Goal: Task Accomplishment & Management: Manage account settings

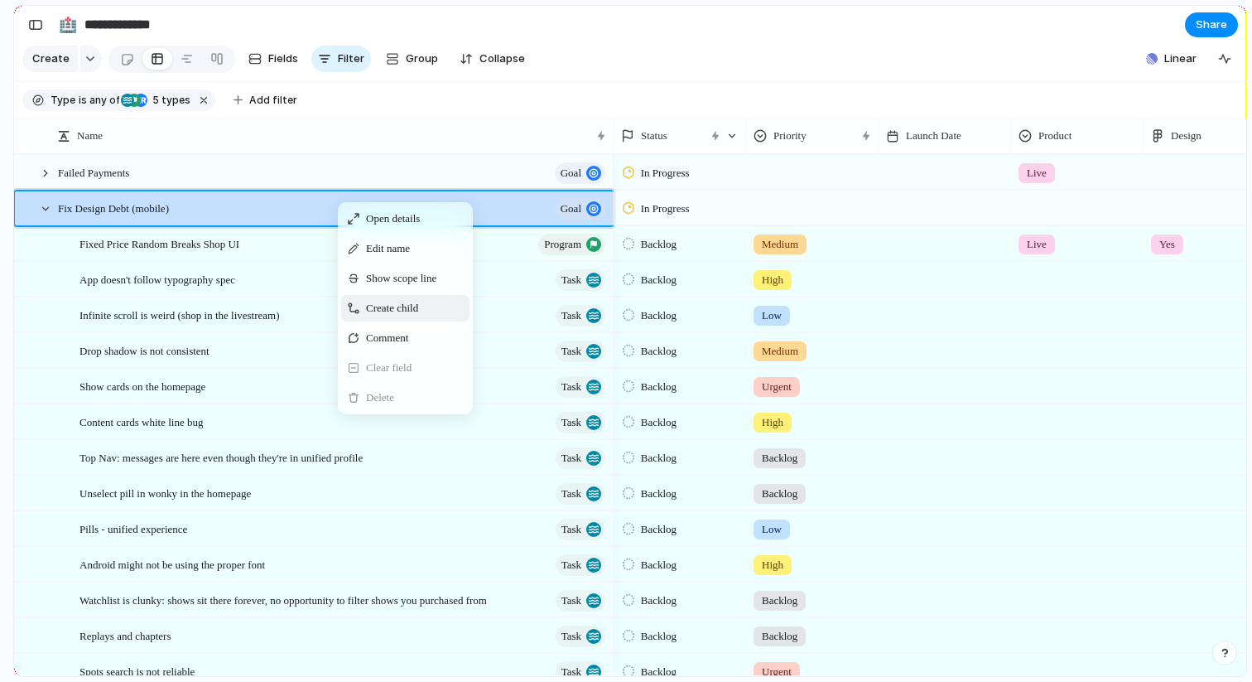
click at [377, 316] on div "Create child" at bounding box center [405, 308] width 128 height 27
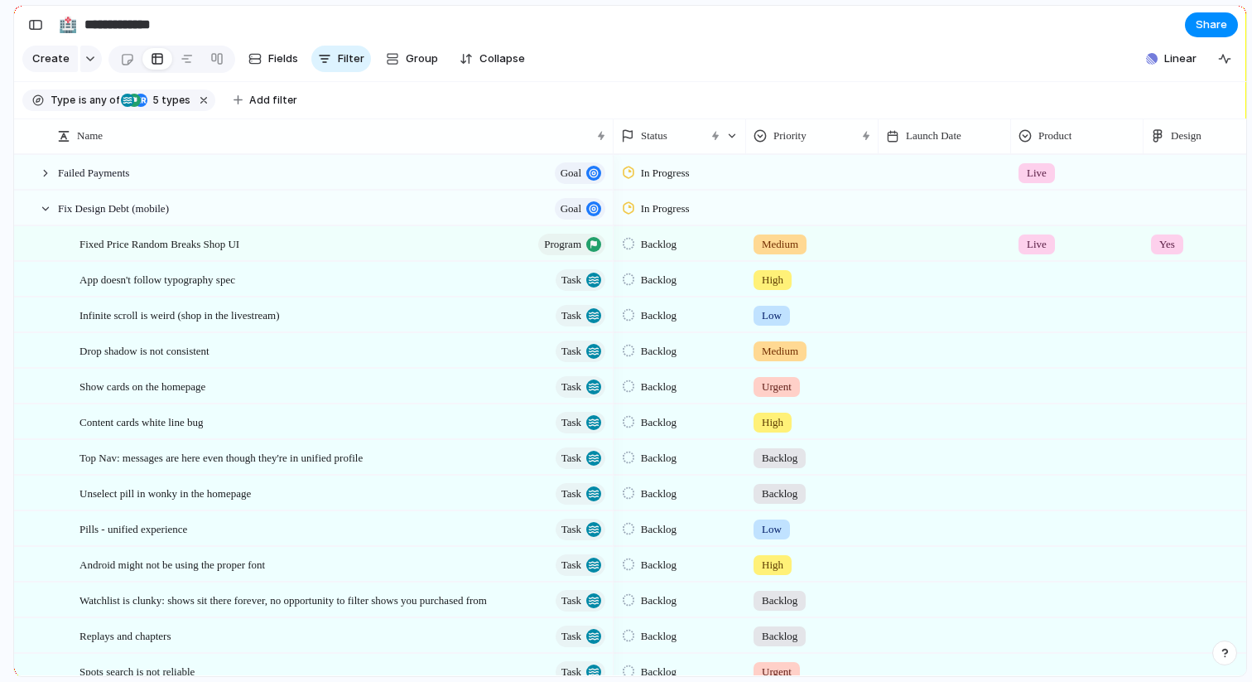
scroll to position [369, 0]
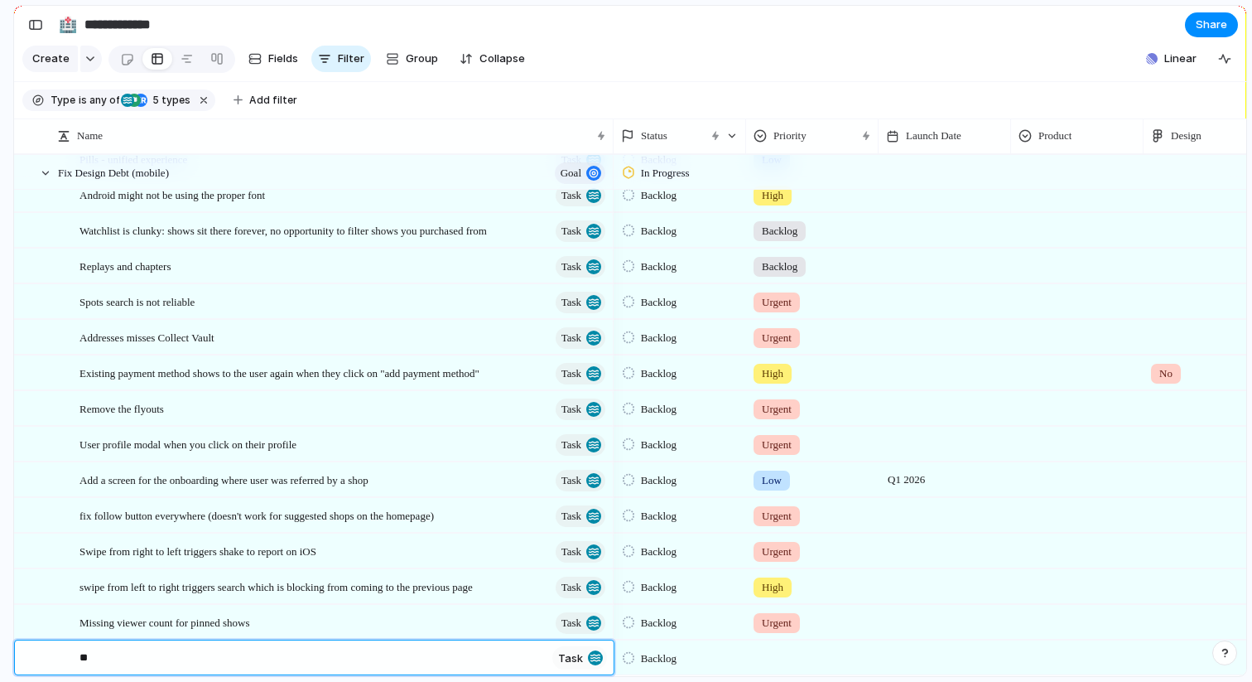
type textarea "*"
type textarea "**********"
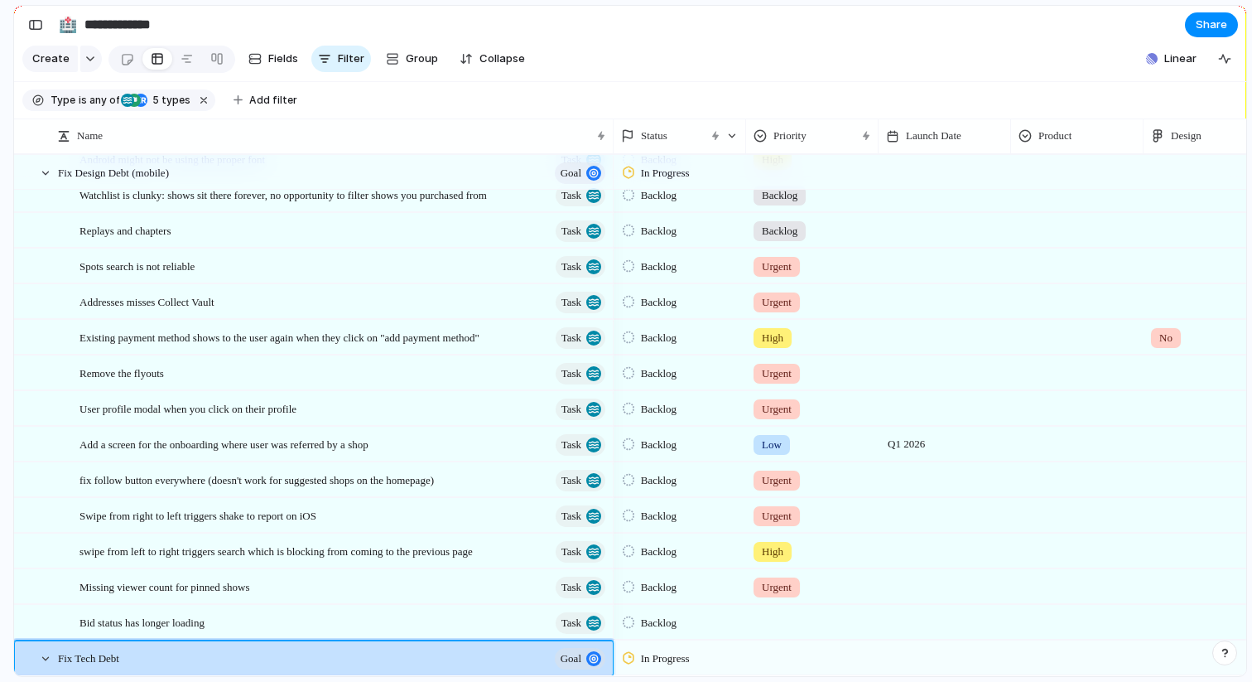
scroll to position [683, 0]
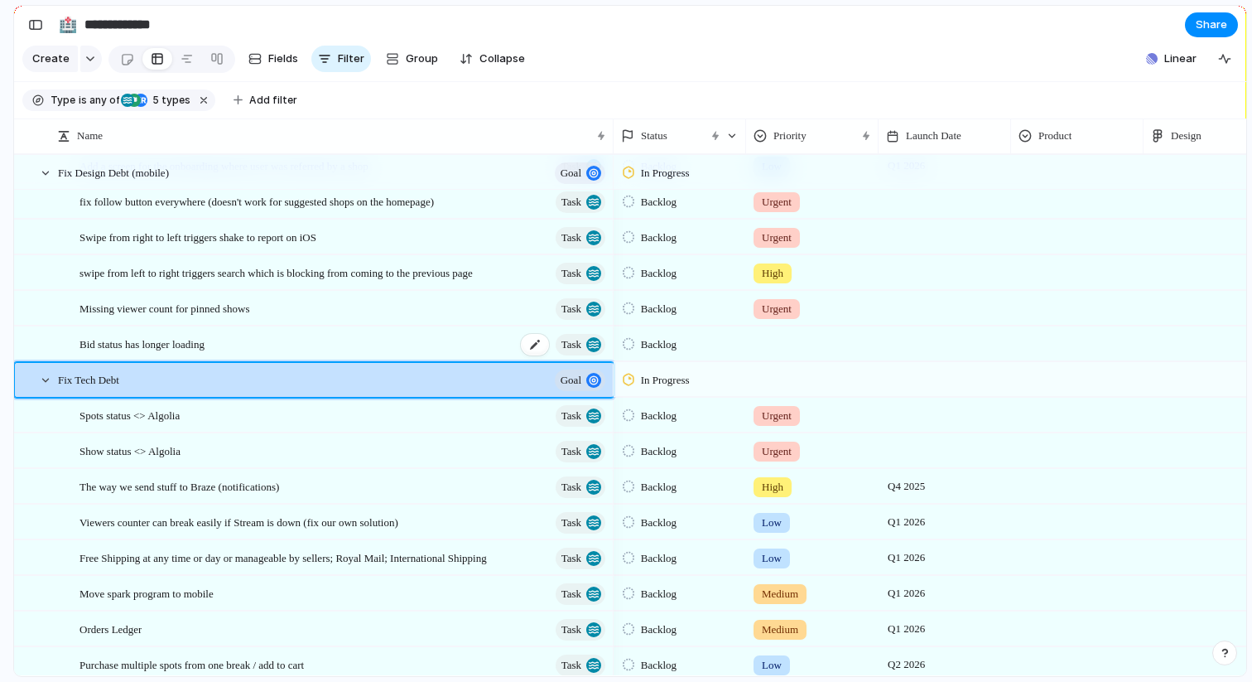
click at [192, 345] on span "Bid status has longer loading" at bounding box center [142, 343] width 125 height 19
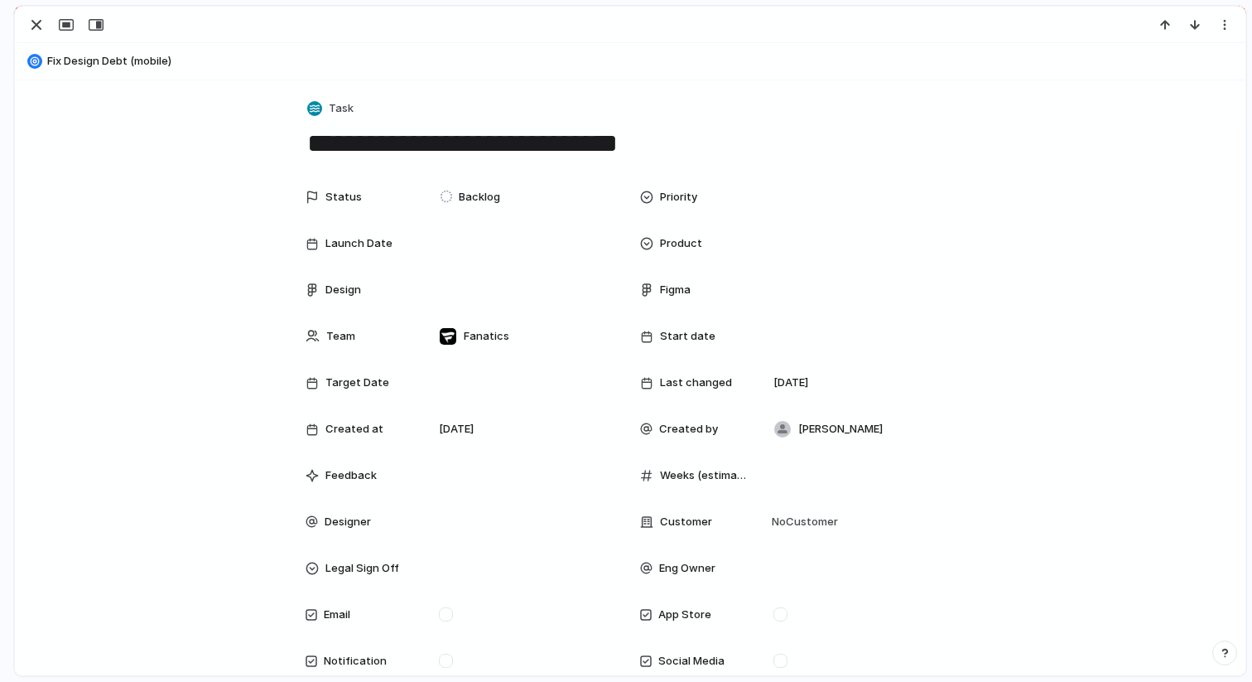
click at [192, 345] on div "Status Backlog Priority Launch Date Product Design Figma Team Fanatics Start da…" at bounding box center [630, 583] width 1191 height 805
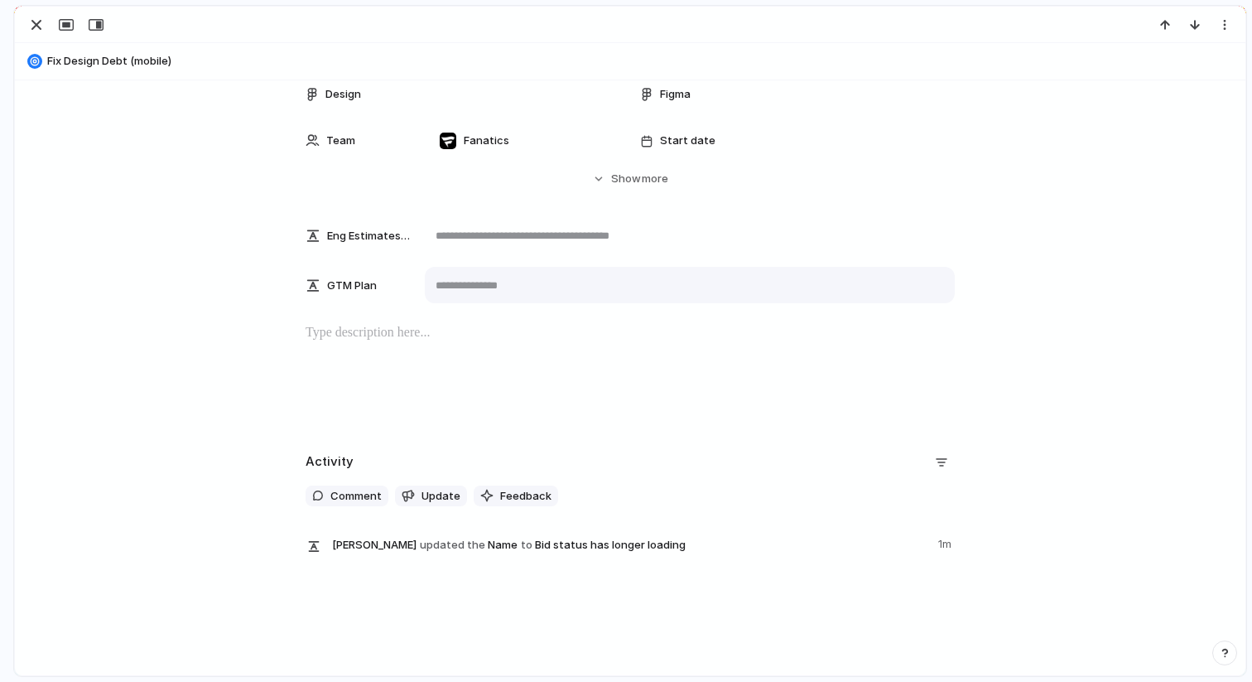
scroll to position [213, 0]
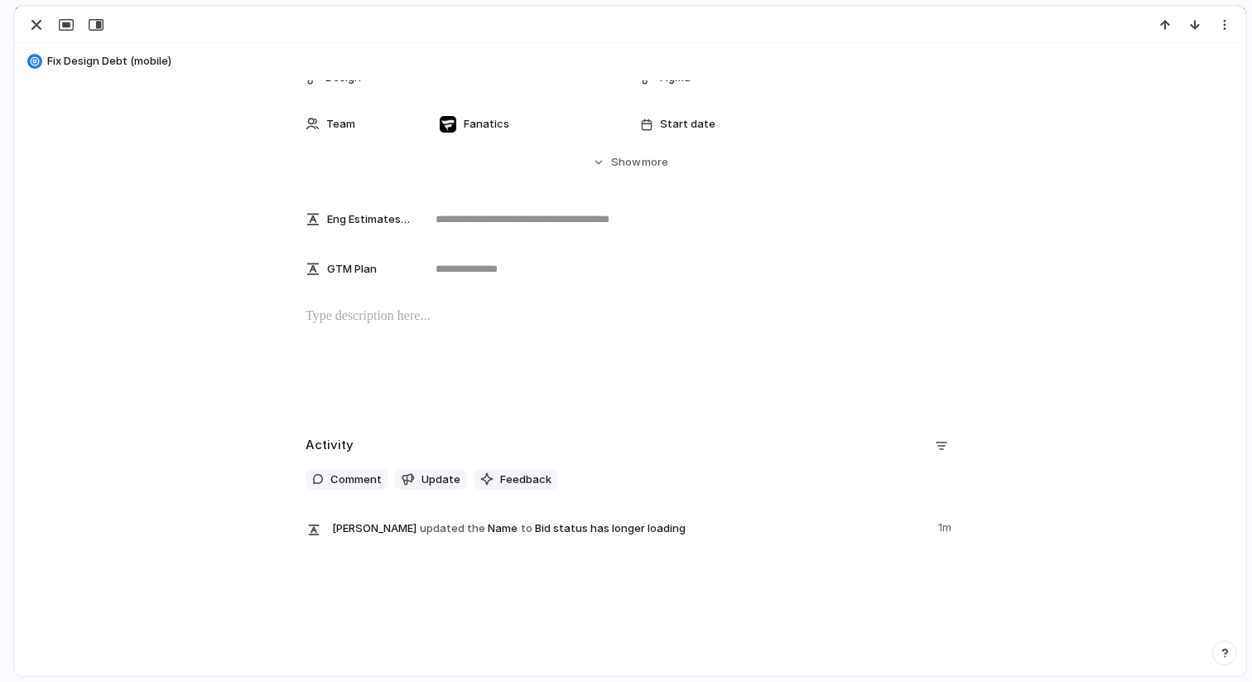
click at [613, 517] on span "Alona Kotliar updated the Name to Bid status has longer loading" at bounding box center [630, 527] width 596 height 23
click at [528, 477] on span "Feedback" at bounding box center [525, 479] width 51 height 17
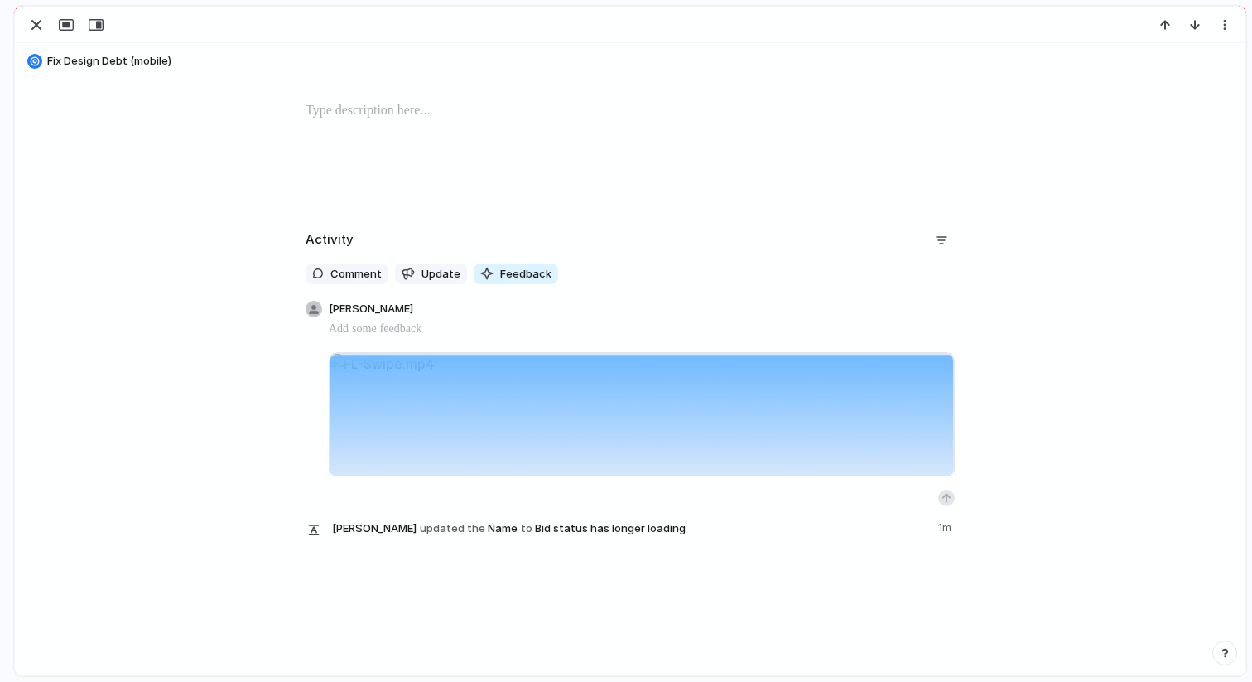
scroll to position [0, 0]
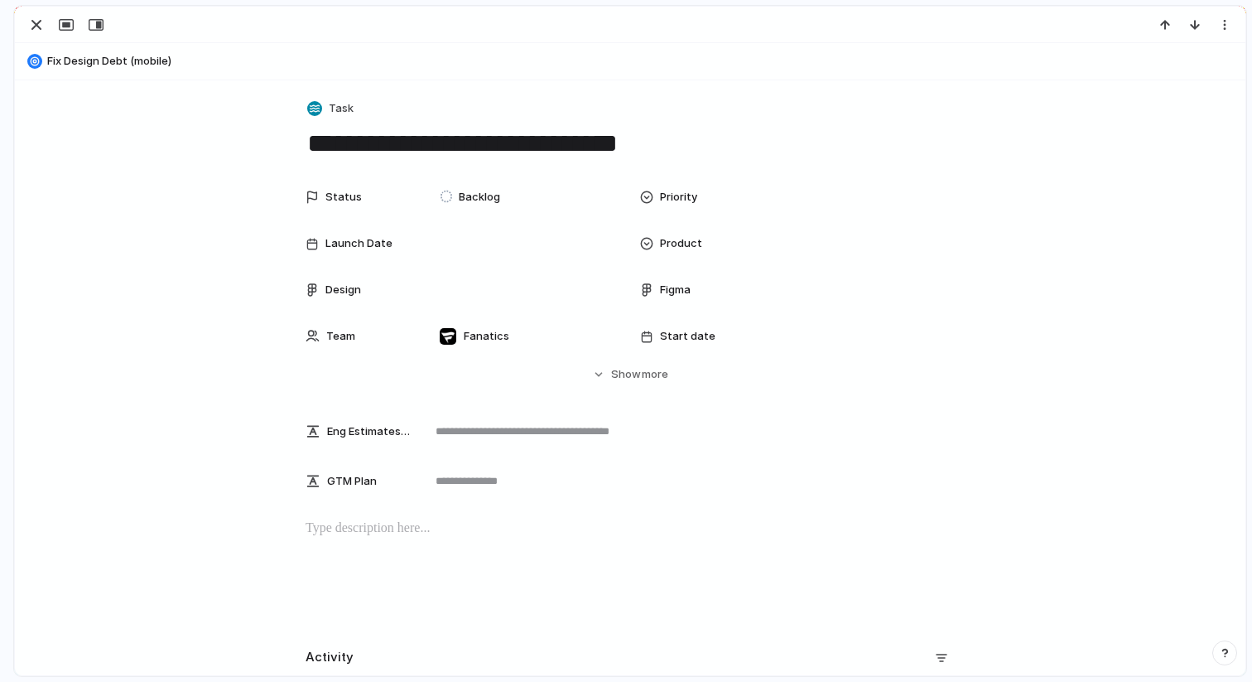
click at [311, 144] on textarea "**********" at bounding box center [630, 143] width 649 height 35
click at [525, 144] on textarea "**********" at bounding box center [630, 143] width 649 height 35
click at [521, 150] on textarea "**********" at bounding box center [630, 143] width 649 height 35
click at [586, 146] on textarea "**********" at bounding box center [630, 143] width 649 height 35
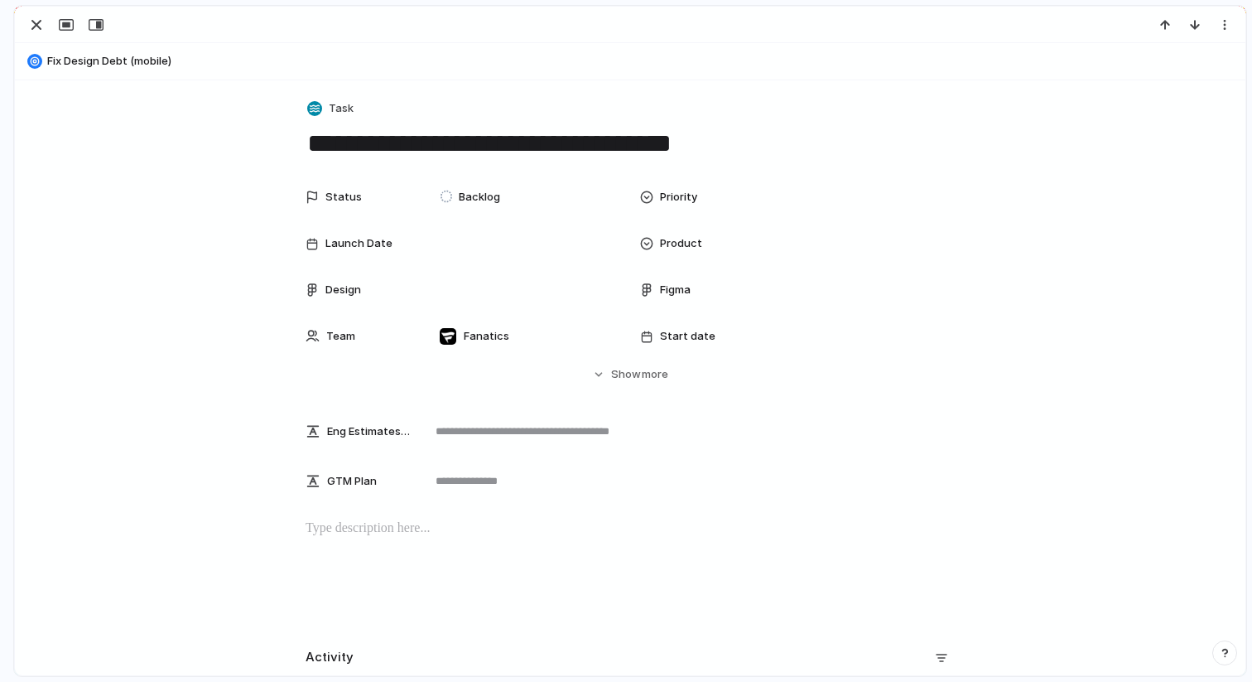
click at [586, 146] on textarea "**********" at bounding box center [630, 143] width 649 height 35
click at [628, 139] on textarea "**********" at bounding box center [630, 143] width 649 height 35
paste textarea "*******"
type textarea "**********"
click at [41, 26] on div "button" at bounding box center [37, 25] width 20 height 20
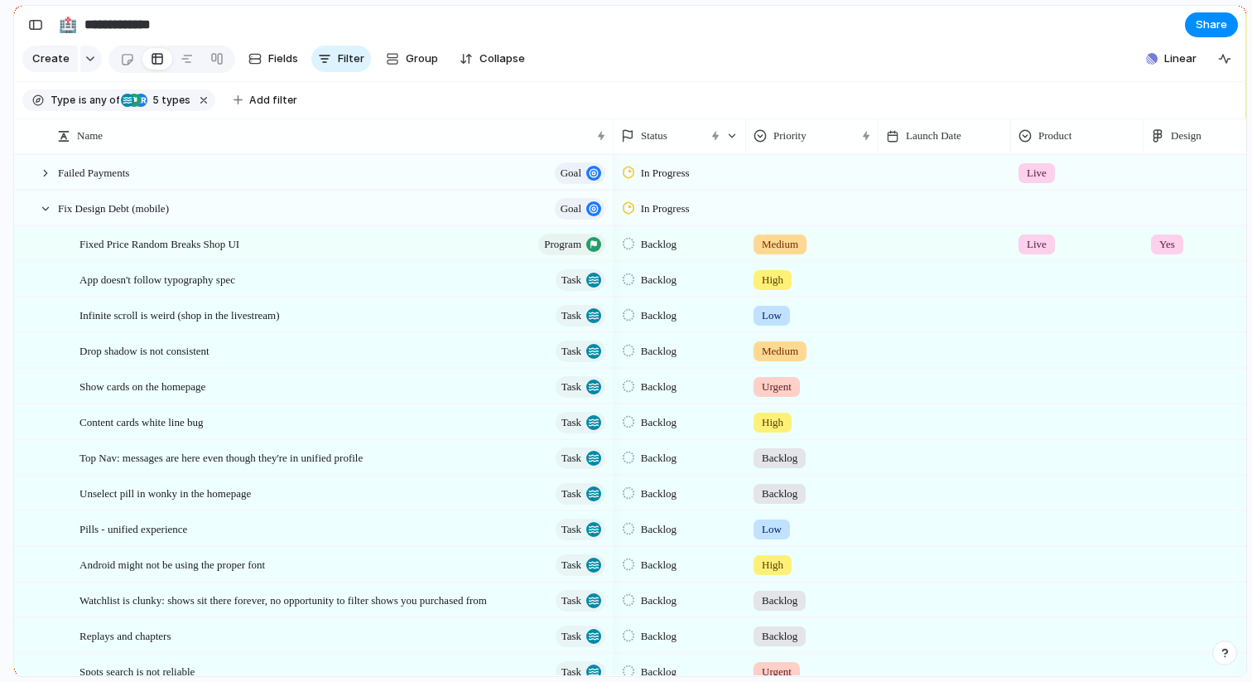
scroll to position [0, 2]
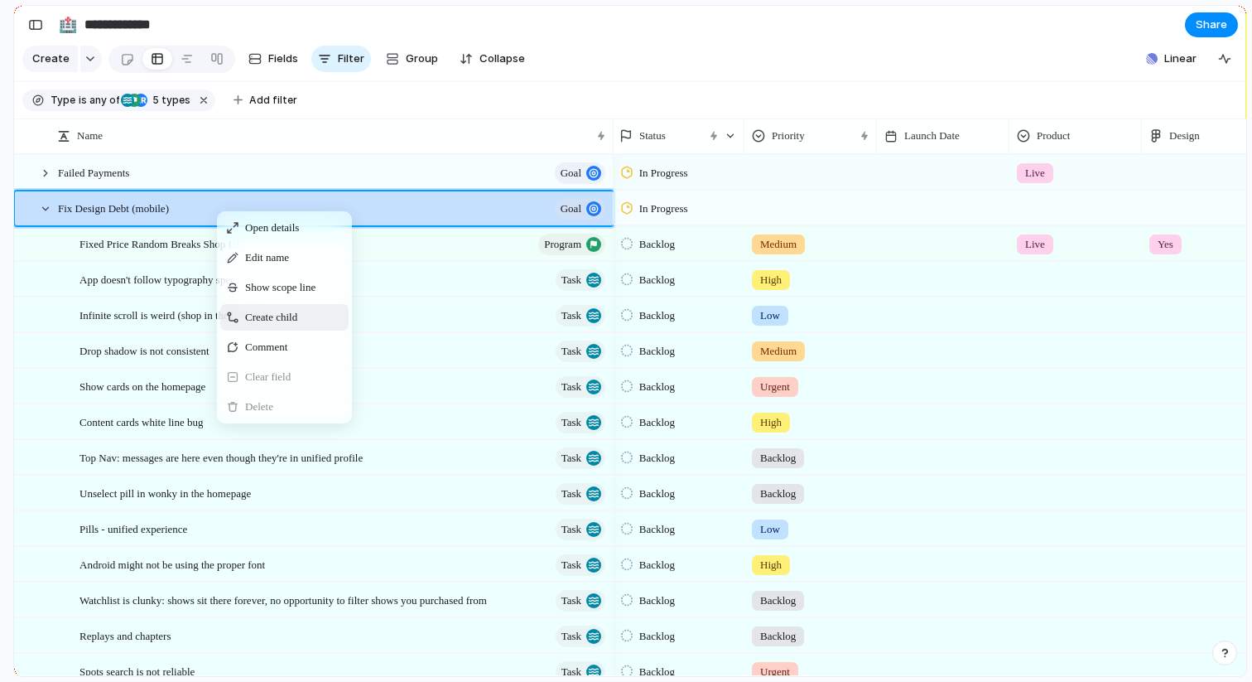
click at [263, 315] on span "Create child" at bounding box center [271, 317] width 52 height 17
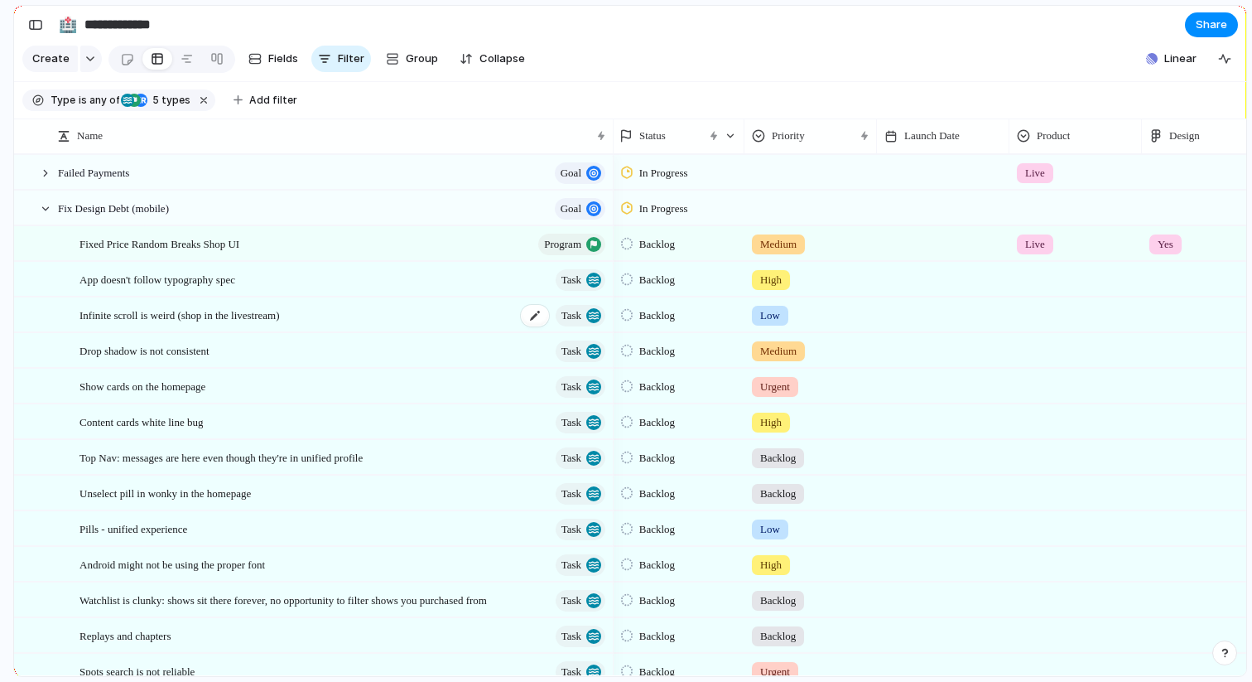
scroll to position [405, 0]
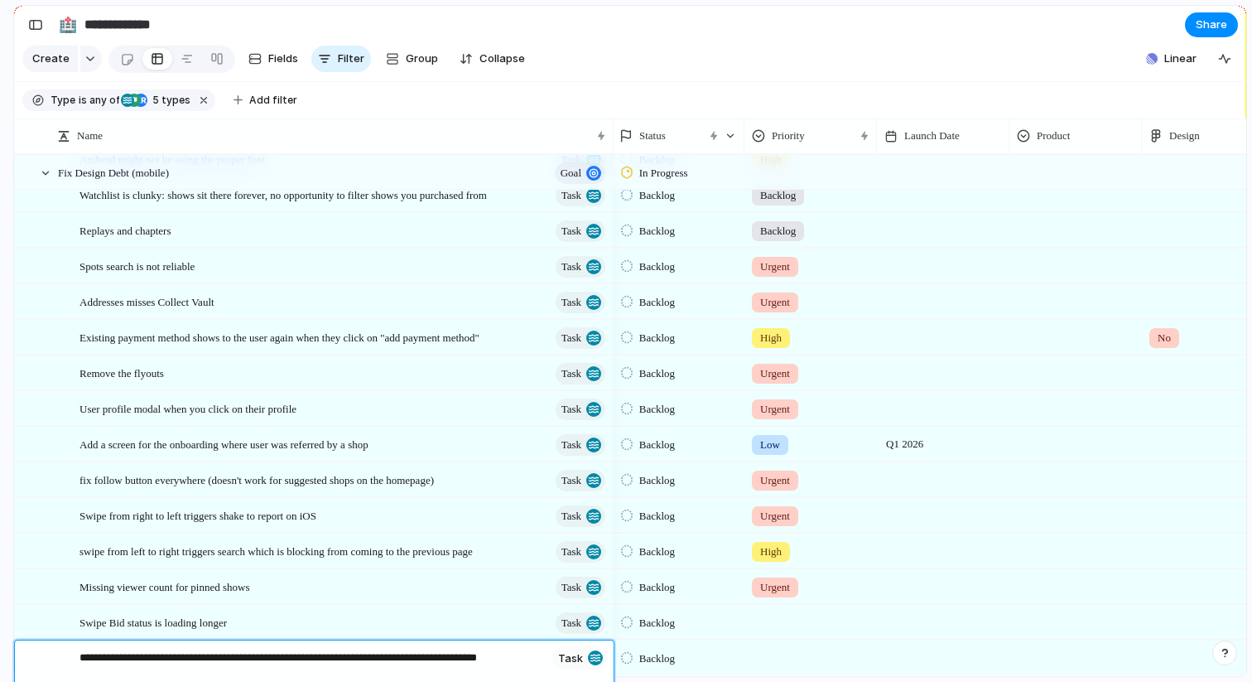
type textarea "**********"
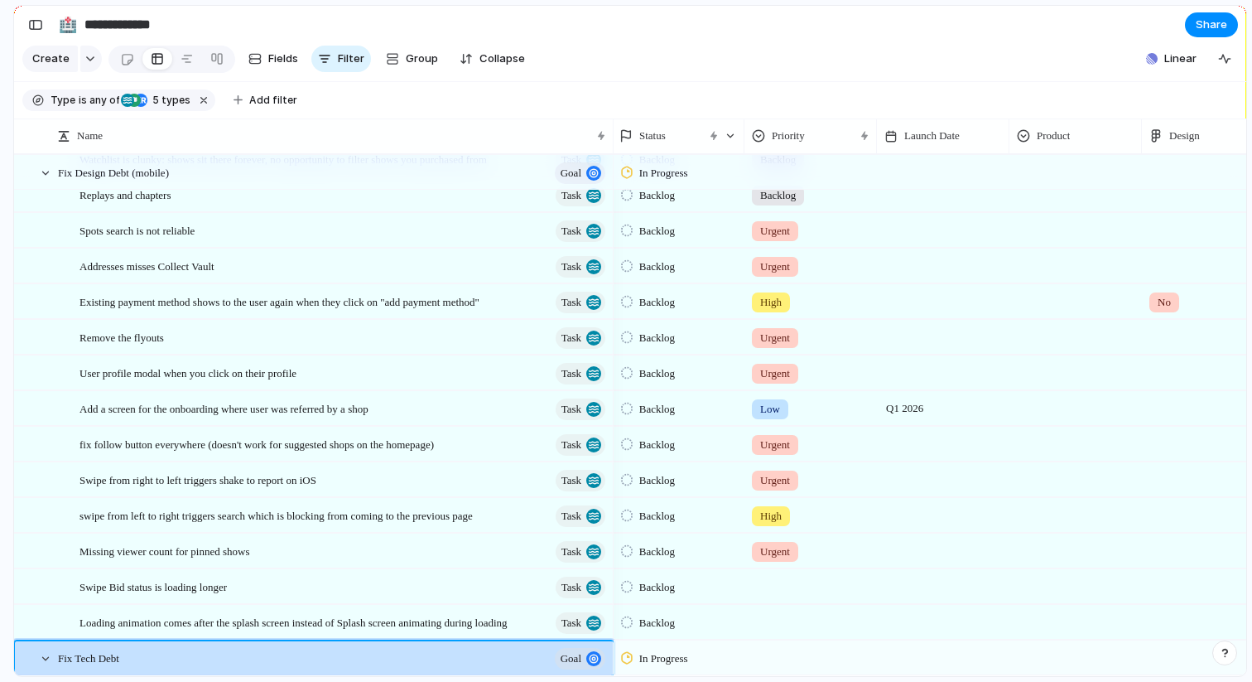
scroll to position [719, 0]
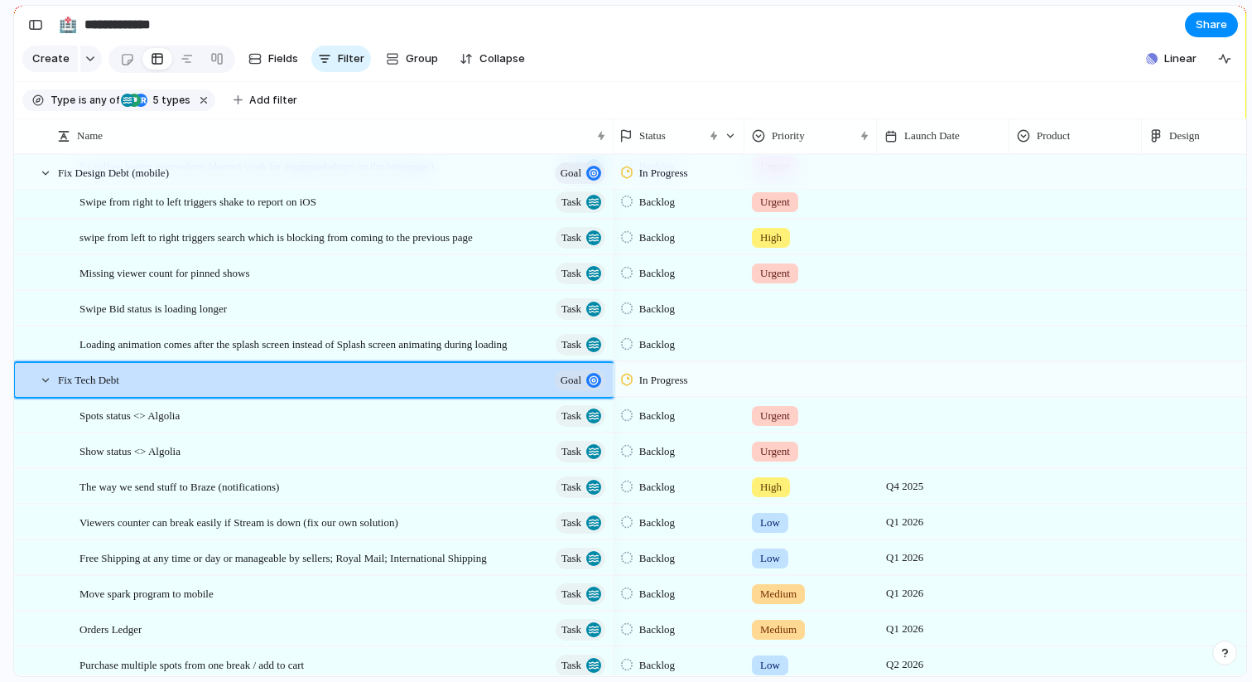
click at [779, 627] on div "In Progress Live Backlog Medium Live Yes figma.com/design/jbBYnWQW9if3TCDkYRdTK…" at bounding box center [1030, 272] width 837 height 1674
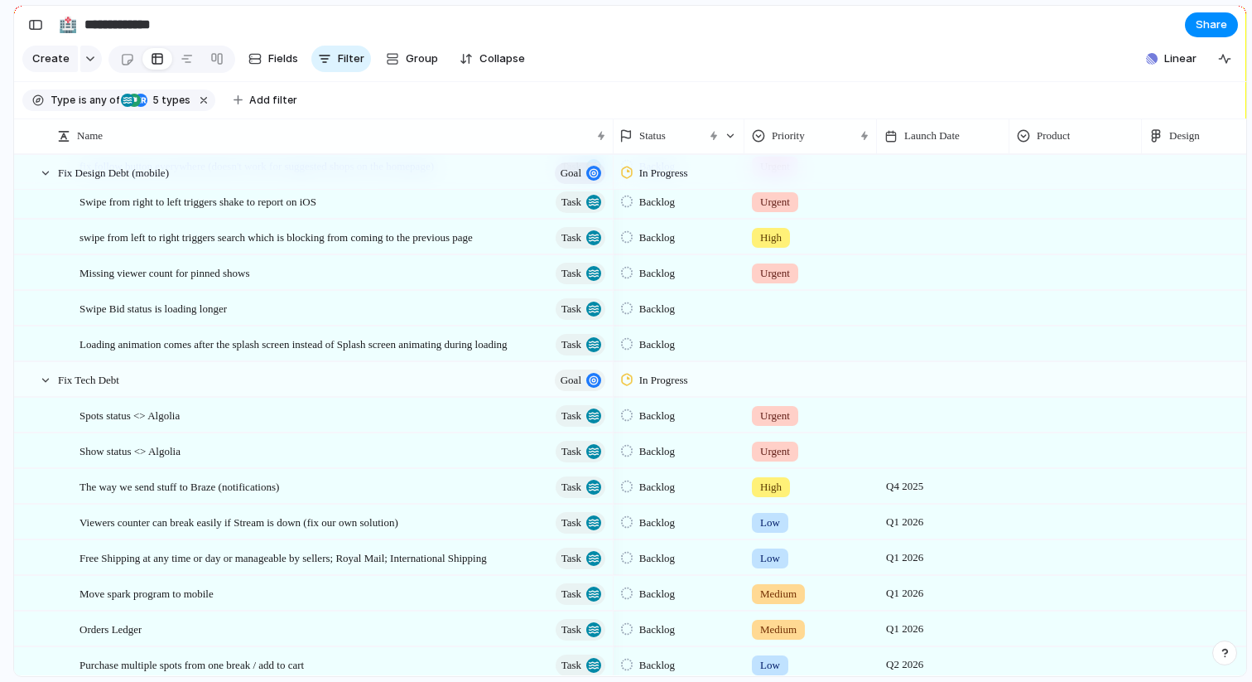
click at [784, 355] on div at bounding box center [811, 343] width 133 height 34
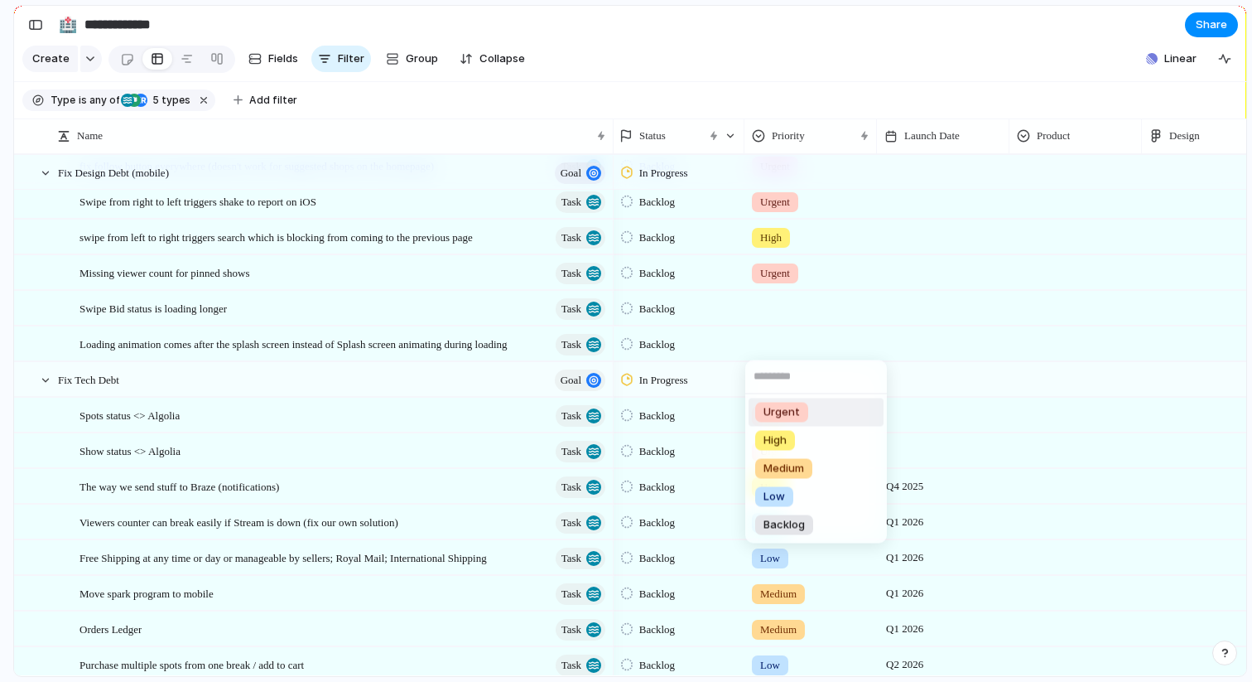
click at [777, 409] on span "Urgent" at bounding box center [782, 412] width 36 height 17
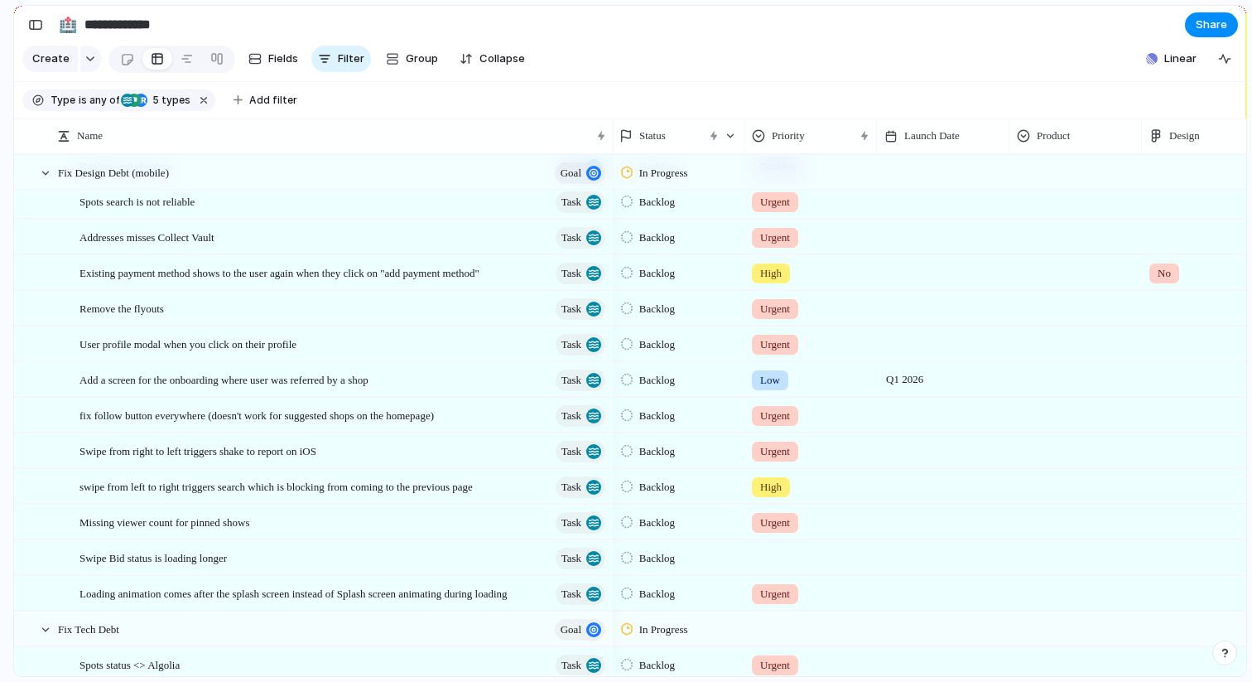
scroll to position [496, 0]
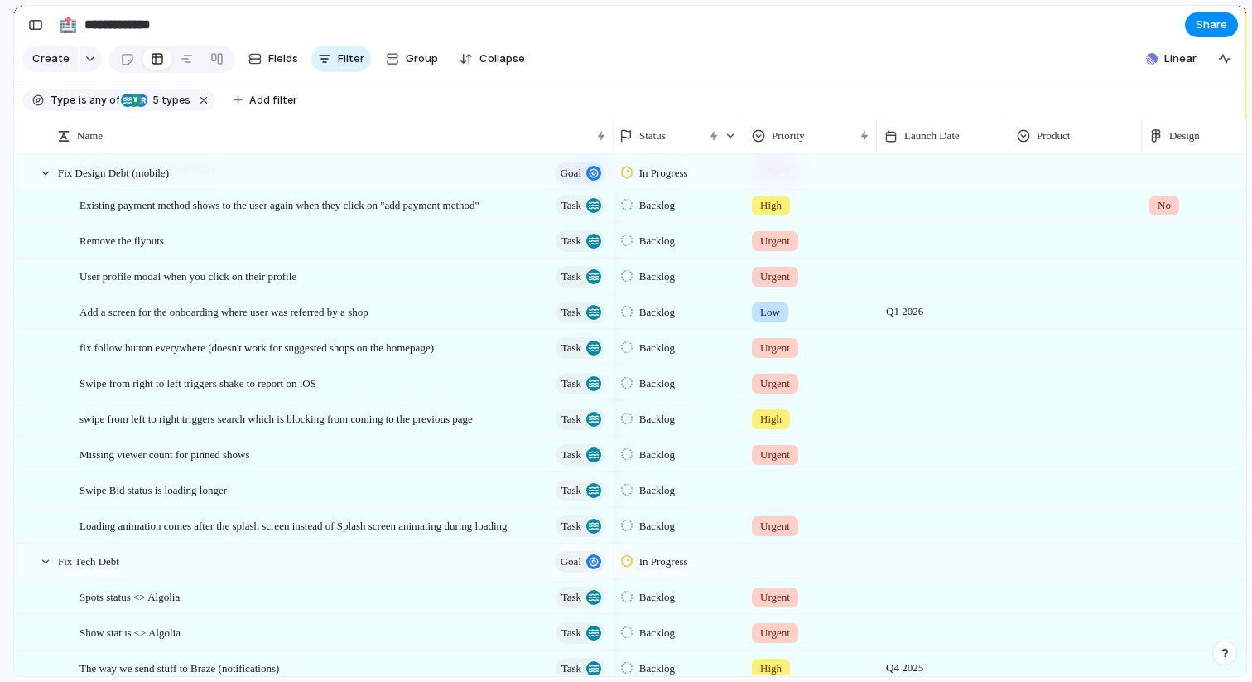
click at [765, 557] on div at bounding box center [811, 557] width 131 height 27
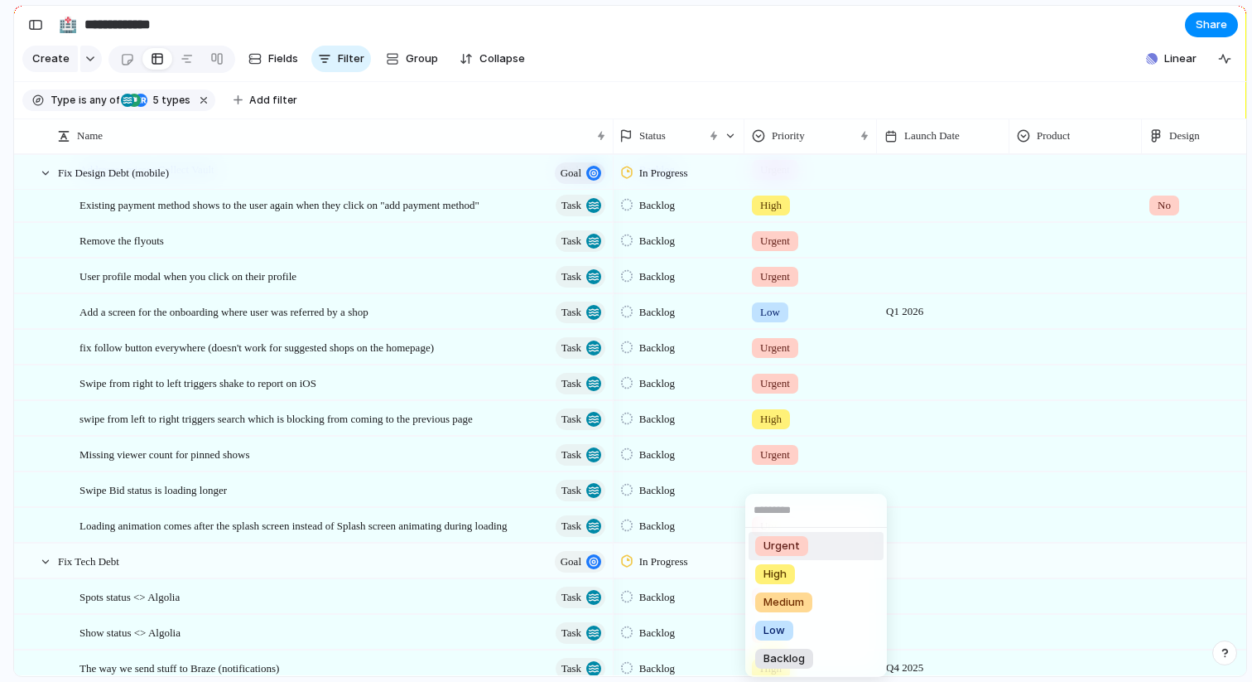
click at [895, 394] on div "Urgent High Medium Low Backlog" at bounding box center [626, 341] width 1252 height 682
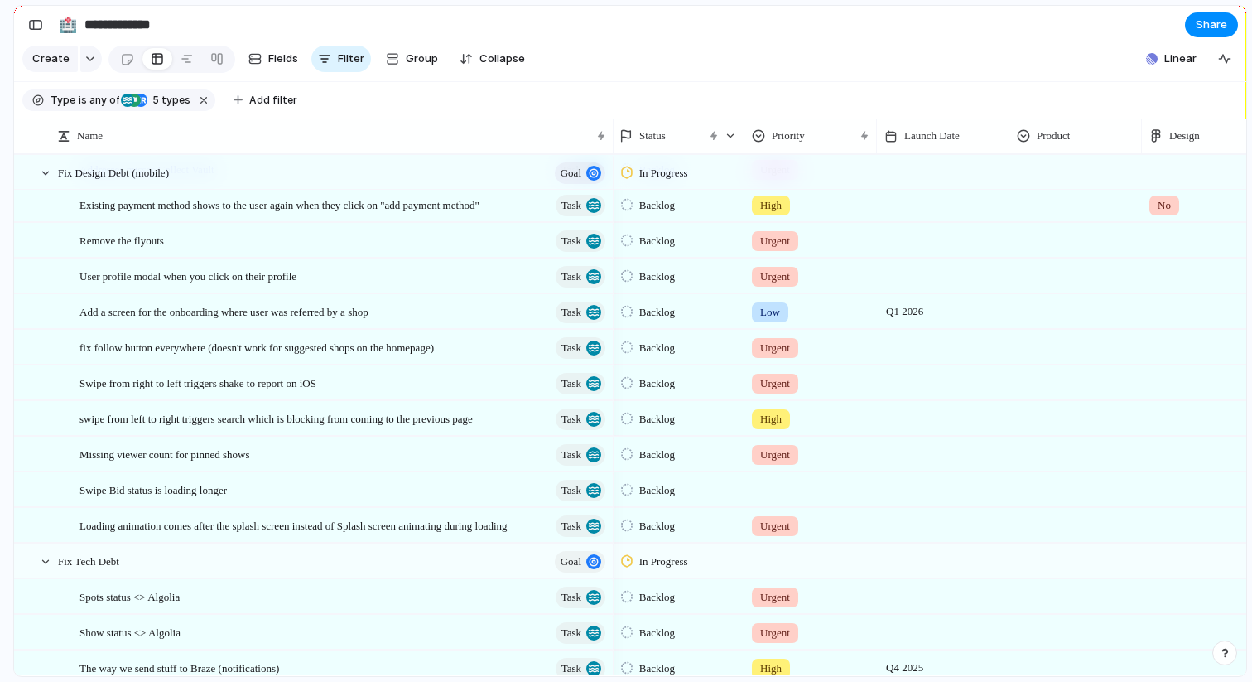
click at [919, 448] on div at bounding box center [943, 454] width 133 height 34
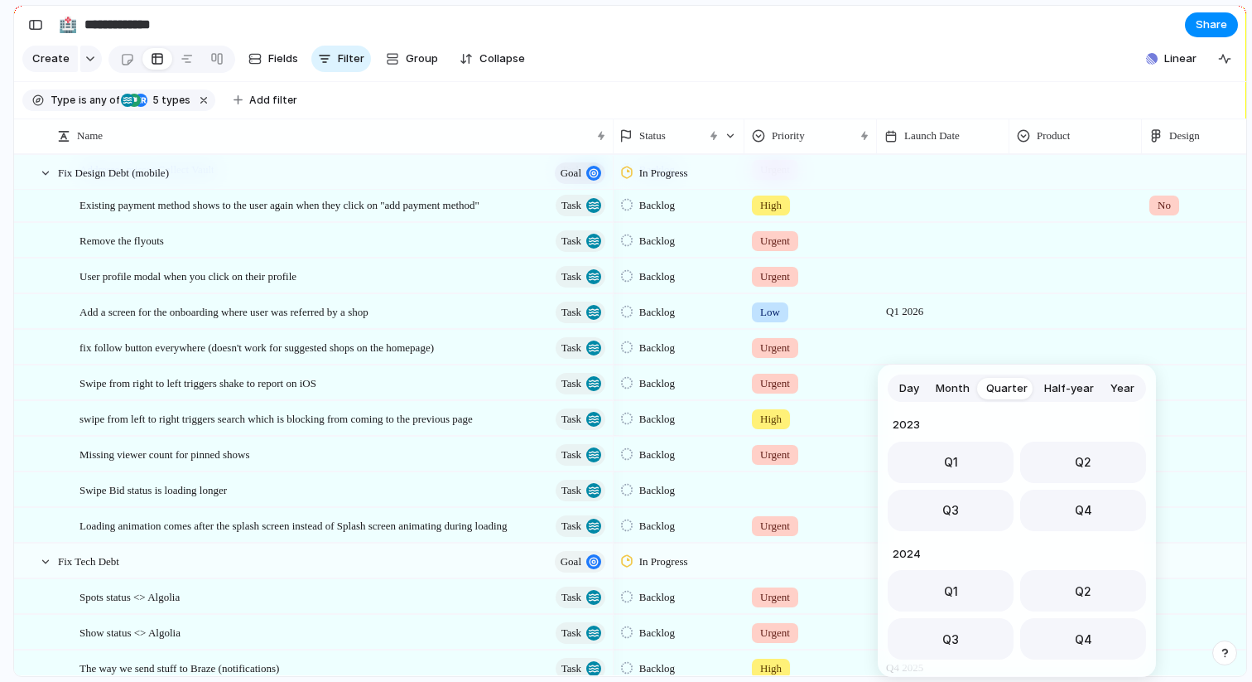
scroll to position [263, 0]
click at [1062, 509] on button "Q4" at bounding box center [1084, 505] width 126 height 41
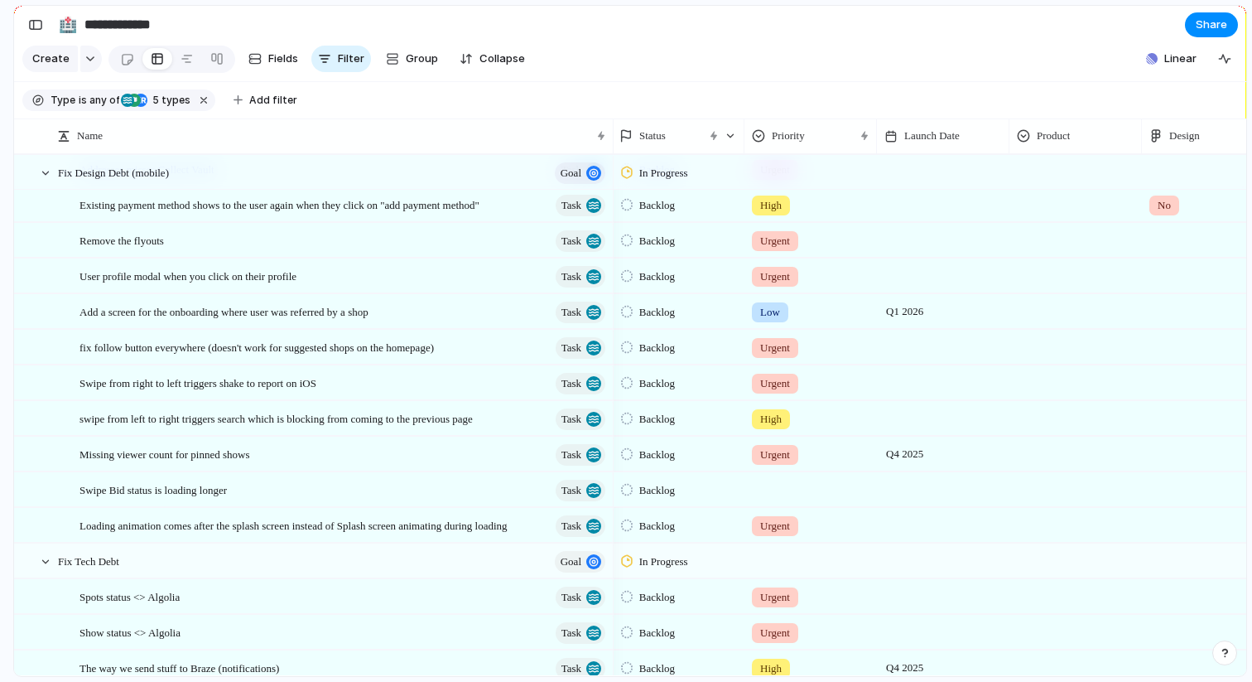
click at [923, 488] on div at bounding box center [943, 489] width 133 height 34
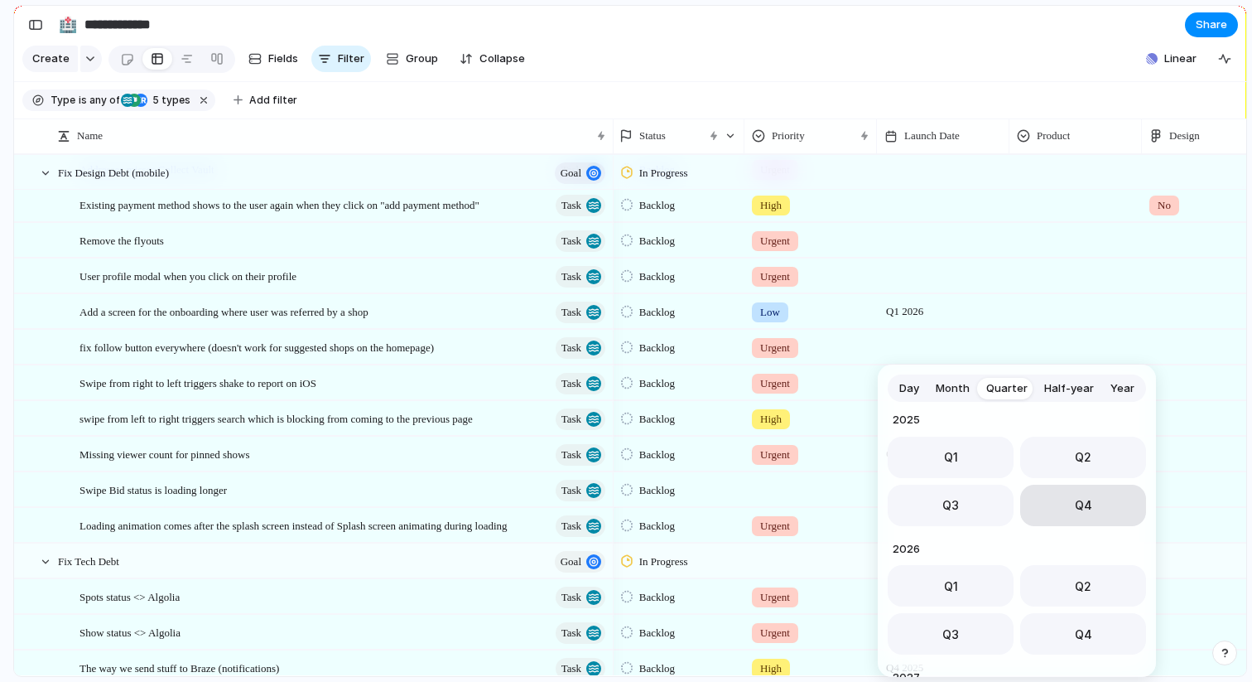
click at [1059, 504] on button "Q4" at bounding box center [1084, 505] width 126 height 41
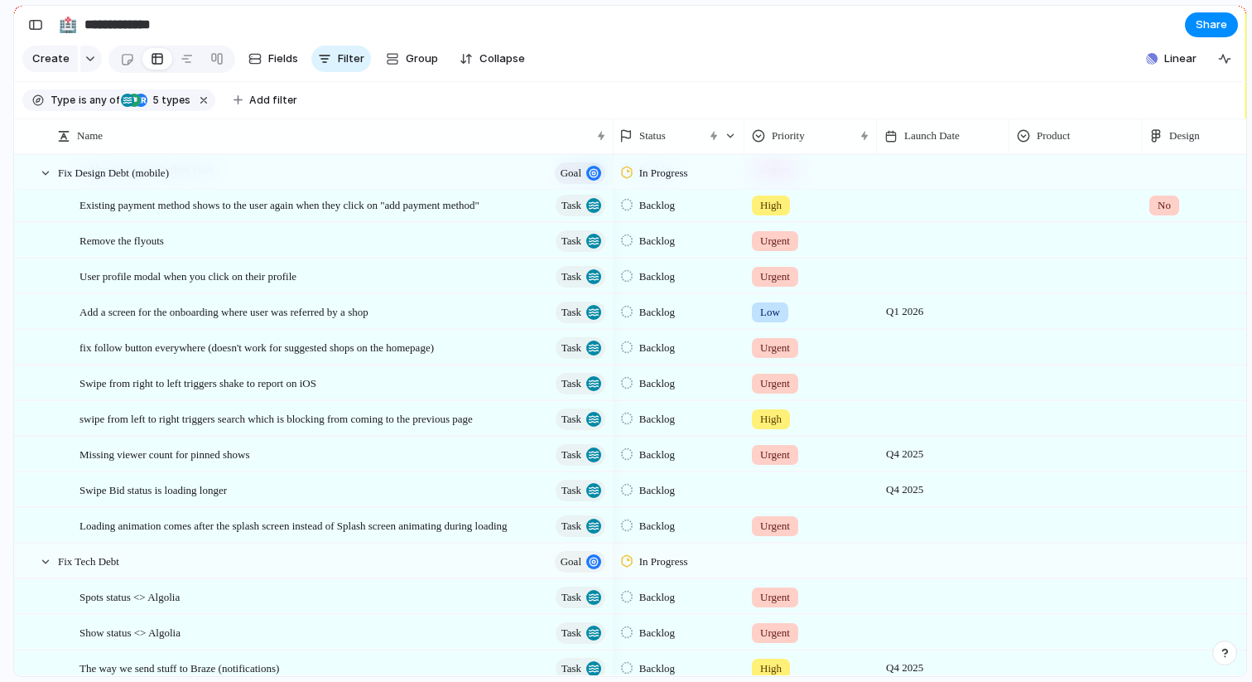
click at [890, 527] on div at bounding box center [943, 525] width 133 height 34
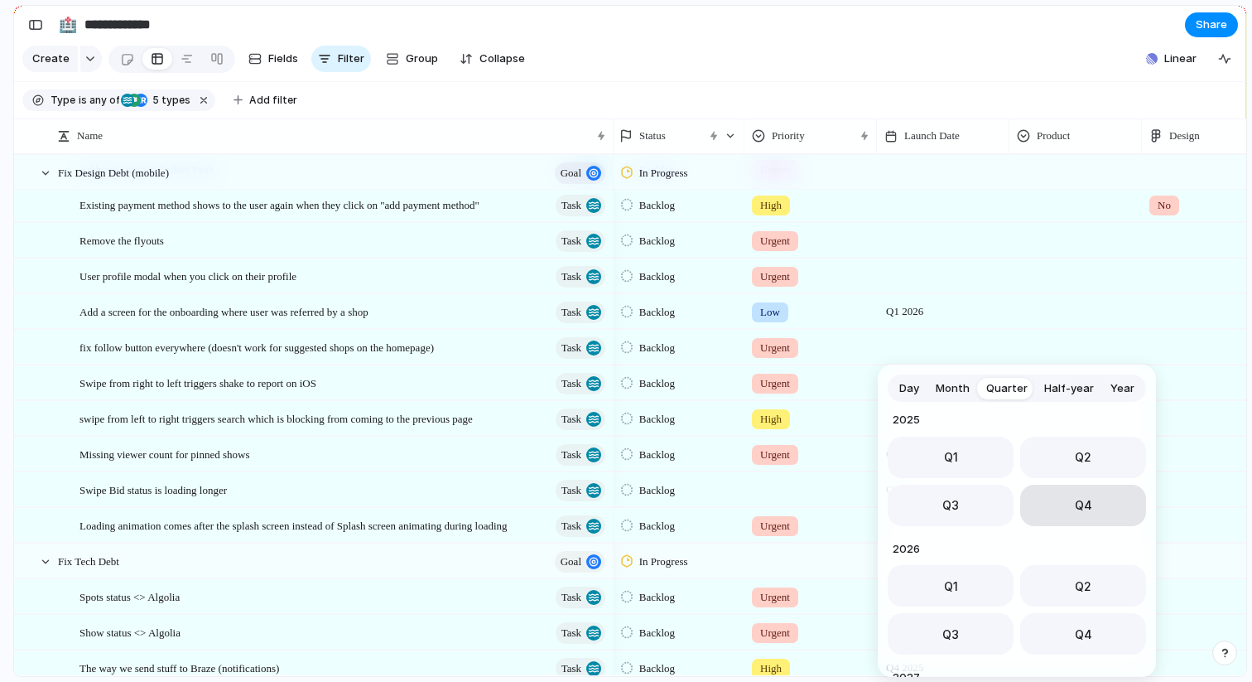
click at [1055, 514] on button "Q4" at bounding box center [1084, 505] width 126 height 41
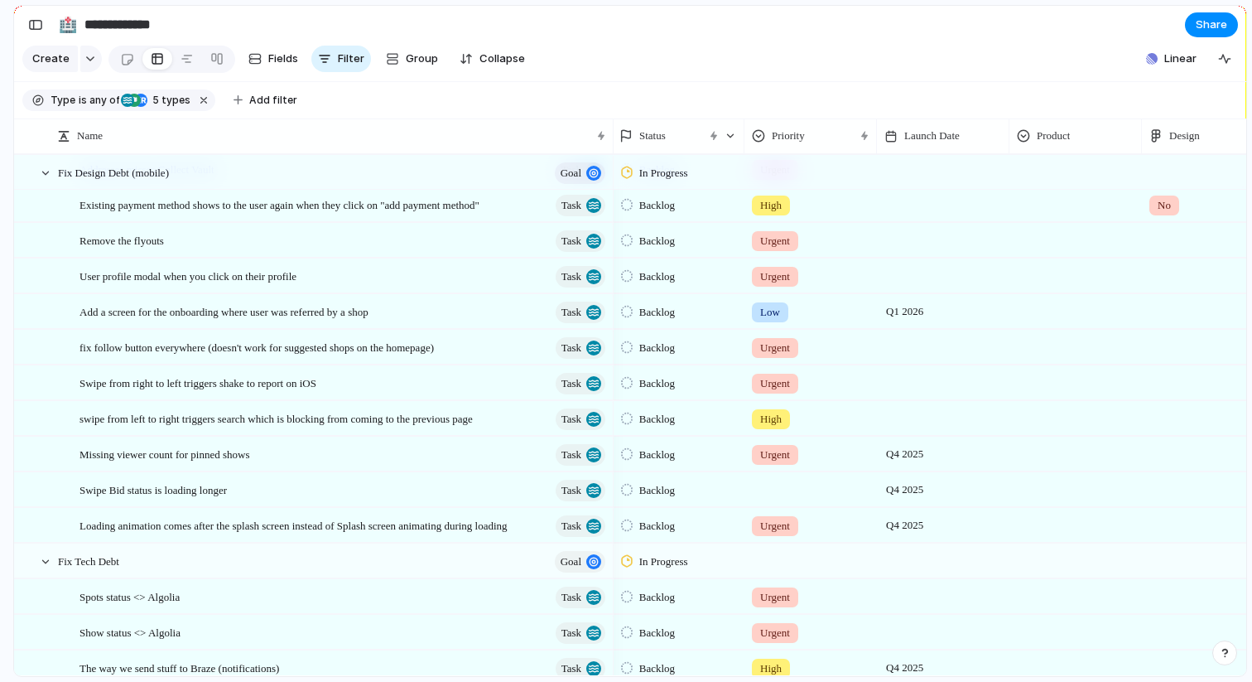
click at [900, 416] on div at bounding box center [943, 418] width 133 height 34
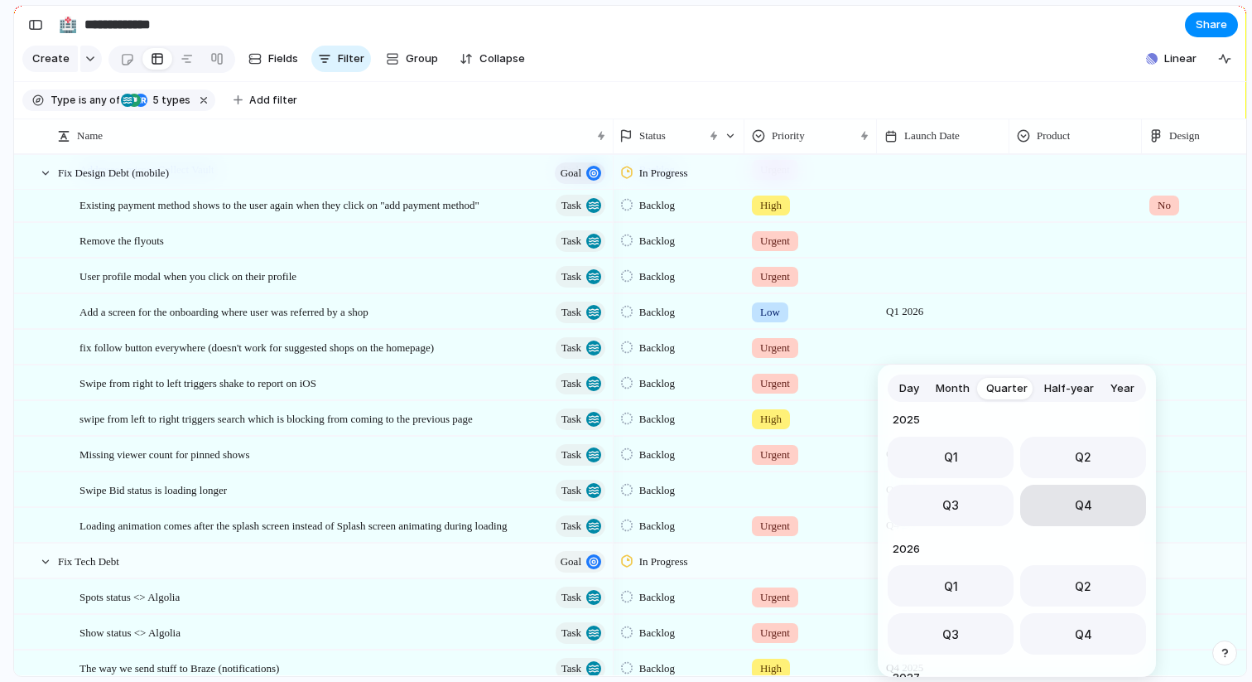
click at [1083, 496] on span "Q4" at bounding box center [1083, 504] width 17 height 17
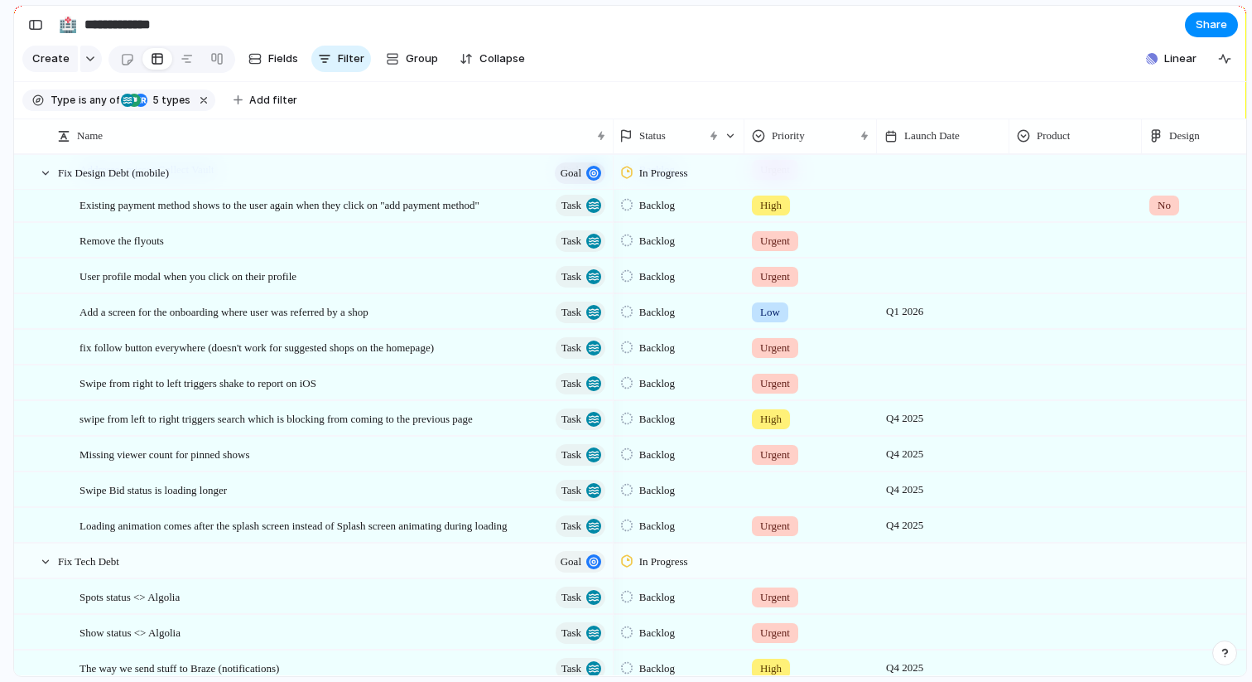
click at [910, 379] on div at bounding box center [943, 382] width 133 height 34
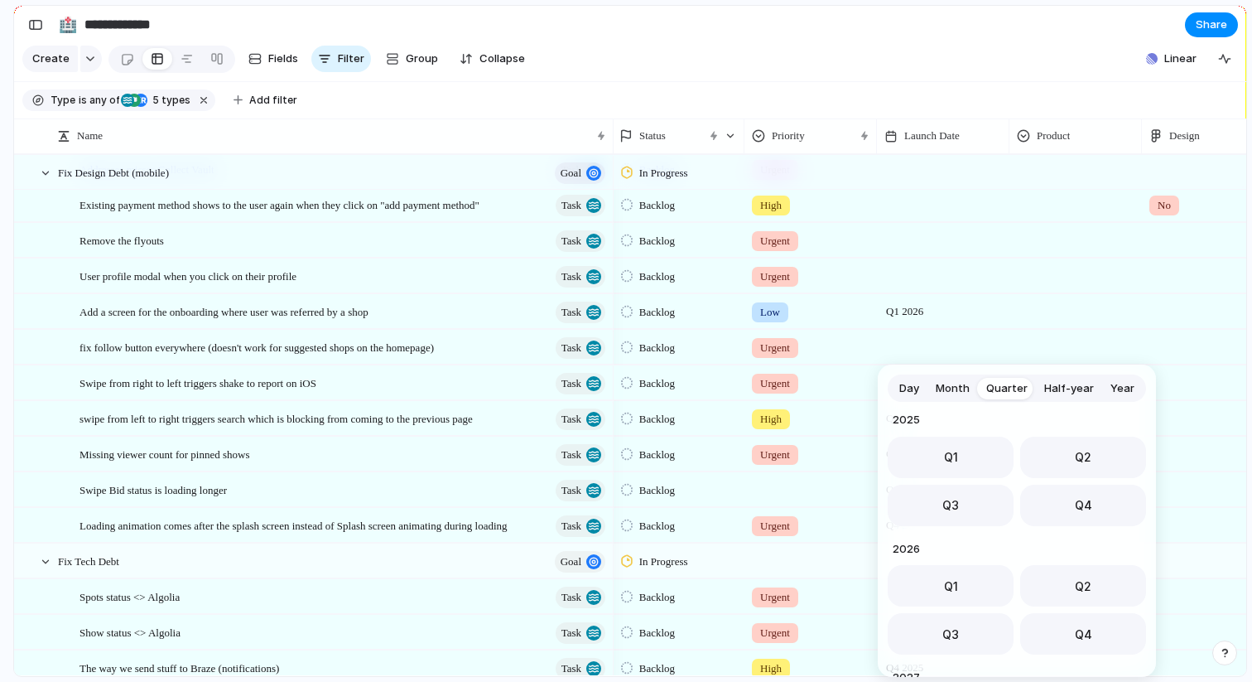
click at [1073, 483] on div "Q1 Q2 Q3 Q4" at bounding box center [1017, 481] width 258 height 89
click at [1064, 509] on button "Q4" at bounding box center [1084, 505] width 126 height 41
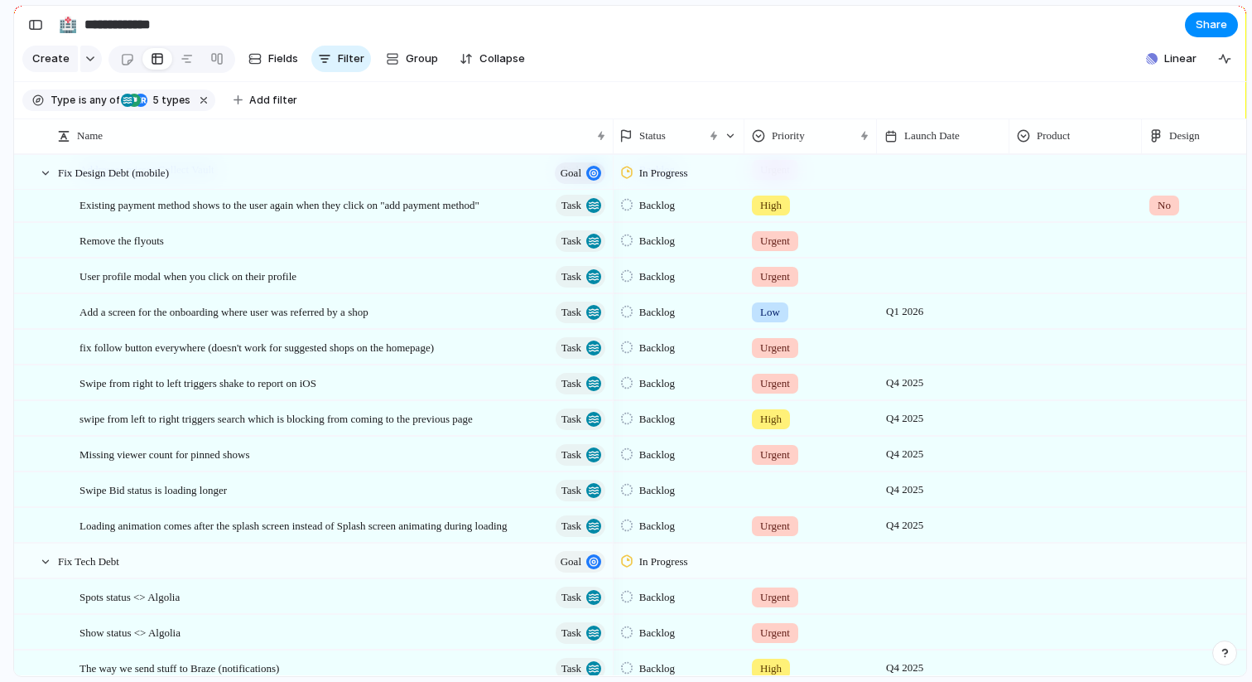
click at [895, 342] on div at bounding box center [943, 347] width 133 height 34
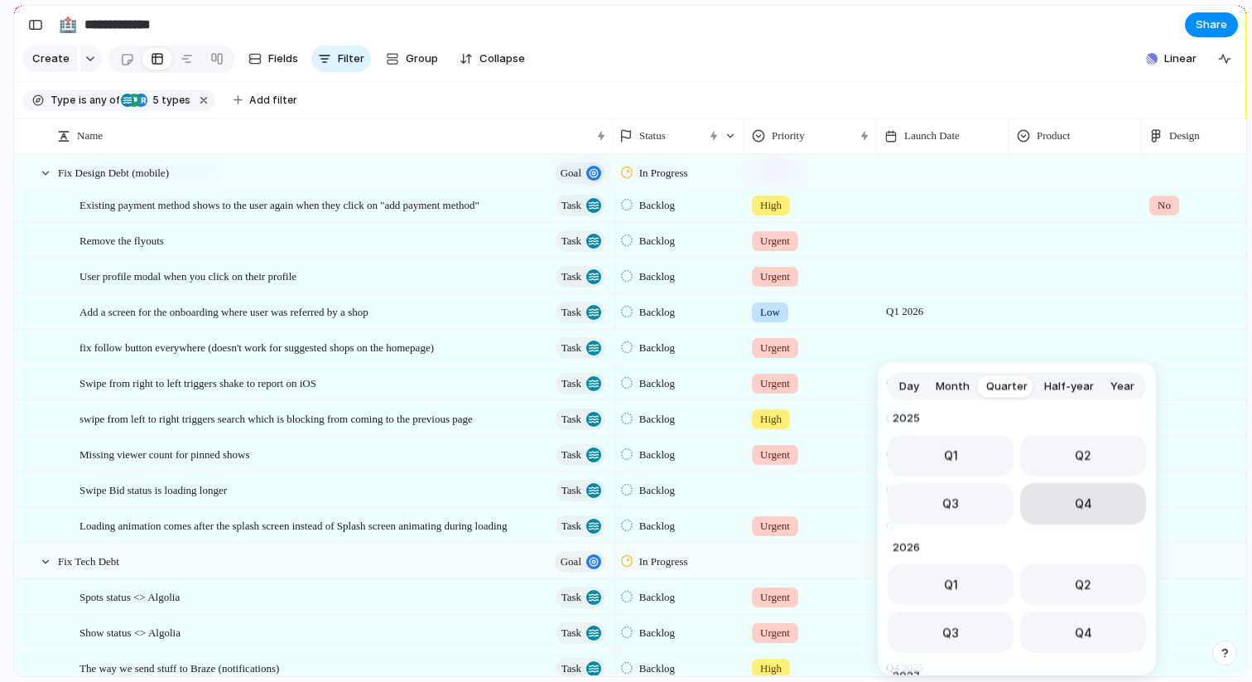
click at [1062, 499] on button "Q4" at bounding box center [1084, 502] width 126 height 41
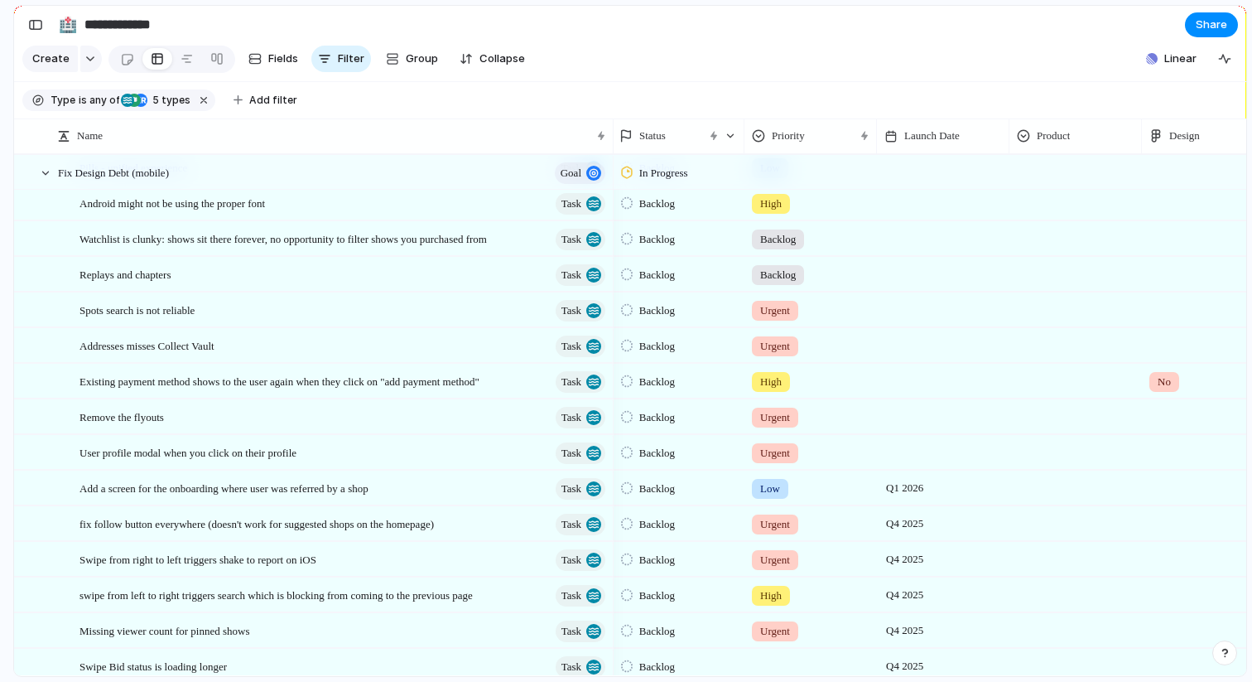
scroll to position [353, 0]
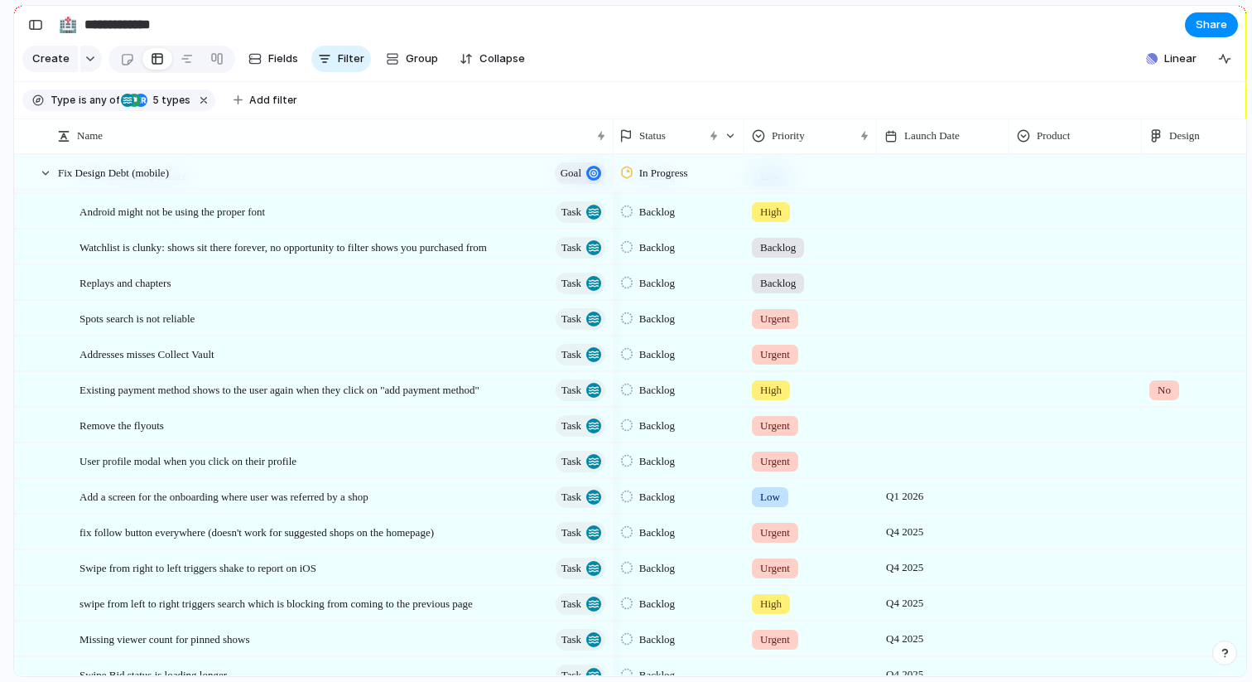
click at [905, 461] on div at bounding box center [943, 460] width 133 height 34
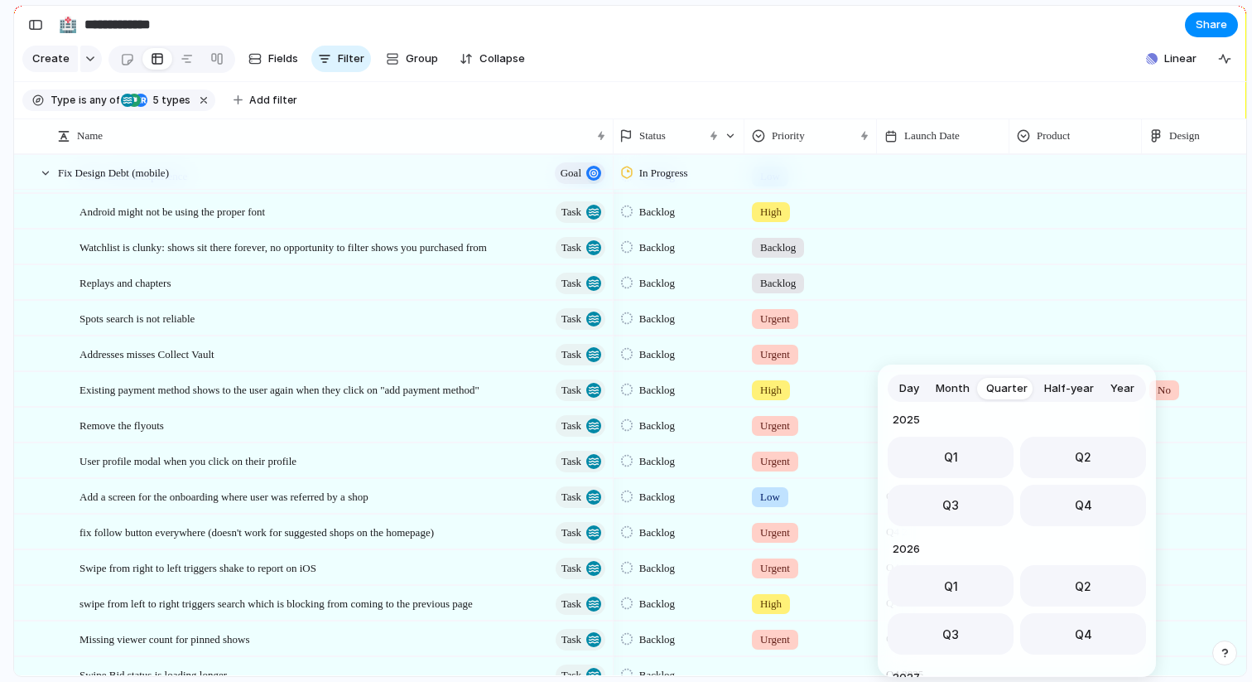
click at [364, 472] on div "Day Month Quarter Half-year Year 2023 Q1 Q2 Q3 Q4 2024 Q1 Q2 Q3 Q4 2025 Q1 Q2 Q…" at bounding box center [626, 341] width 1252 height 682
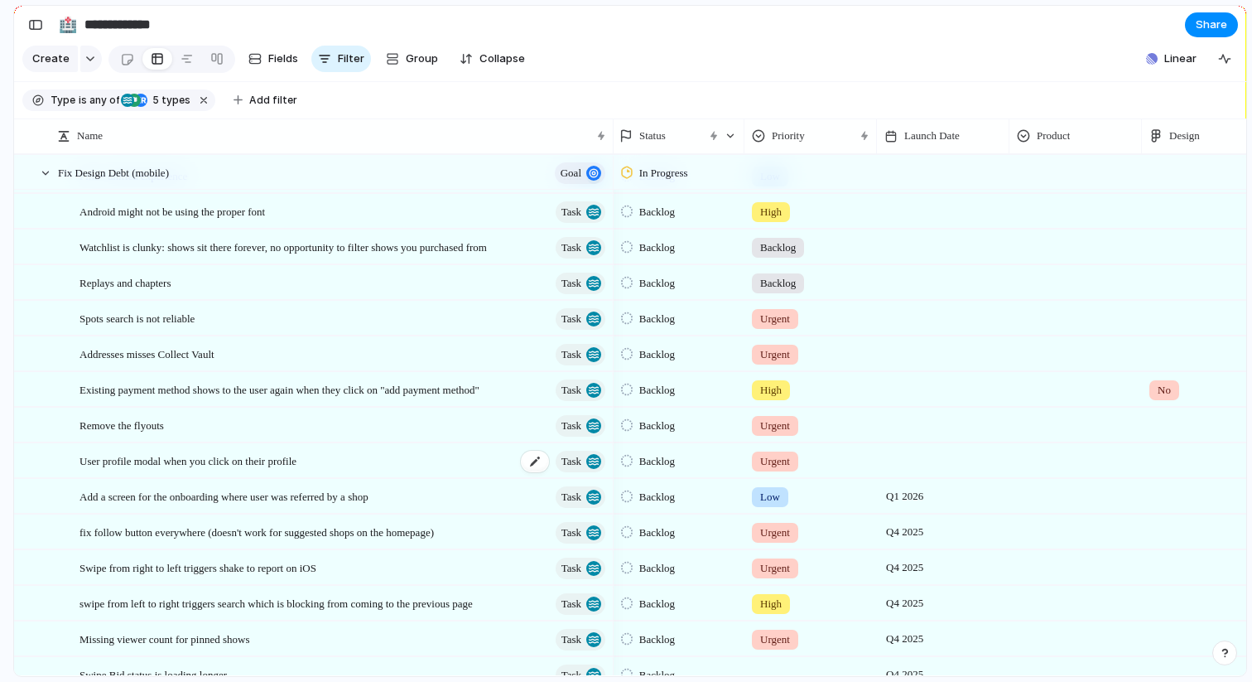
click at [330, 459] on div "User profile modal when you click on their profile Task" at bounding box center [344, 461] width 528 height 34
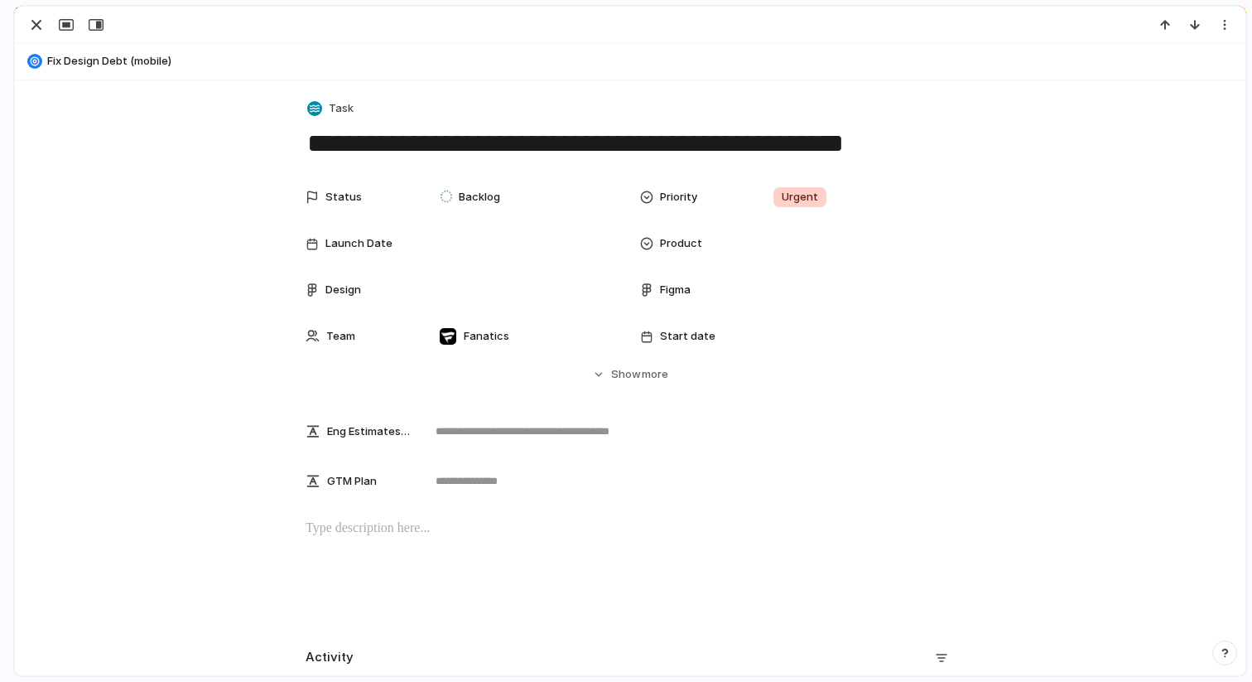
click at [899, 145] on textarea "**********" at bounding box center [630, 143] width 649 height 35
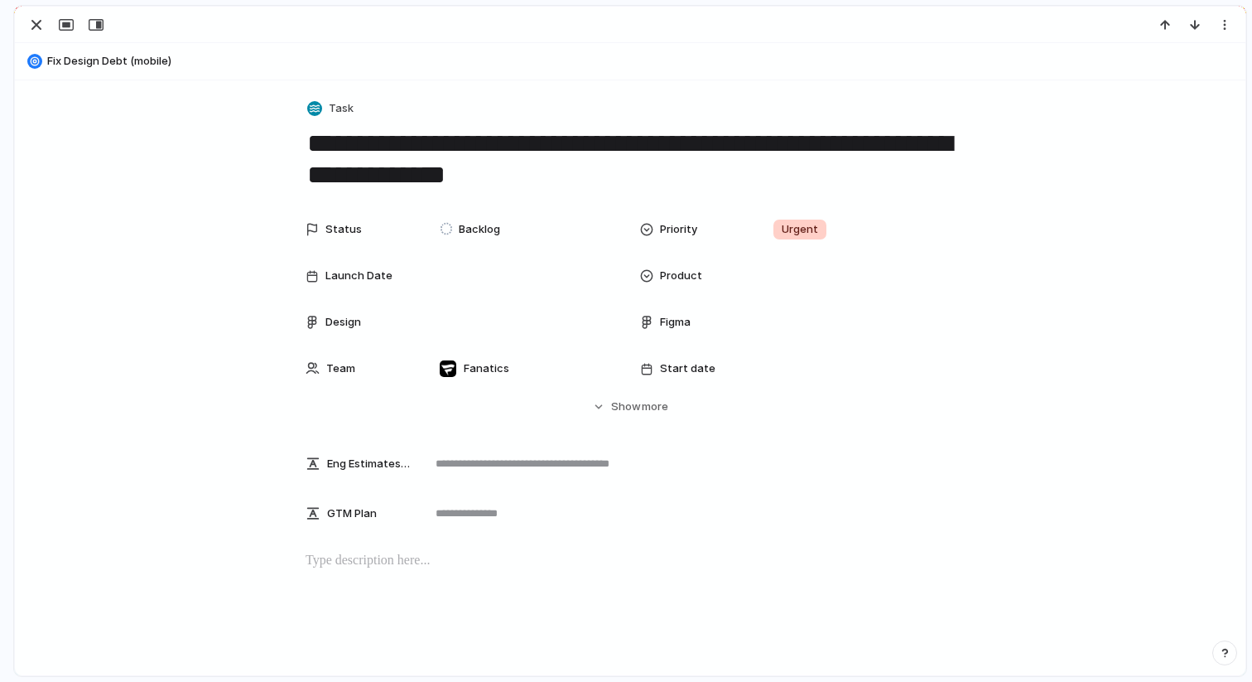
click at [295, 138] on div "**********" at bounding box center [630, 460] width 1231 height 760
click at [303, 138] on div "**********" at bounding box center [630, 460] width 1231 height 760
click at [308, 142] on textarea "**********" at bounding box center [630, 159] width 649 height 67
type textarea "**********"
click at [40, 13] on div at bounding box center [630, 25] width 1231 height 36
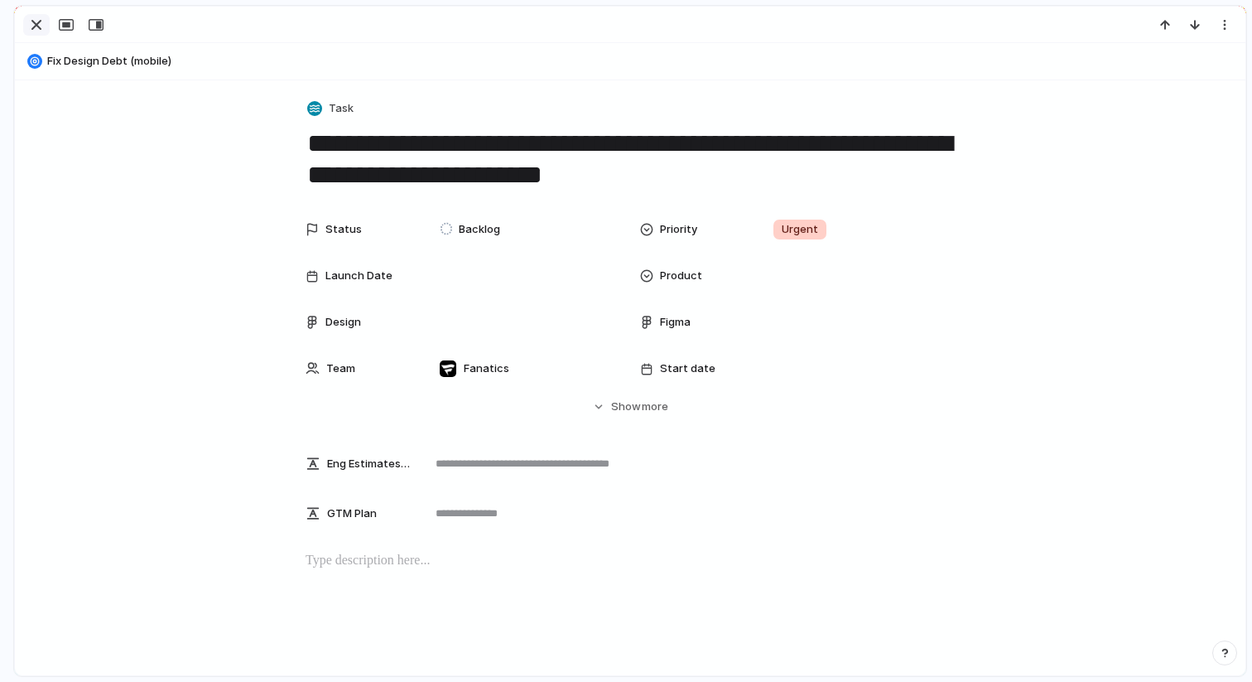
click at [31, 20] on div "button" at bounding box center [37, 25] width 20 height 20
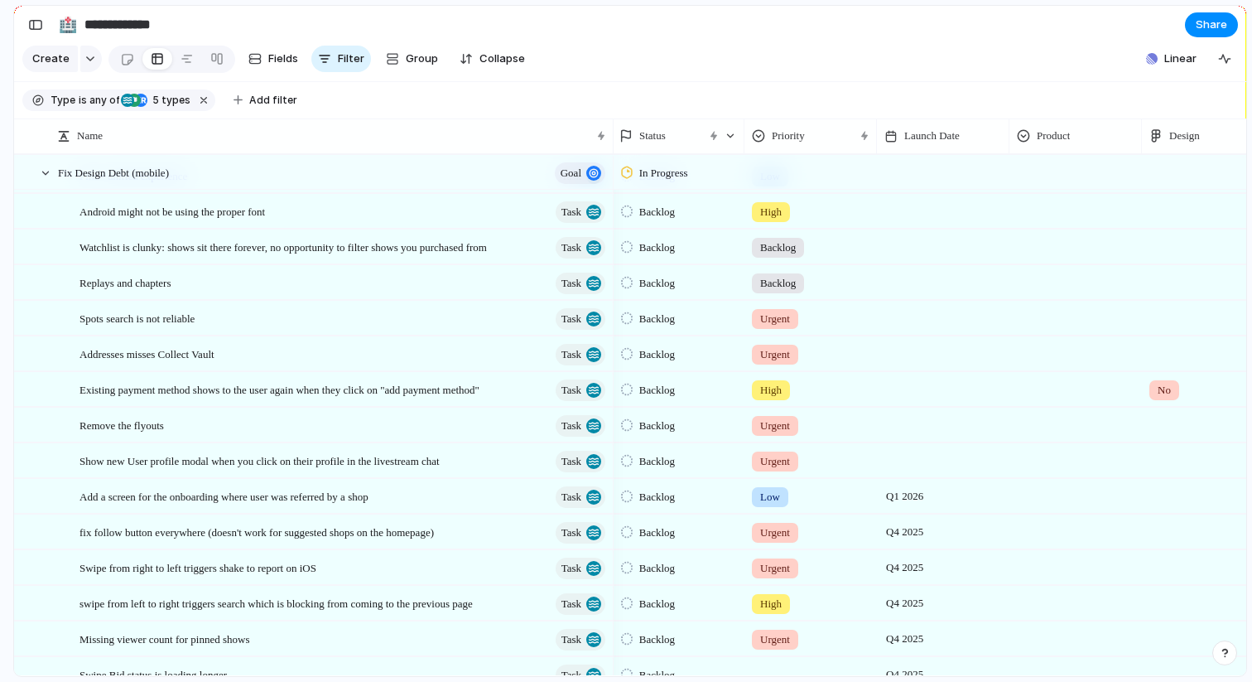
click at [913, 466] on div at bounding box center [943, 460] width 133 height 34
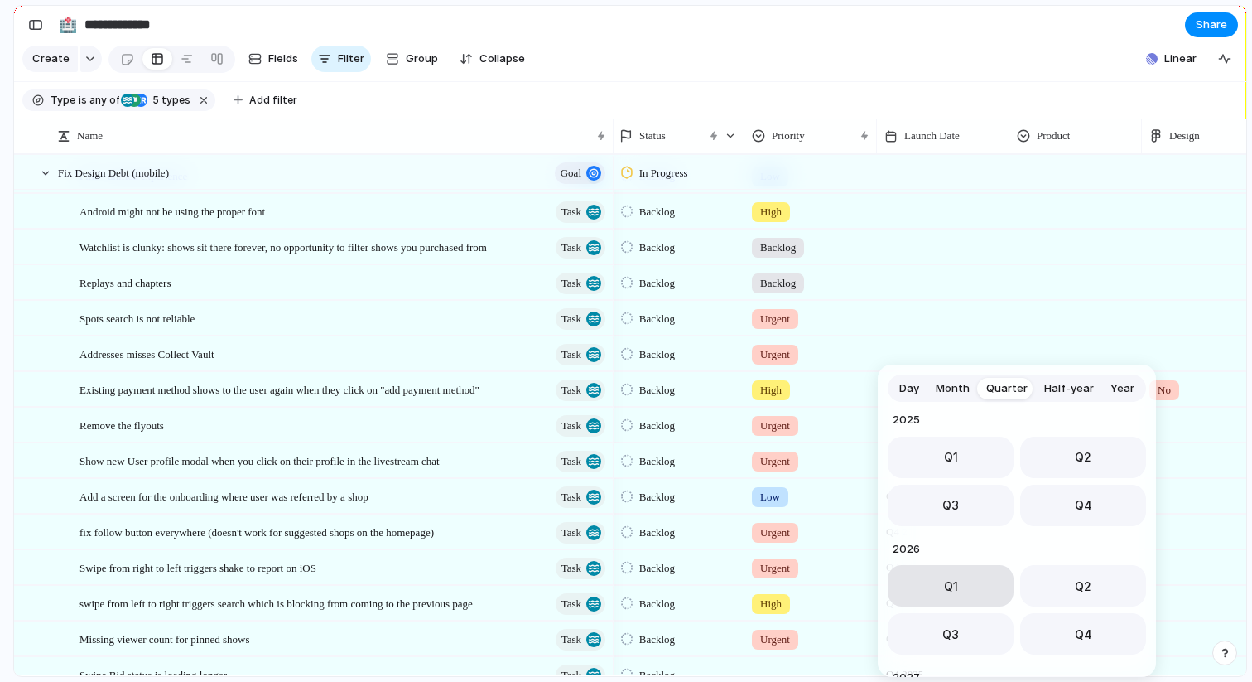
click at [938, 589] on button "Q1" at bounding box center [951, 585] width 126 height 41
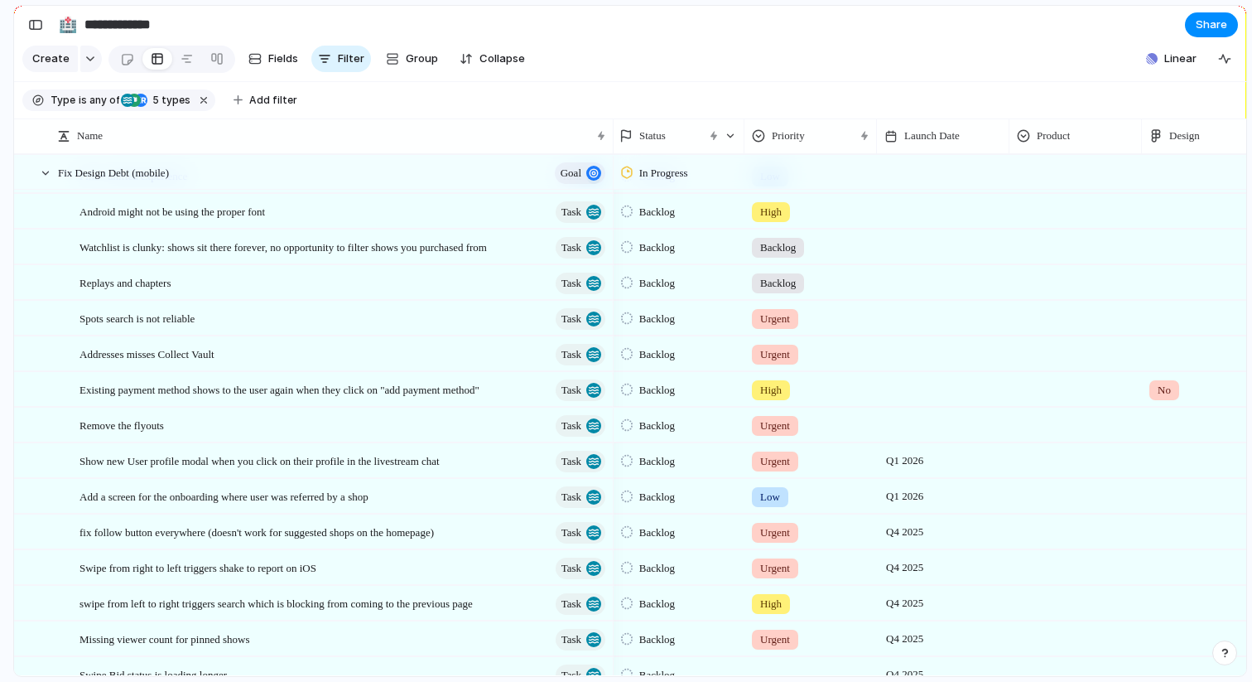
click at [900, 432] on div at bounding box center [943, 425] width 133 height 34
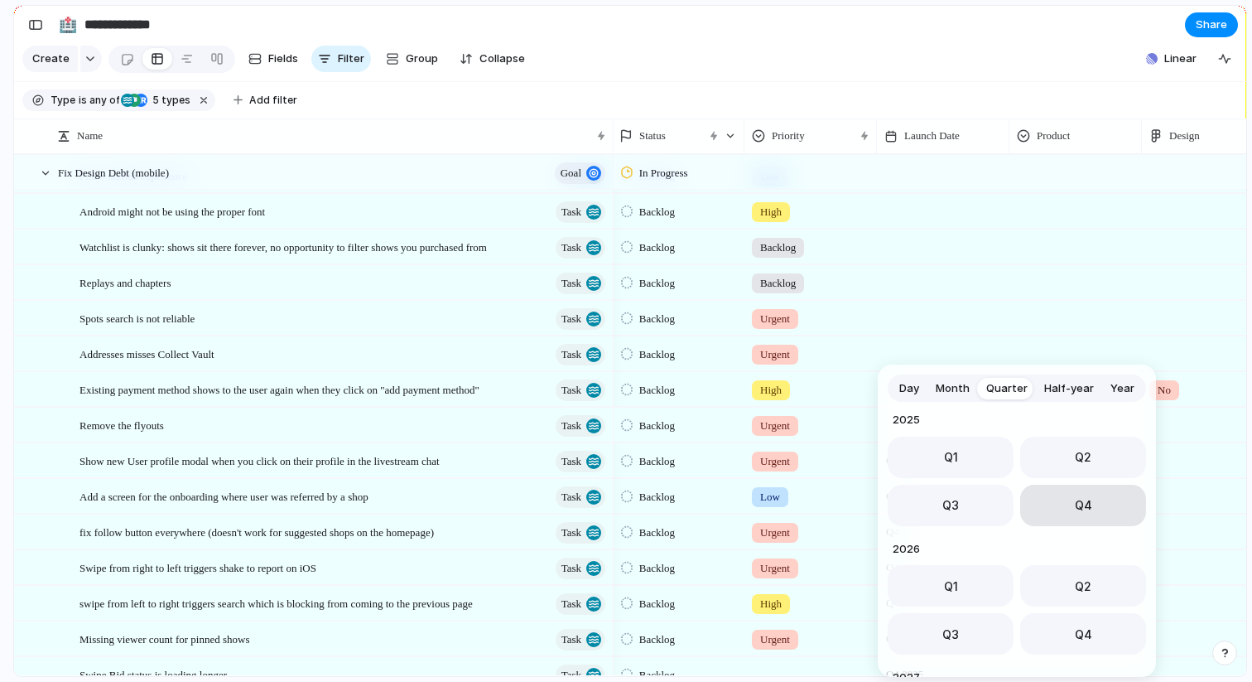
click at [1067, 510] on button "Q4" at bounding box center [1084, 505] width 126 height 41
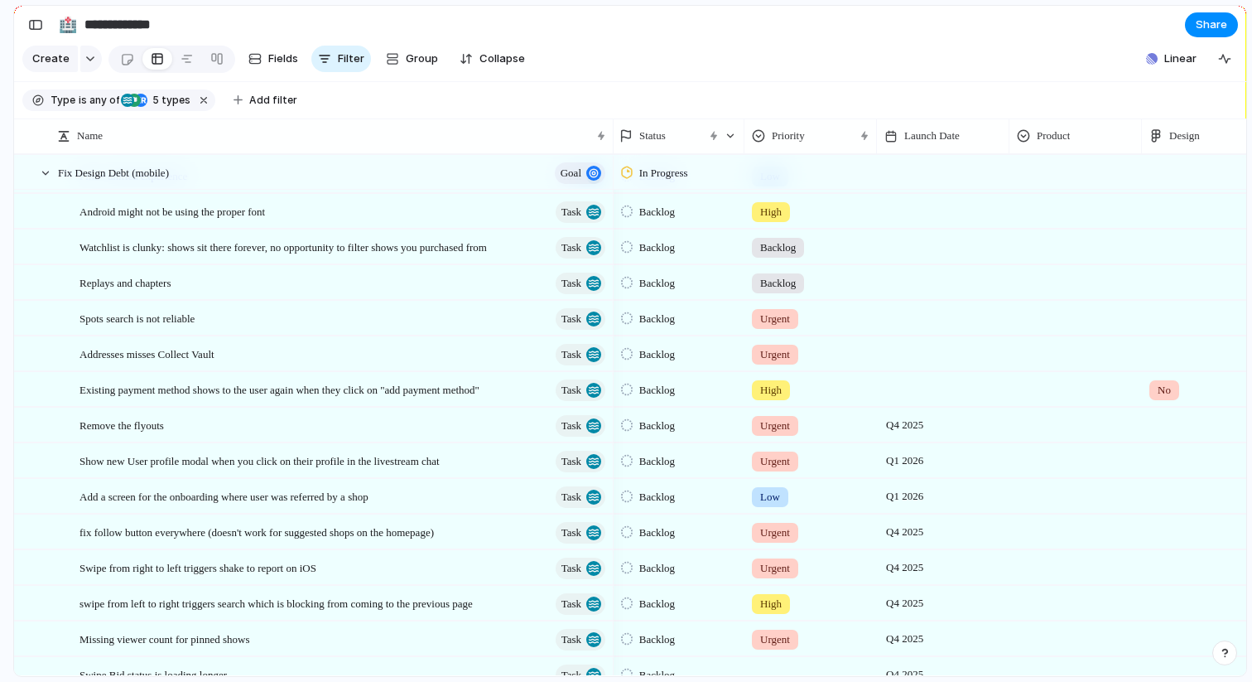
click at [905, 394] on div at bounding box center [943, 389] width 133 height 34
click at [812, 396] on div "Day Month Quarter Half-year Year 2023 Q1 Q2 Q3 Q4 2024 Q1 Q2 Q3 Q4 2025 Q1 Q2 Q…" at bounding box center [626, 341] width 1252 height 682
click at [904, 395] on div at bounding box center [943, 389] width 133 height 34
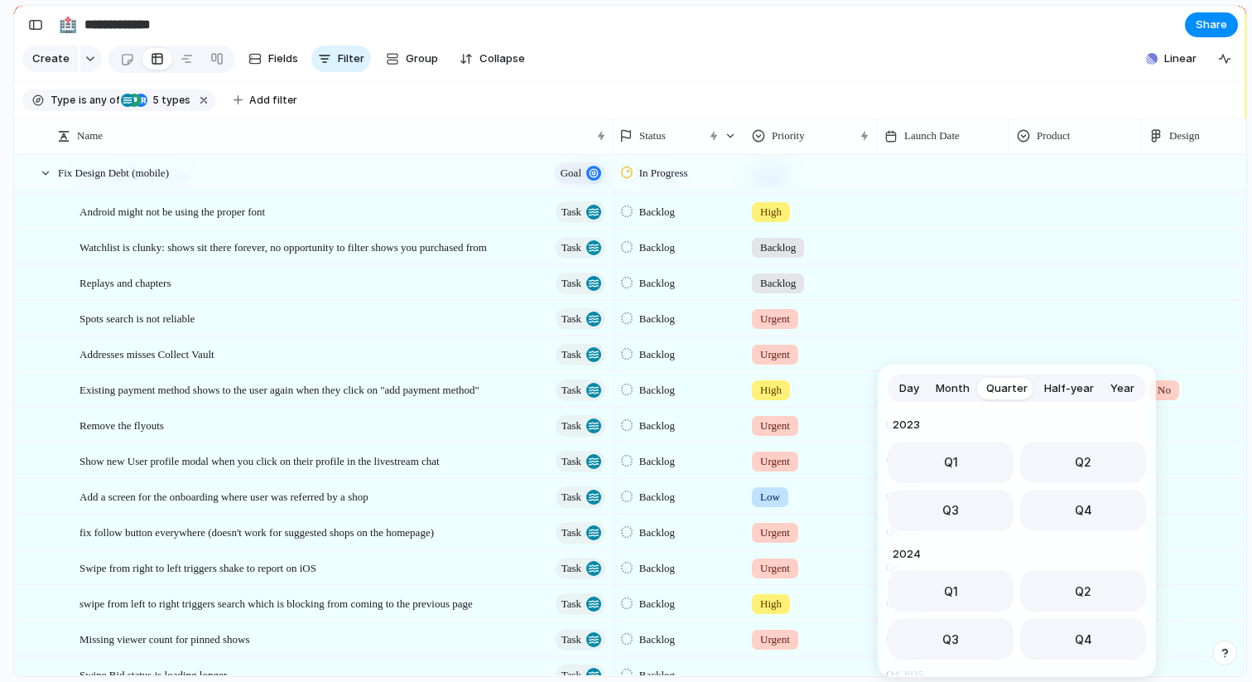
scroll to position [263, 0]
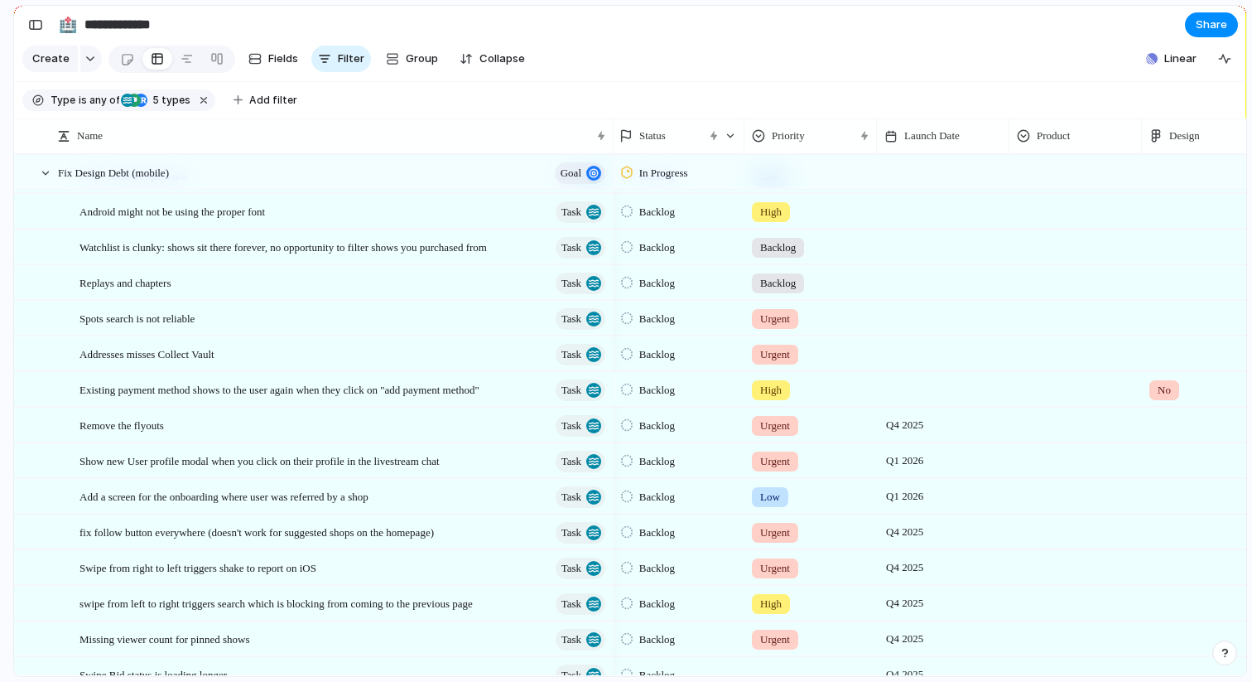
click at [967, 333] on div "Day Month Quarter Half-year Year 2023 Q1 Q2 Q3 Q4 2024 Q1 Q2 Q3 Q4 2025 Q1 Q2 Q…" at bounding box center [626, 341] width 1252 height 682
click at [902, 356] on div at bounding box center [943, 353] width 133 height 34
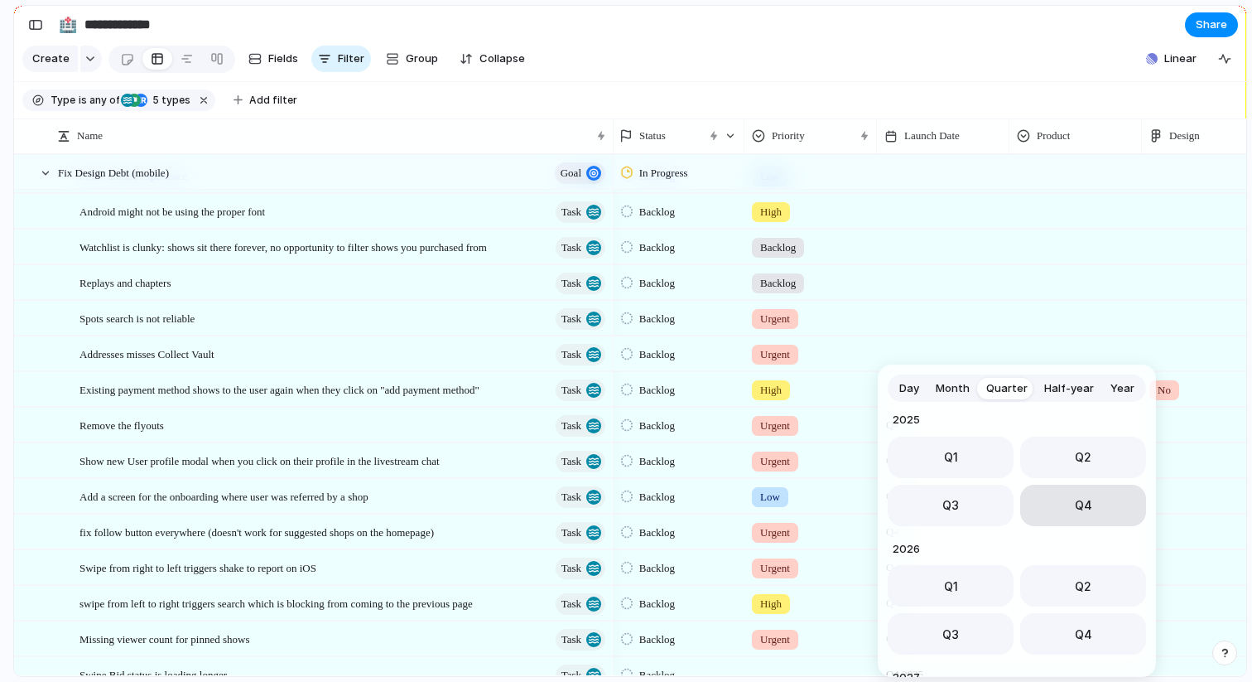
click at [1061, 502] on button "Q4" at bounding box center [1084, 505] width 126 height 41
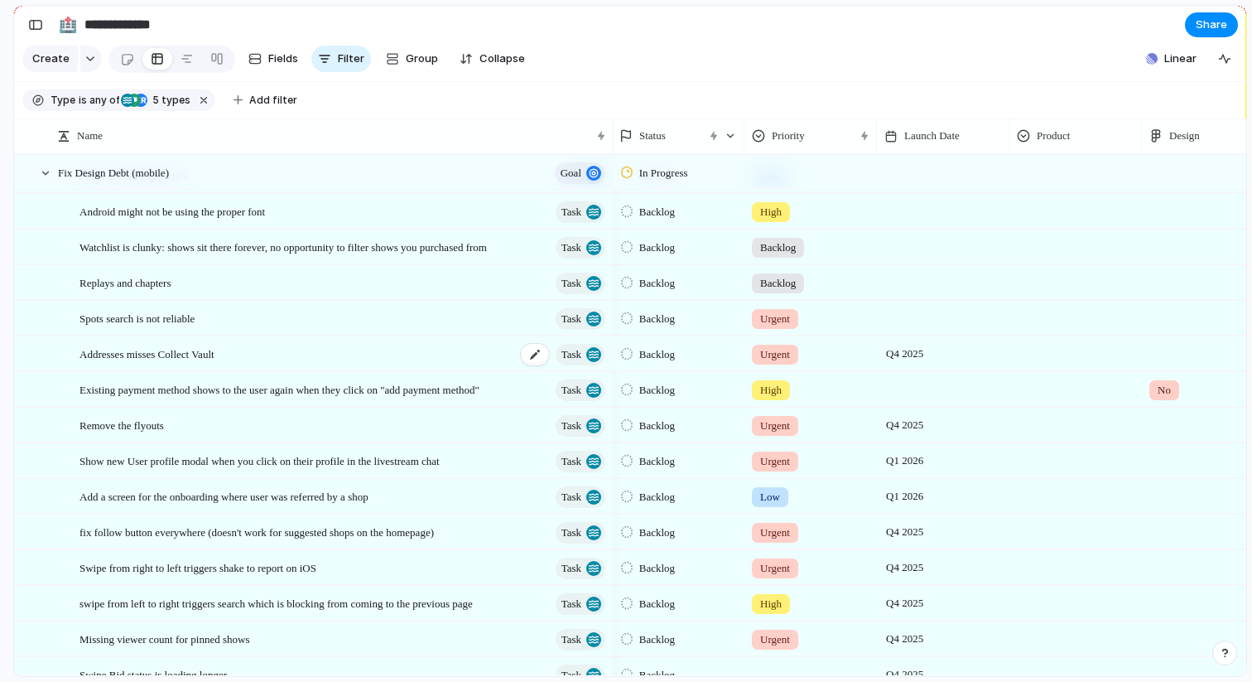
click at [166, 360] on span "Addresses misses Collect Vault" at bounding box center [147, 353] width 135 height 19
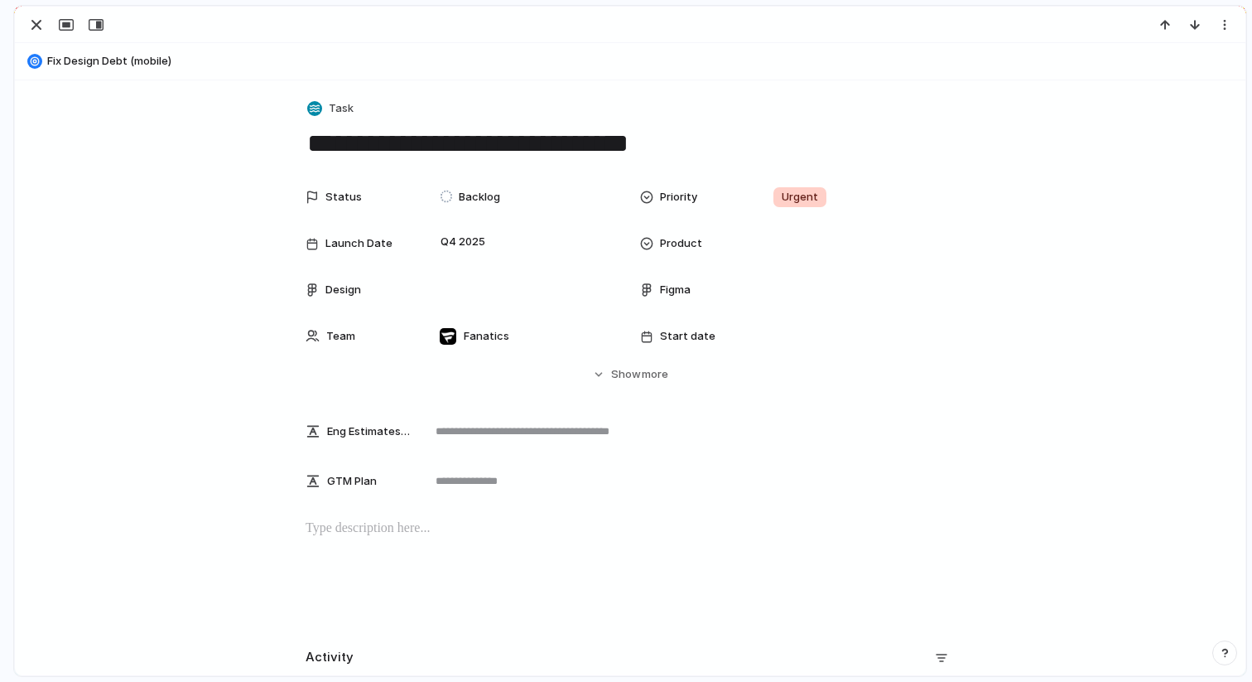
click at [549, 147] on textarea "**********" at bounding box center [630, 143] width 649 height 35
type textarea "**********"
click at [27, 32] on div "button" at bounding box center [37, 25] width 20 height 20
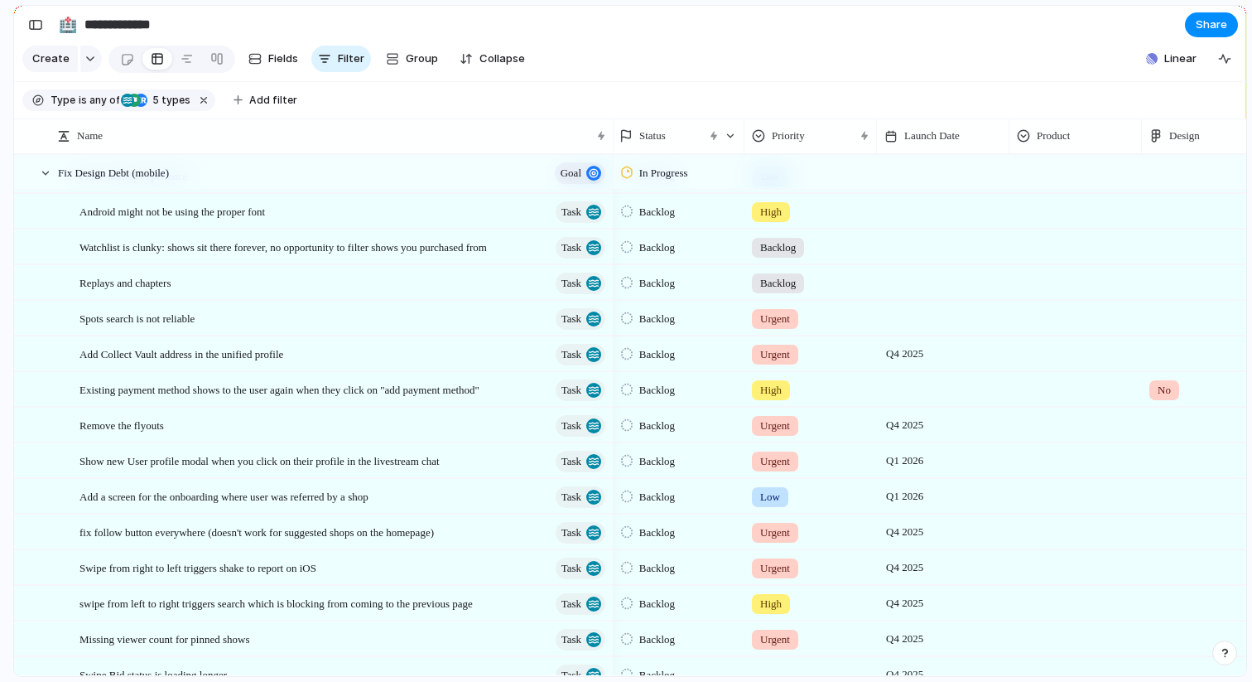
click at [909, 321] on div at bounding box center [943, 318] width 133 height 34
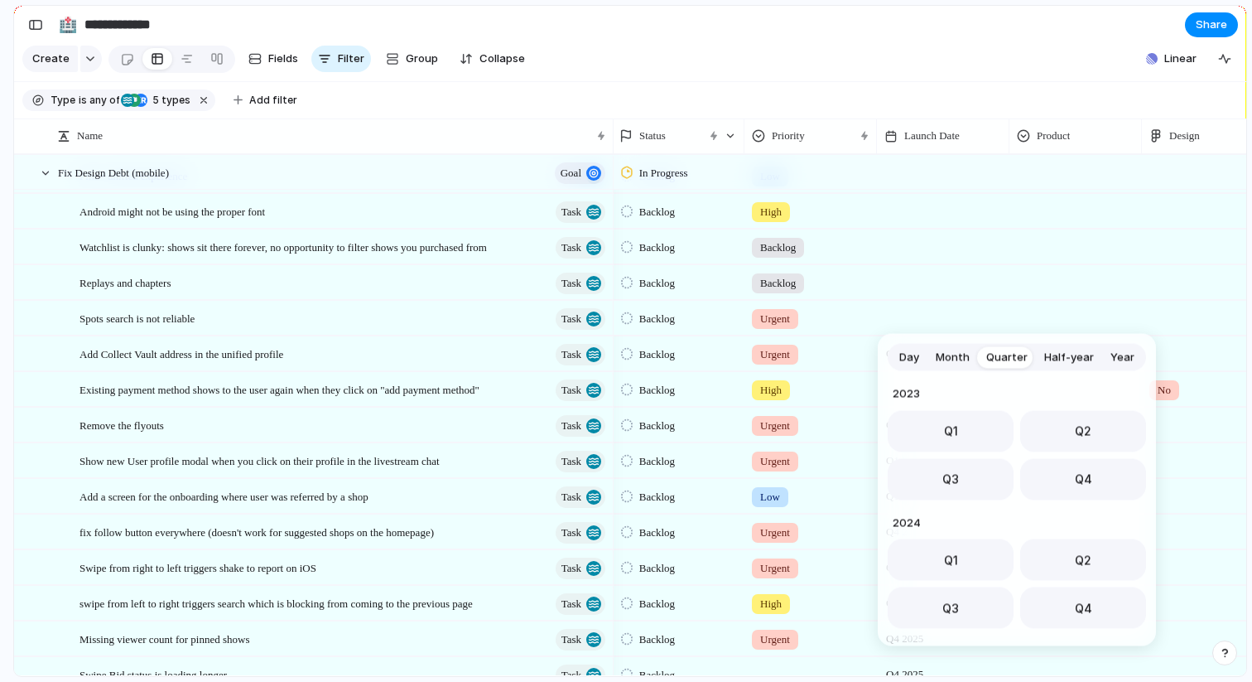
scroll to position [263, 0]
click at [1042, 466] on button "Q4" at bounding box center [1084, 473] width 126 height 41
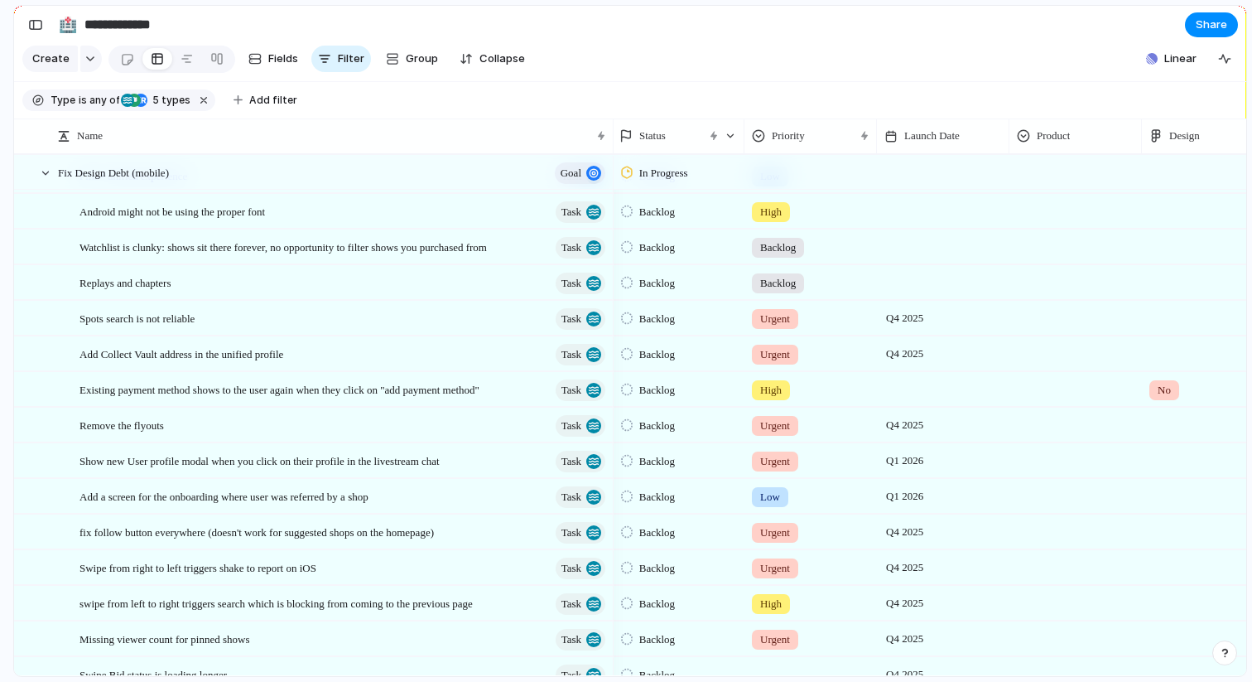
click at [905, 283] on div at bounding box center [943, 282] width 133 height 34
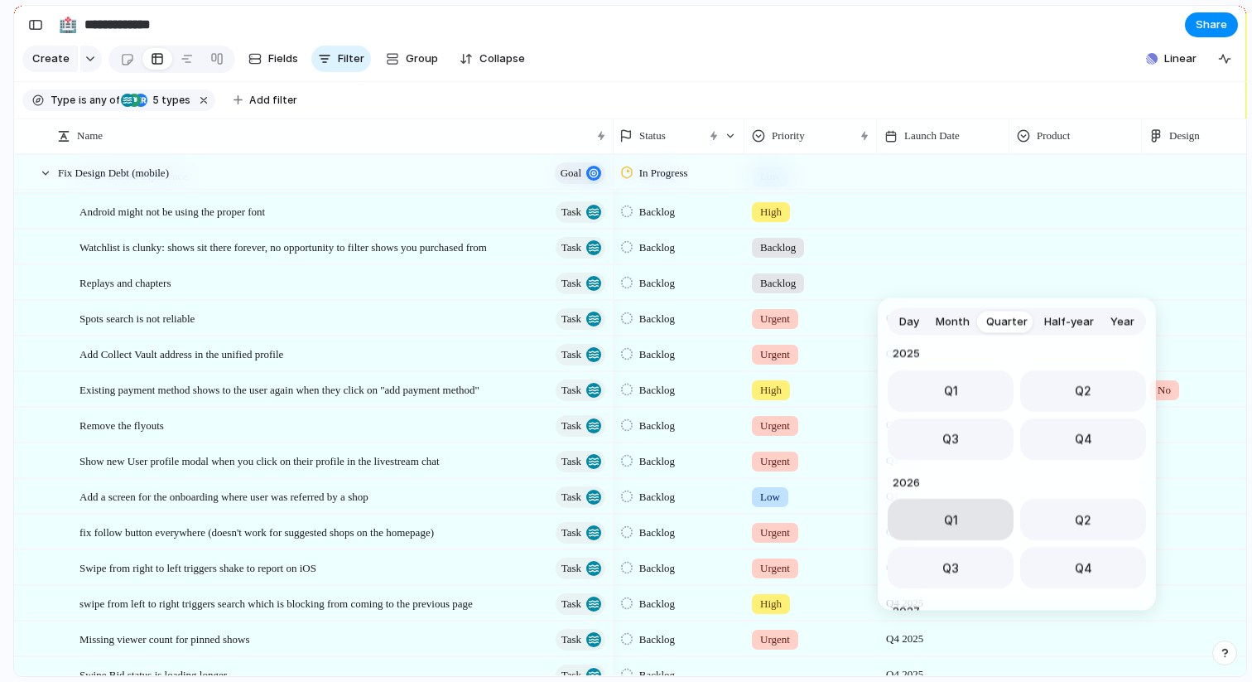
click at [938, 522] on button "Q1" at bounding box center [951, 519] width 126 height 41
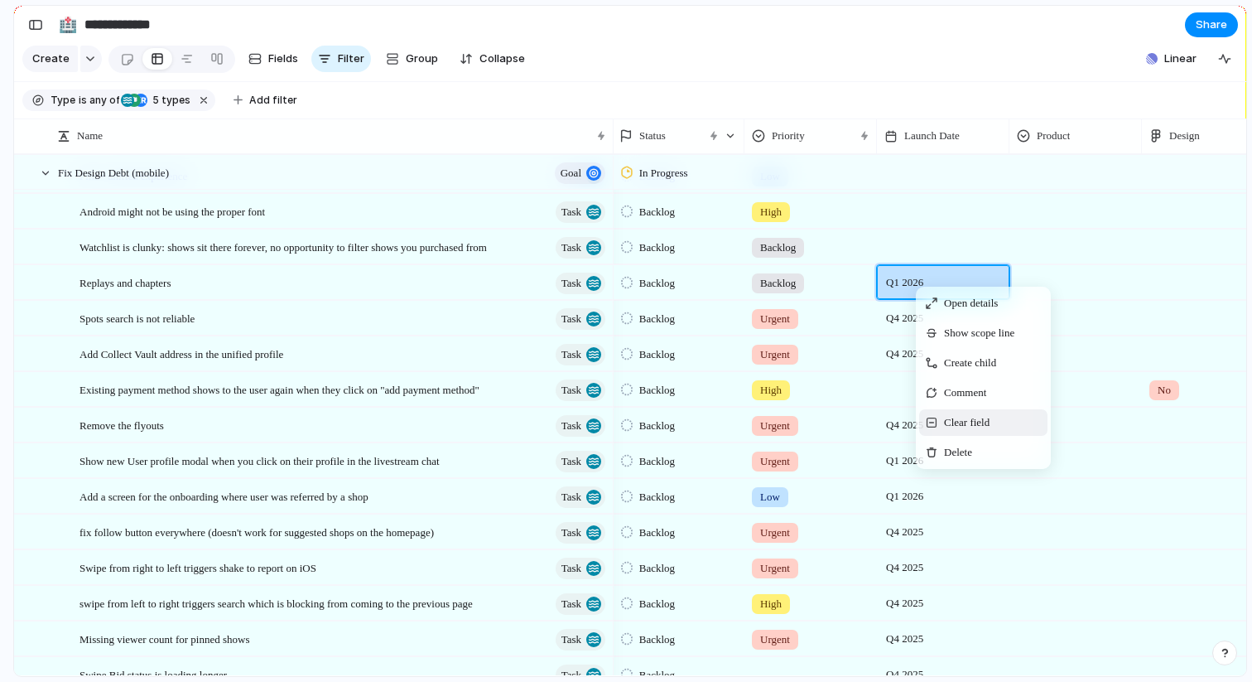
click at [969, 423] on span "Clear field" at bounding box center [967, 422] width 46 height 17
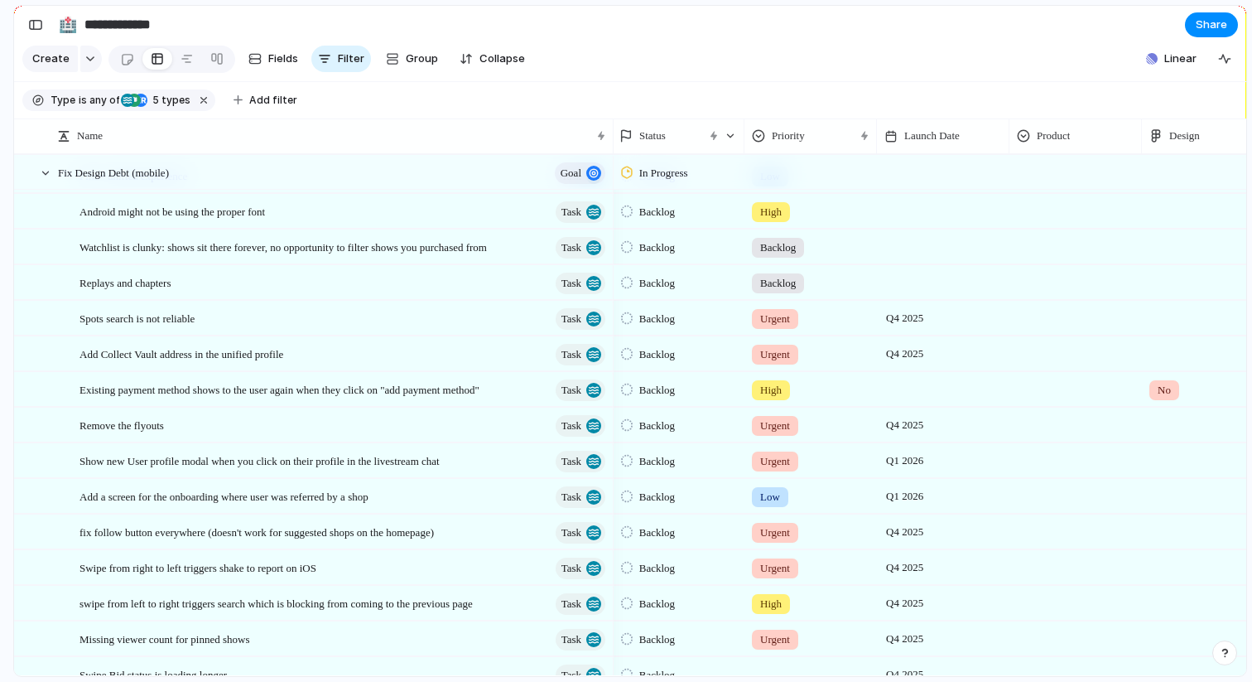
click at [901, 249] on div at bounding box center [943, 246] width 133 height 34
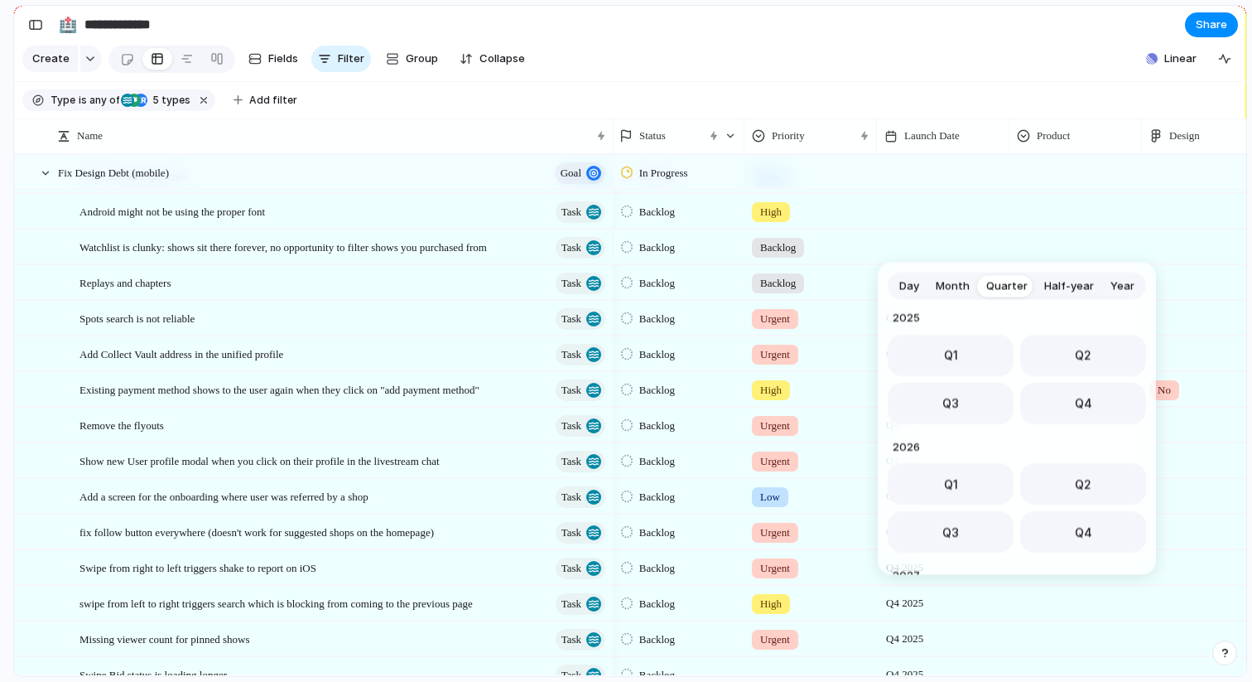
click at [968, 191] on div "Day Month Quarter Half-year Year 2023 Q1 Q2 Q3 Q4 2024 Q1 Q2 Q3 Q4 2025 Q1 Q2 Q…" at bounding box center [626, 341] width 1252 height 682
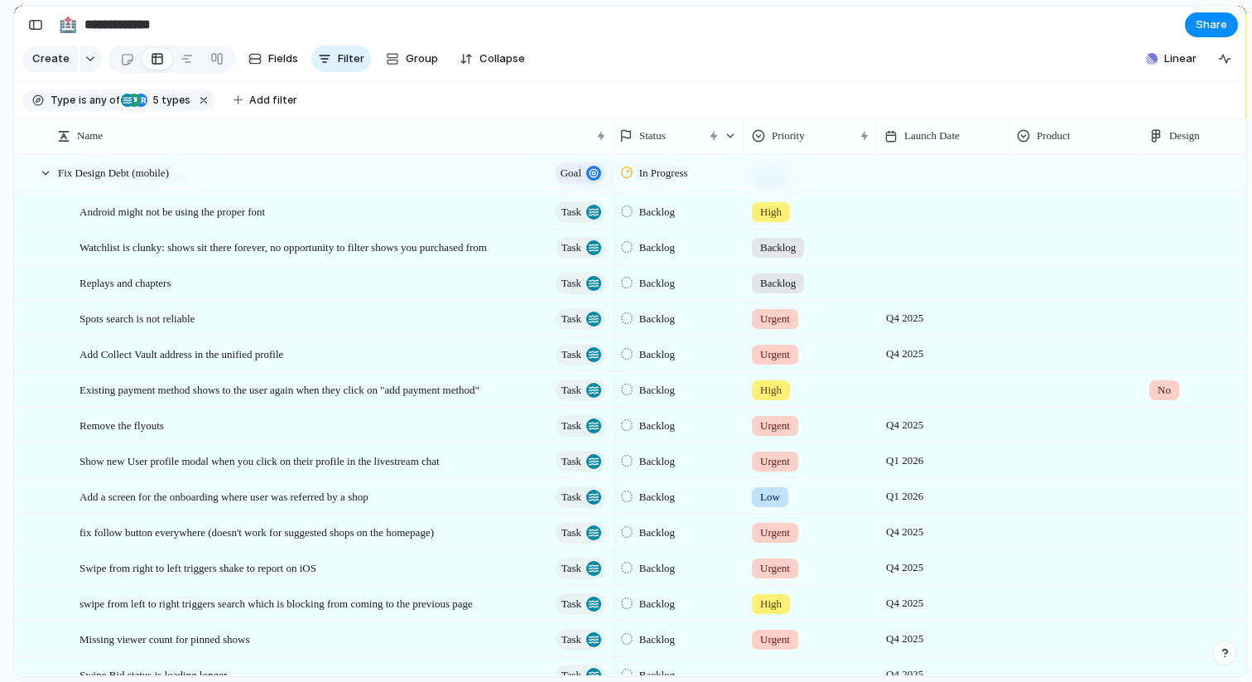
click at [901, 213] on div at bounding box center [943, 211] width 133 height 34
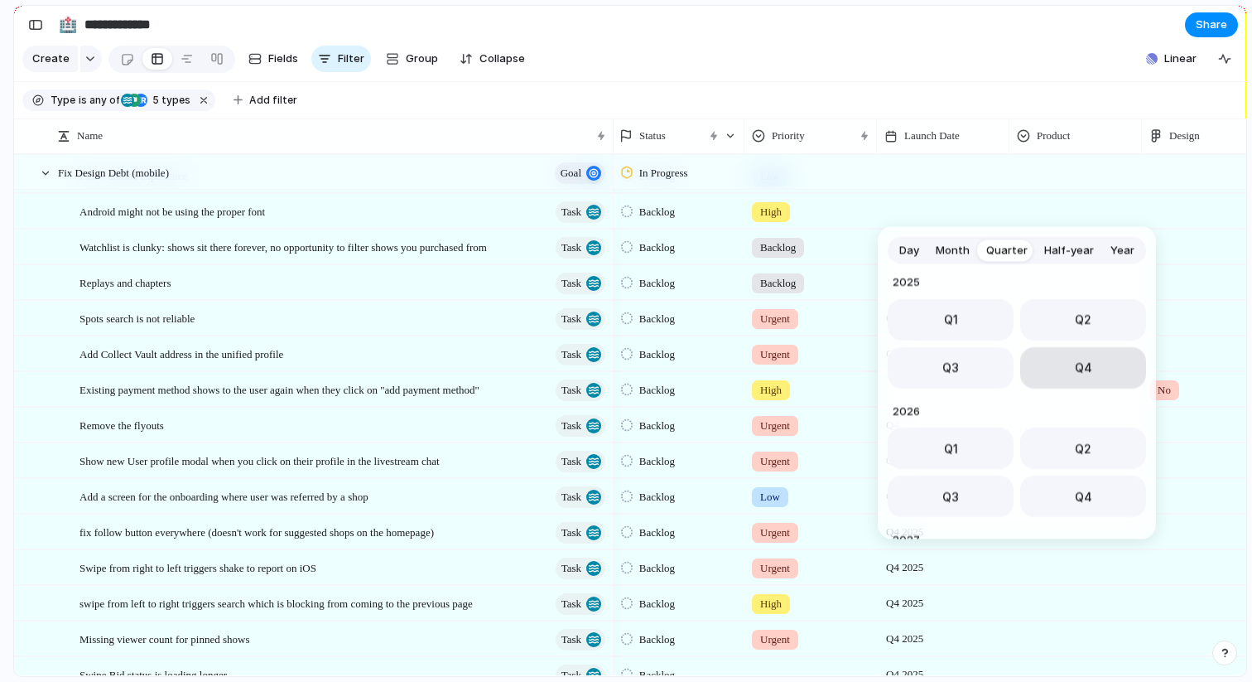
click at [1089, 365] on button "Q4" at bounding box center [1084, 366] width 126 height 41
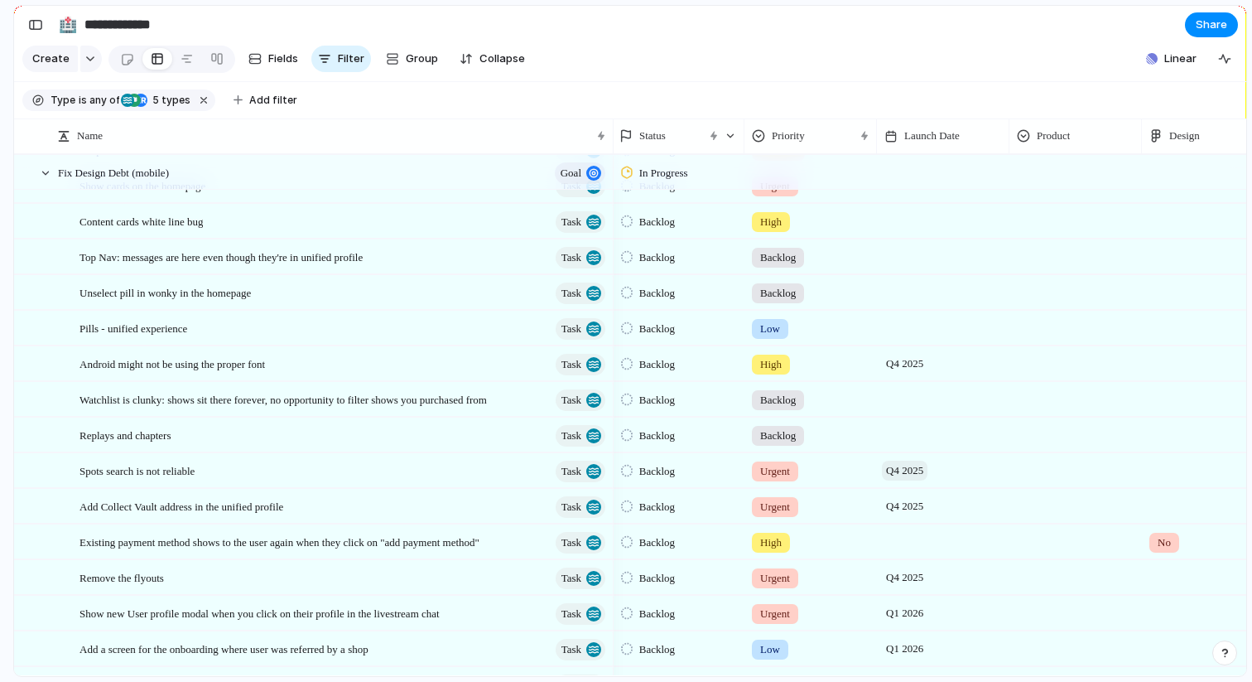
scroll to position [189, 0]
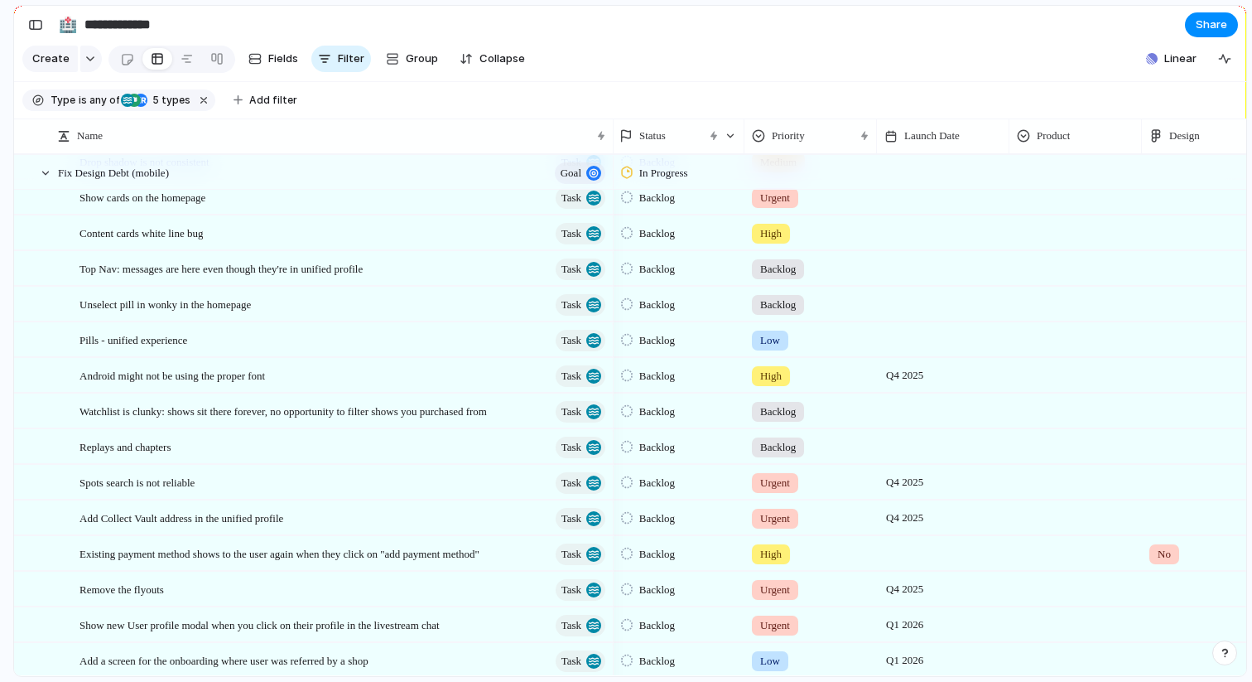
click at [905, 340] on div at bounding box center [943, 339] width 133 height 34
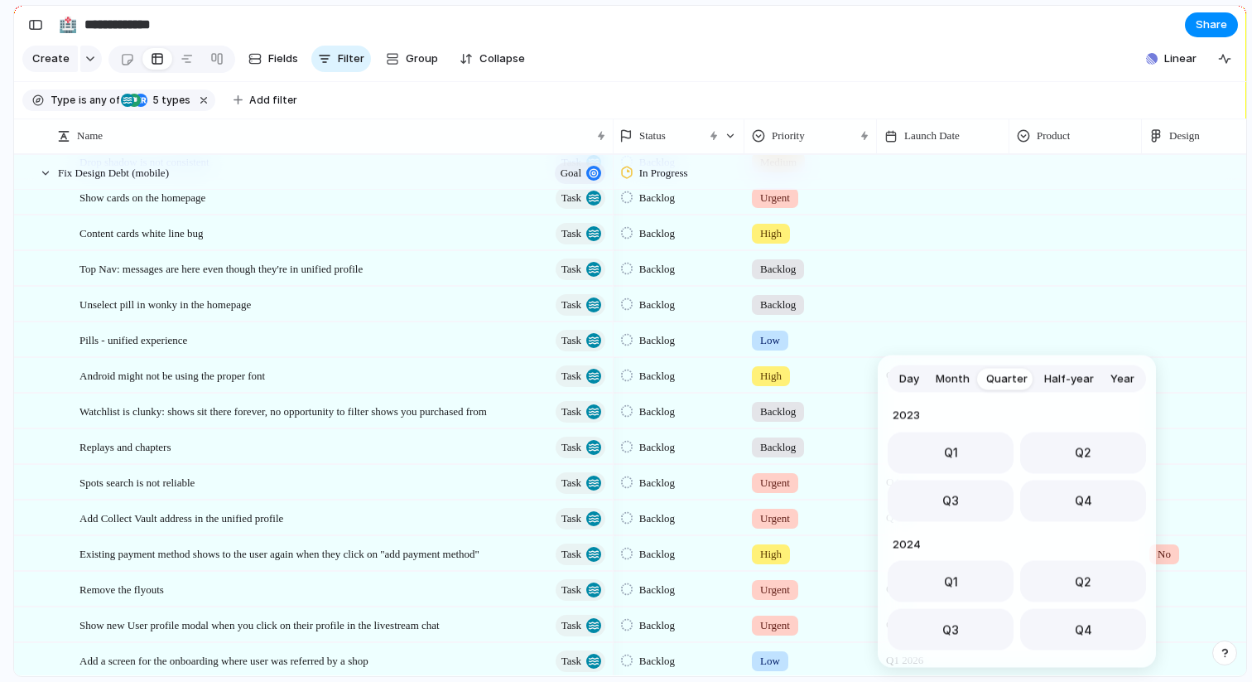
scroll to position [263, 0]
click at [938, 588] on button "Q1" at bounding box center [951, 576] width 126 height 41
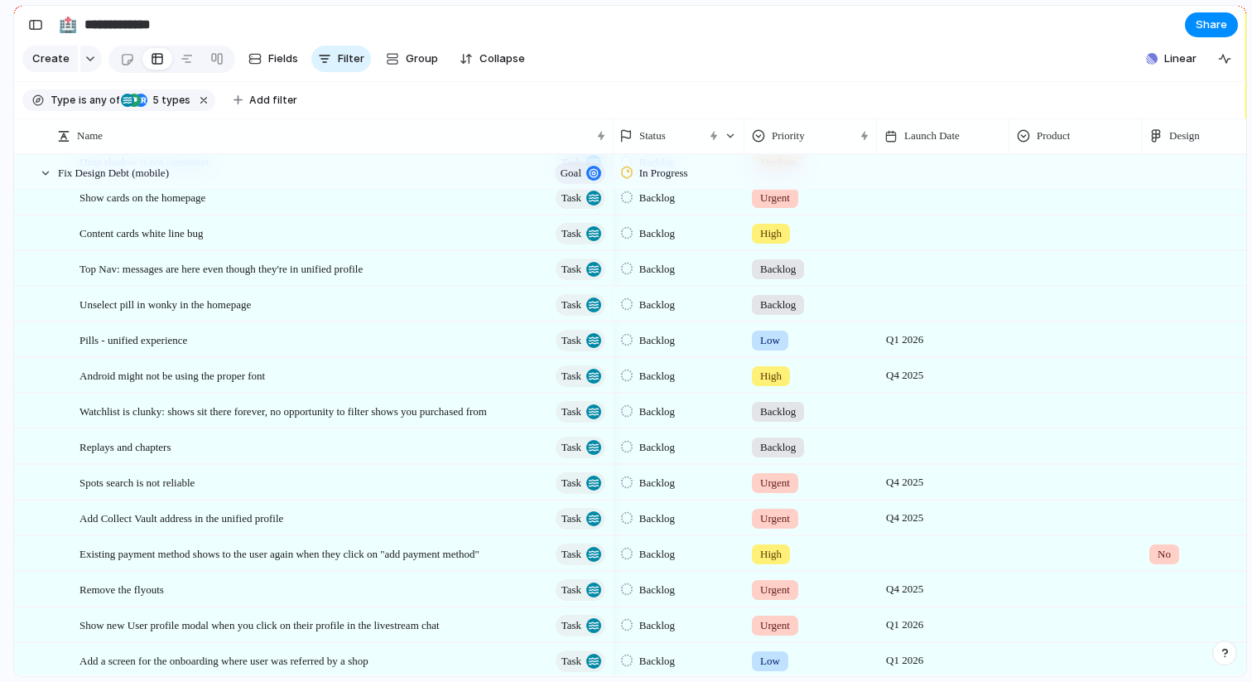
click at [899, 300] on div at bounding box center [943, 304] width 133 height 34
click at [905, 231] on div "Day Month Quarter Half-year Year 2023 Q1 Q2 Q3 Q4 2024 Q1 Q2 Q3 Q4 2025 Q1 Q2 Q…" at bounding box center [626, 341] width 1252 height 682
click at [876, 231] on div "High" at bounding box center [811, 229] width 131 height 27
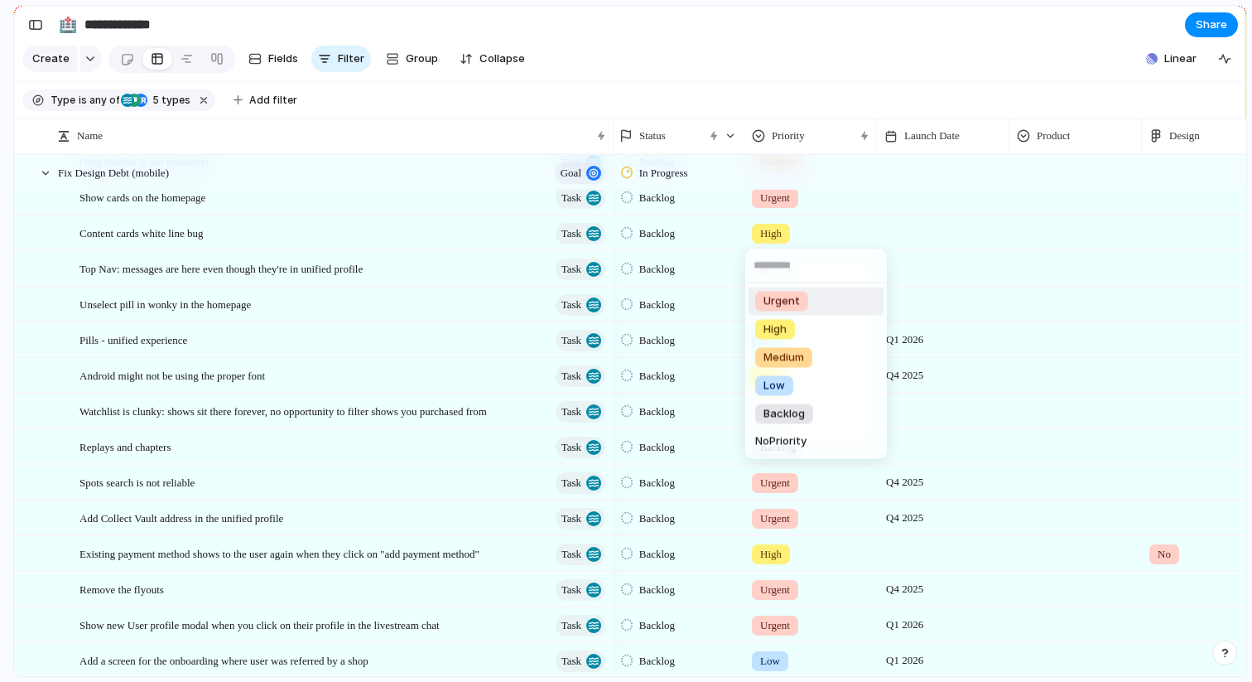
click at [909, 246] on div "Urgent High Medium Low Backlog No Priority" at bounding box center [626, 341] width 1252 height 682
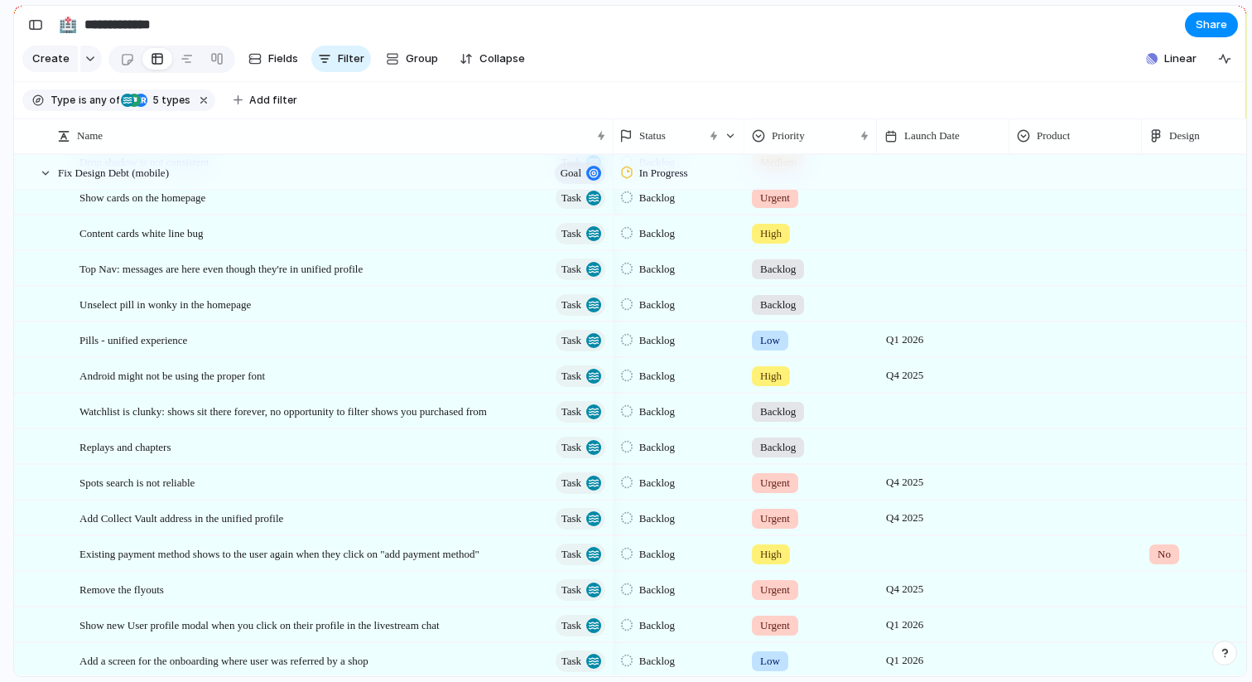
click at [919, 239] on div at bounding box center [943, 232] width 133 height 34
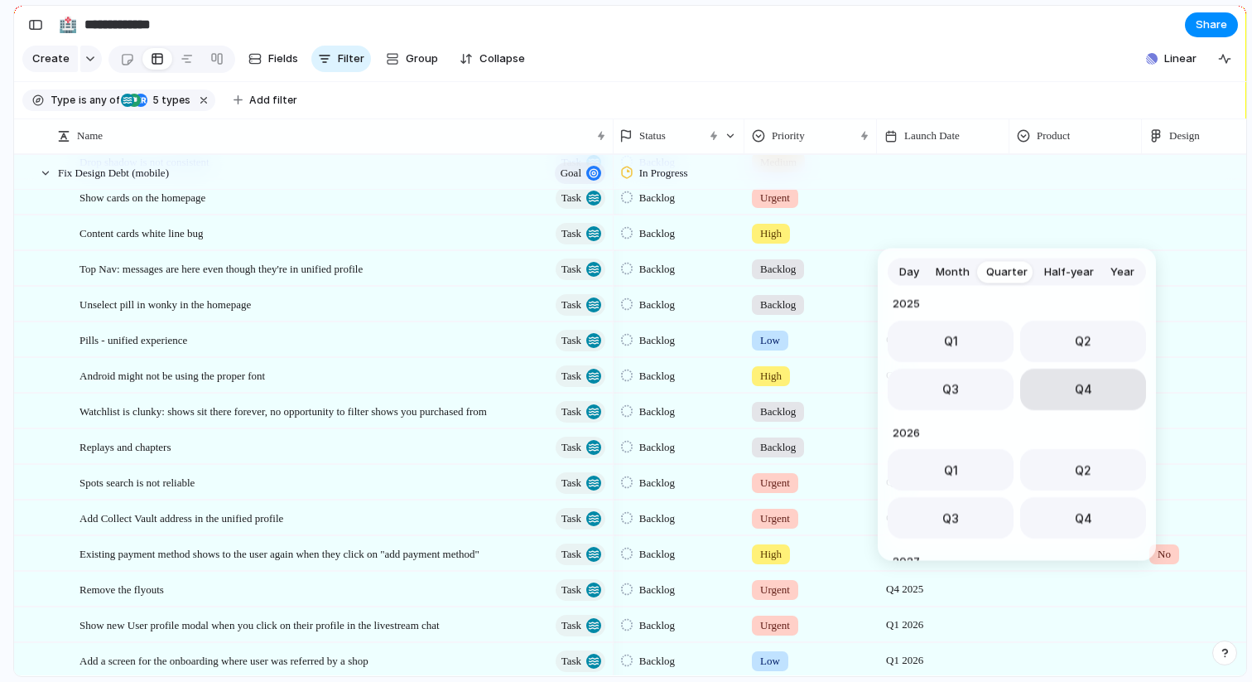
click at [1073, 398] on button "Q4" at bounding box center [1084, 388] width 126 height 41
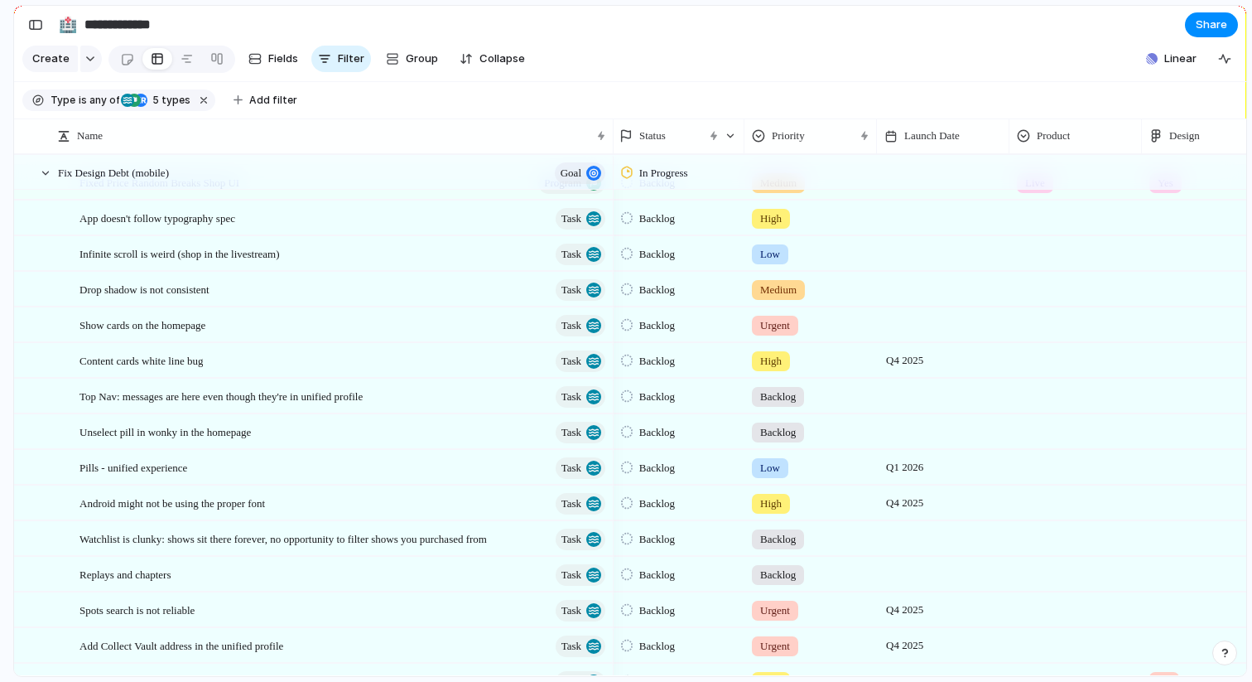
scroll to position [61, 0]
click at [903, 318] on div at bounding box center [943, 324] width 133 height 34
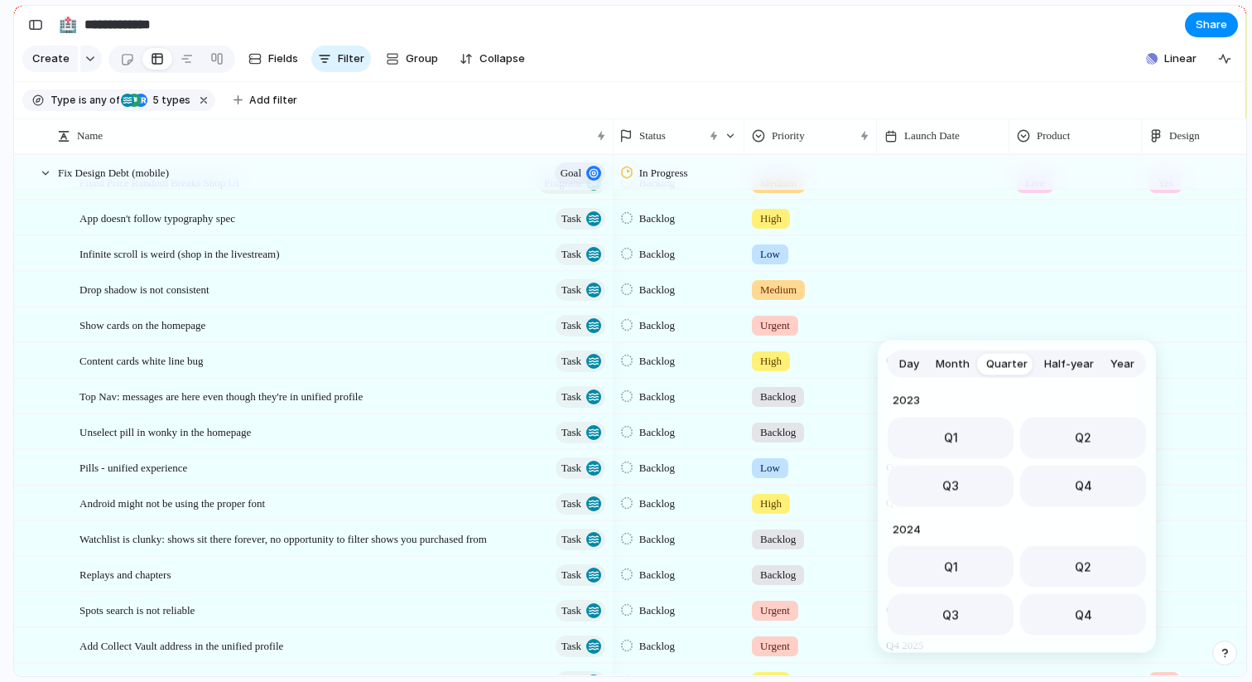
scroll to position [263, 0]
click at [1070, 480] on button "Q4" at bounding box center [1084, 480] width 126 height 41
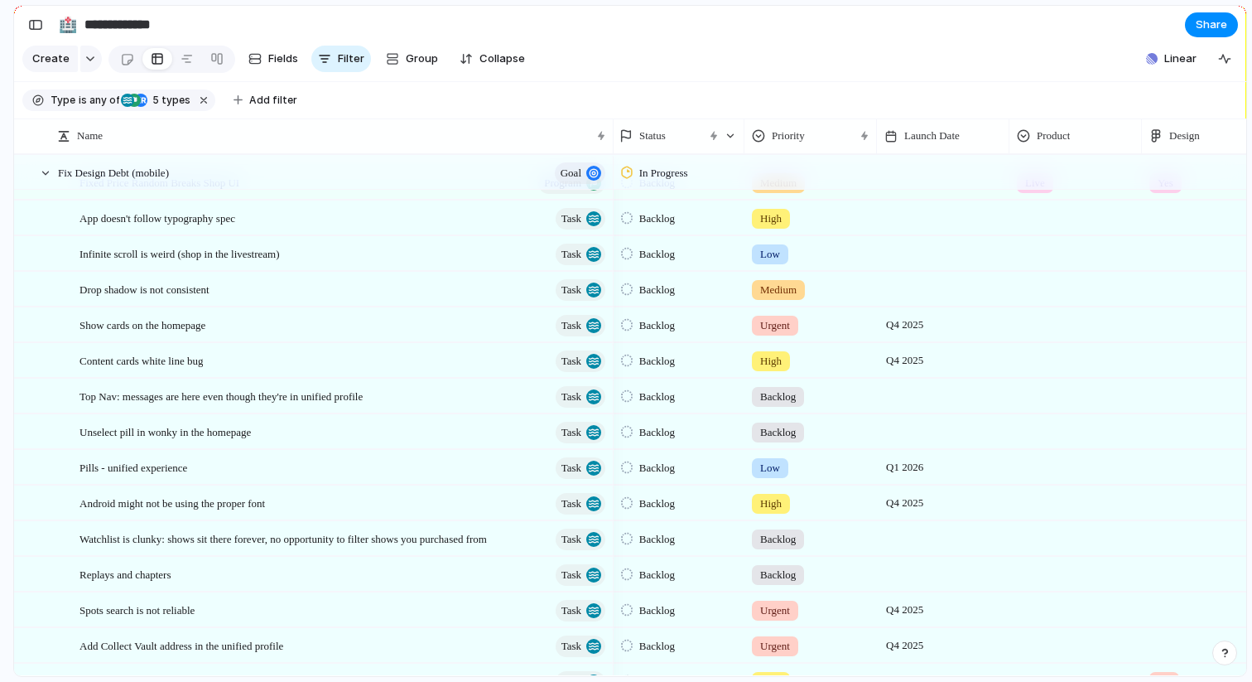
click at [786, 324] on span "Urgent" at bounding box center [775, 325] width 30 height 17
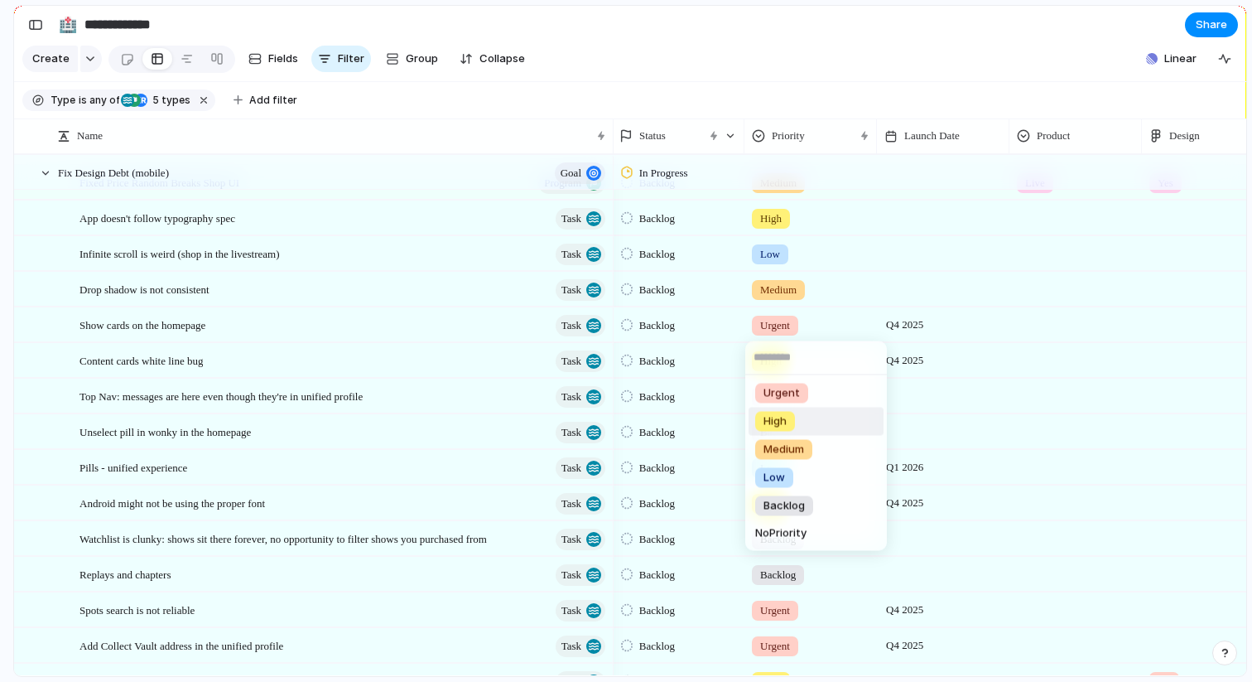
click at [783, 418] on span "High" at bounding box center [775, 421] width 23 height 17
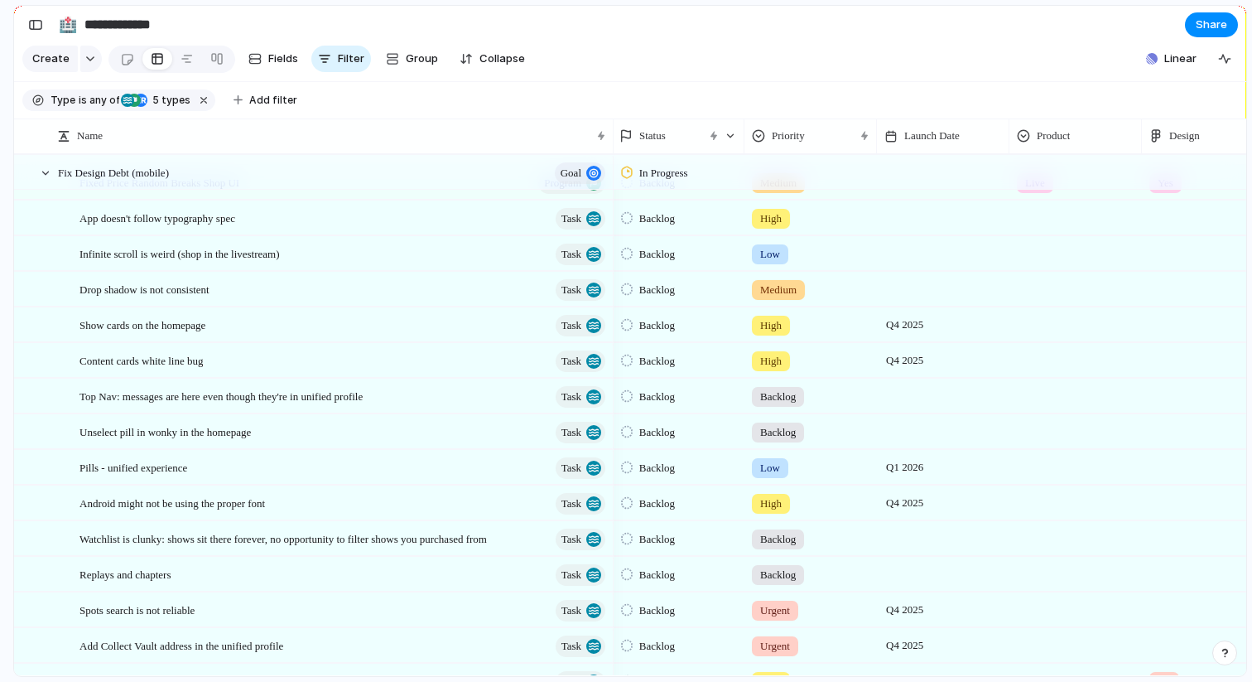
click at [910, 291] on div at bounding box center [943, 289] width 133 height 34
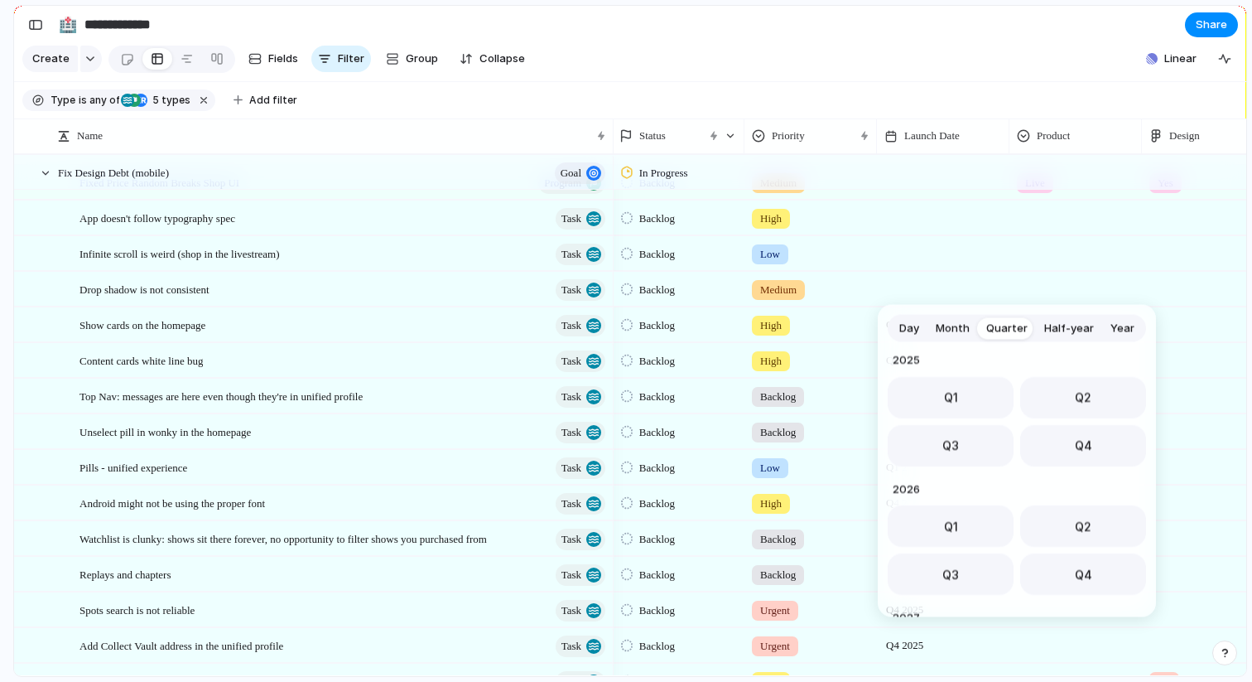
drag, startPoint x: 1073, startPoint y: 453, endPoint x: 1063, endPoint y: 443, distance: 14.1
click at [1075, 453] on span "Q4" at bounding box center [1083, 445] width 17 height 17
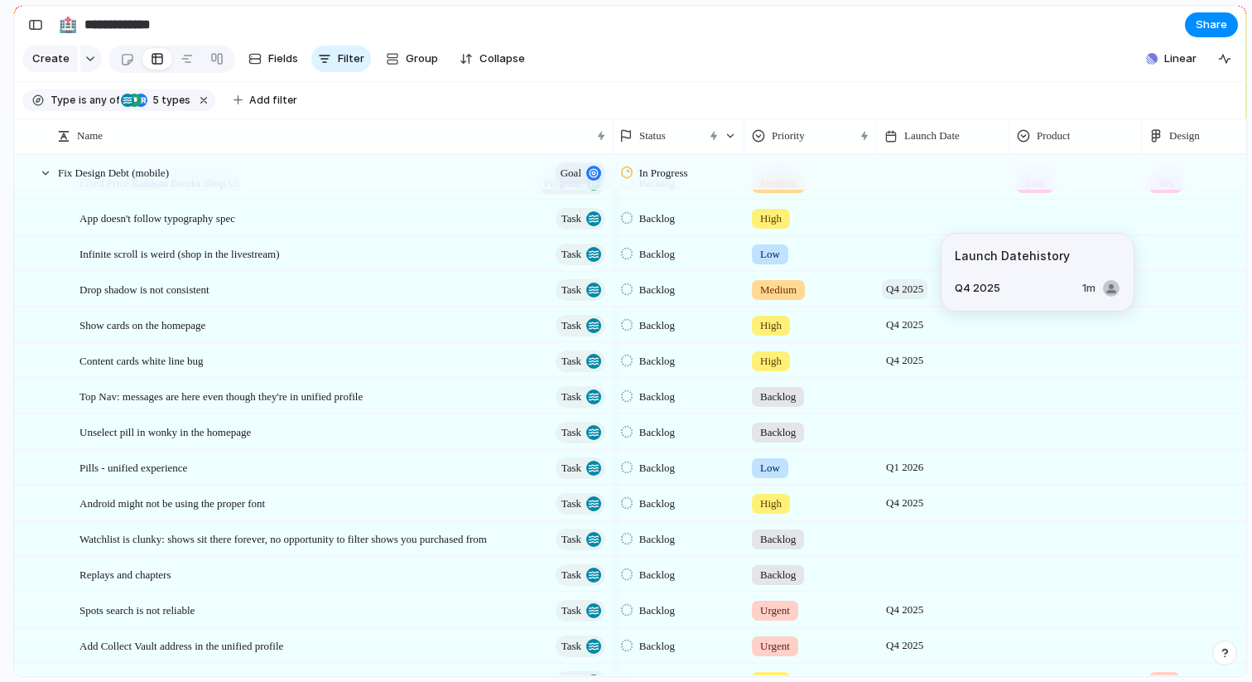
click at [895, 290] on span "Q4 2025" at bounding box center [905, 289] width 46 height 20
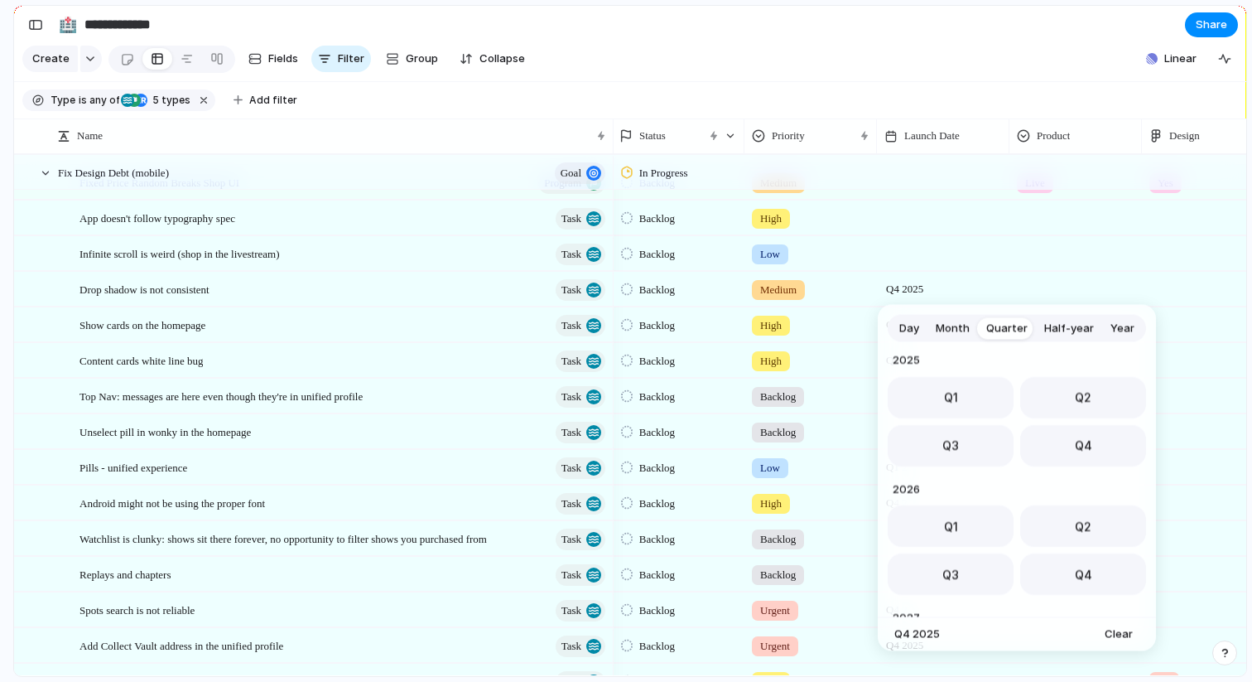
click at [901, 257] on div "Day Month Quarter Half-year Year 2023 Q1 Q2 Q3 Q4 2024 Q1 Q2 Q3 Q4 2025 Q1 Q2 Q…" at bounding box center [626, 341] width 1252 height 682
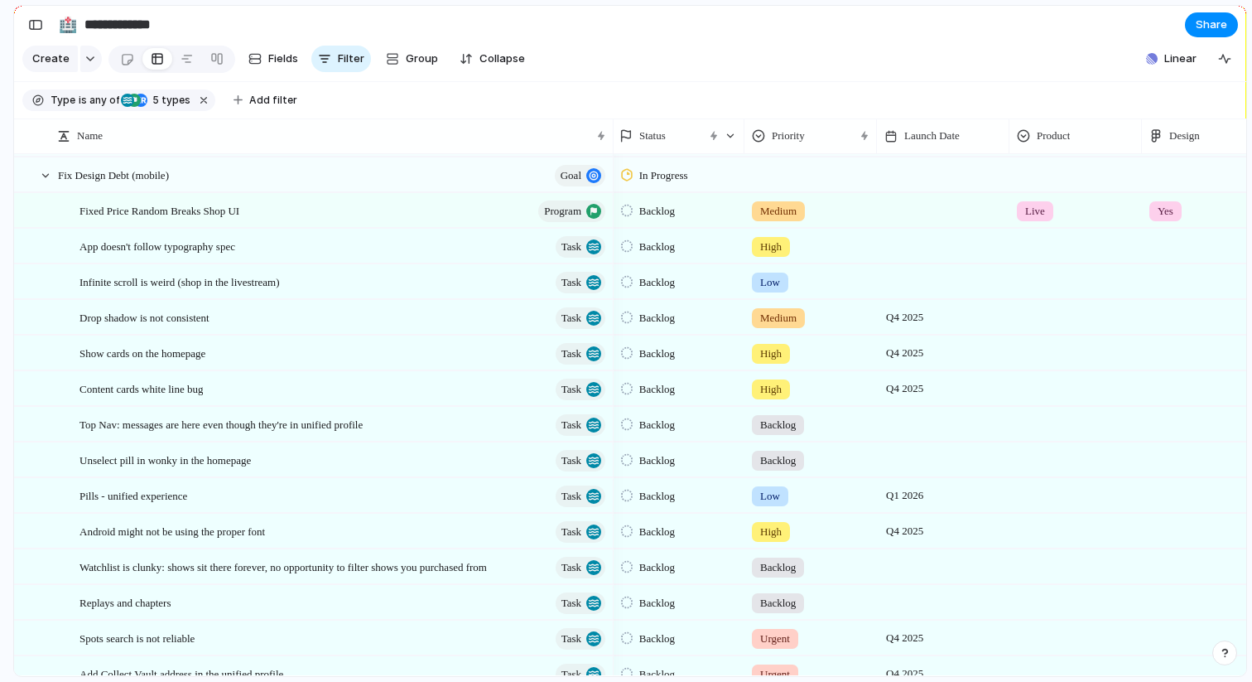
scroll to position [0, 0]
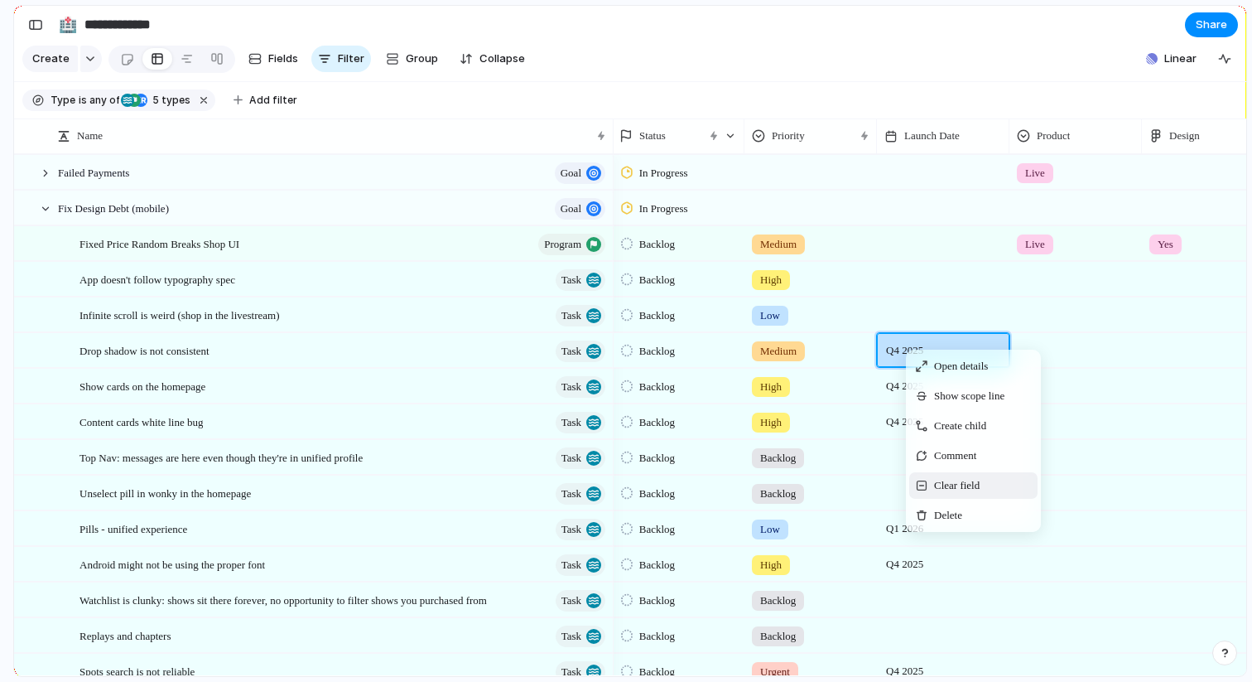
click at [976, 490] on span "Clear field" at bounding box center [957, 485] width 46 height 17
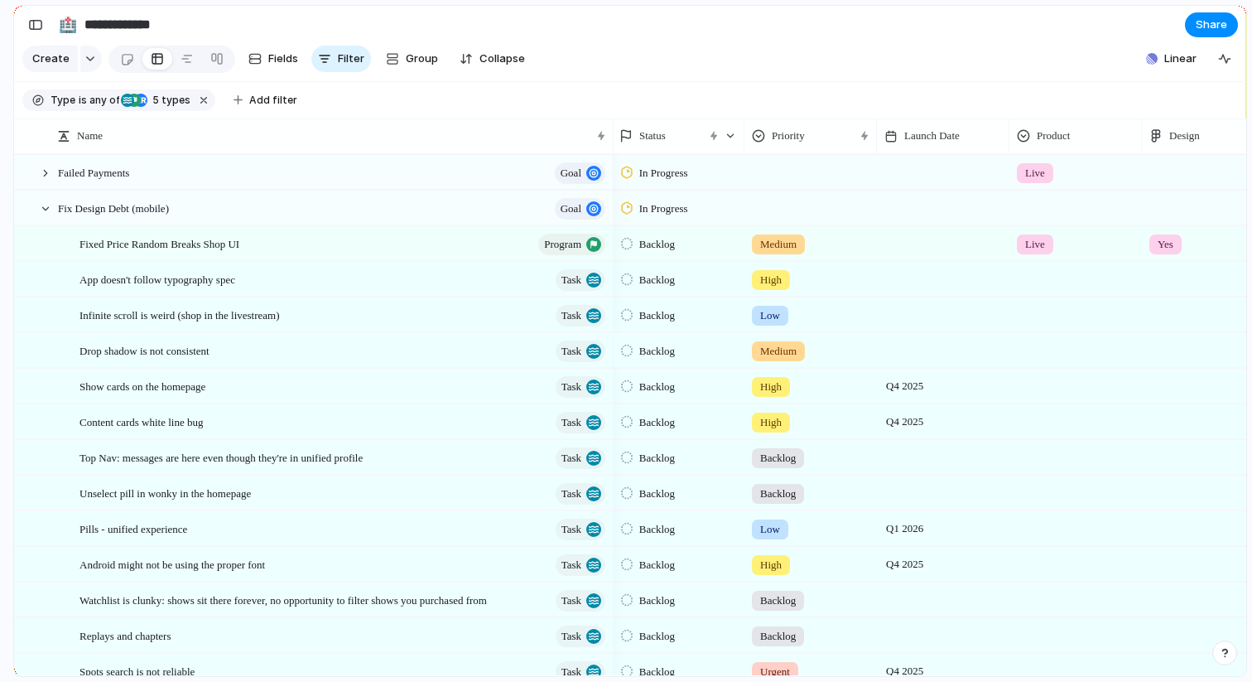
click at [906, 350] on div at bounding box center [943, 350] width 133 height 34
click at [908, 282] on div "Day Month Quarter Half-year Year 2023 Q1 Q2 Q3 Q4 2024 Q1 Q2 Q3 Q4 2025 Q1 Q2 Q…" at bounding box center [626, 341] width 1252 height 682
click at [902, 282] on div at bounding box center [943, 279] width 133 height 34
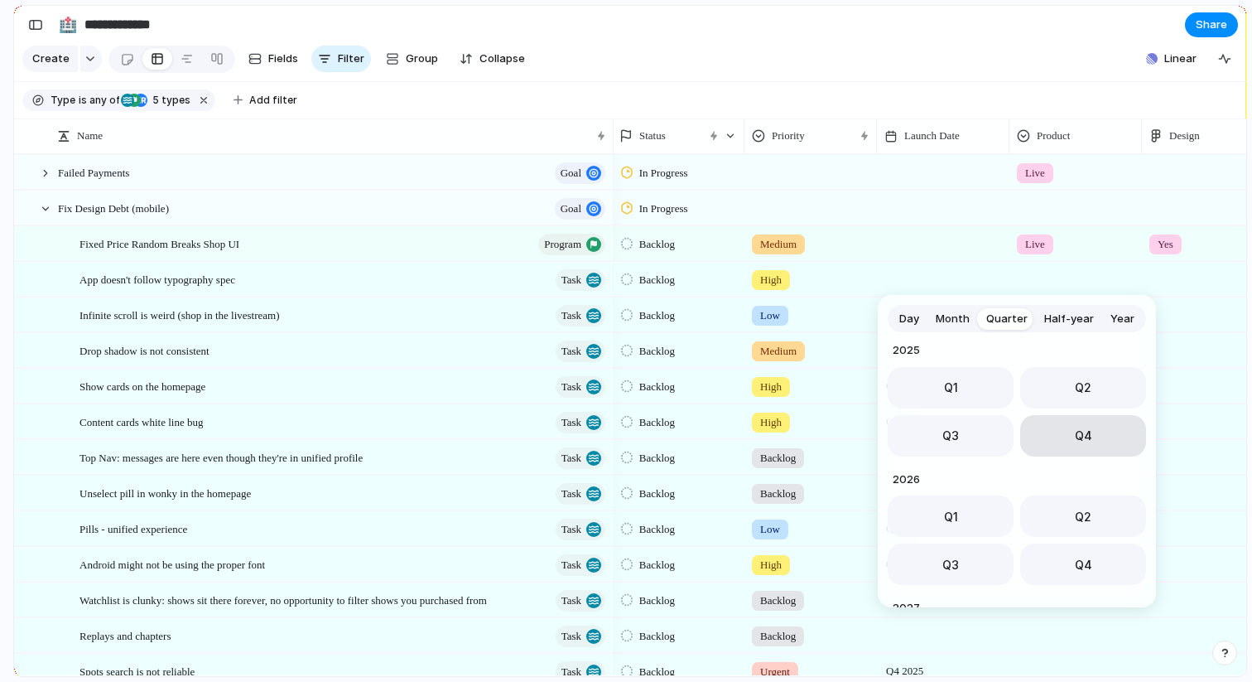
click at [1047, 441] on button "Q4" at bounding box center [1084, 435] width 126 height 41
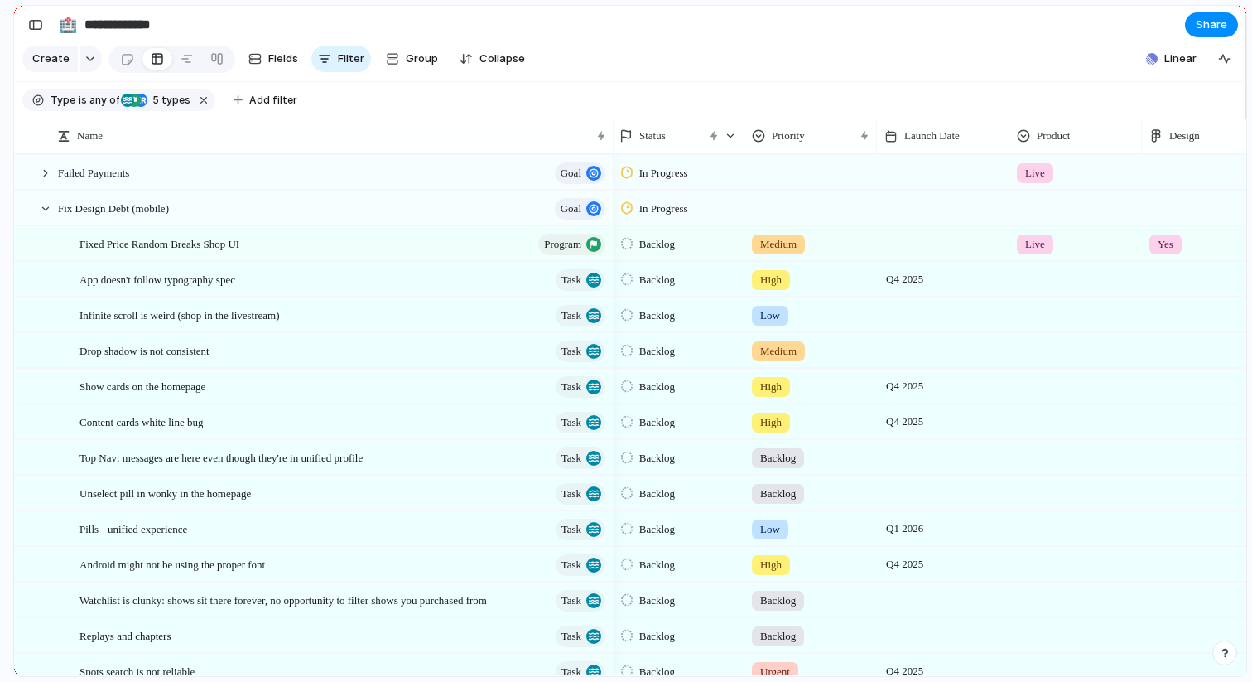
click at [895, 246] on div at bounding box center [943, 243] width 133 height 34
click at [913, 250] on div at bounding box center [943, 243] width 133 height 34
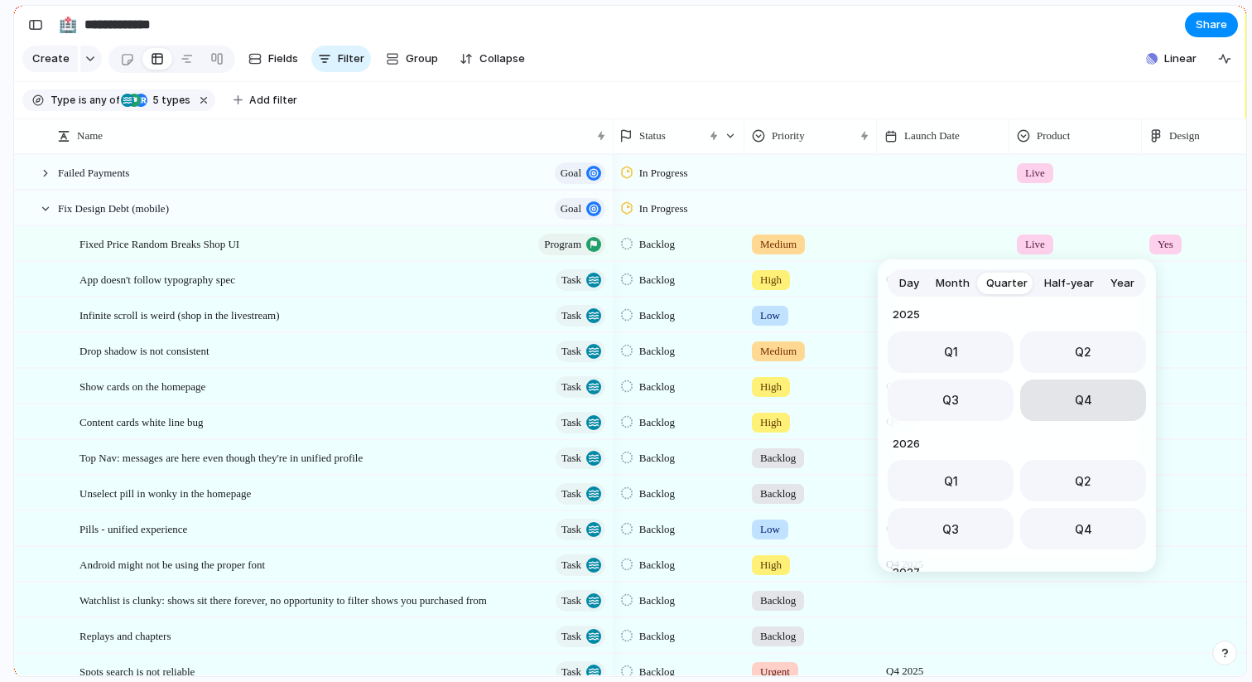
click at [1097, 399] on button "Q4" at bounding box center [1084, 399] width 126 height 41
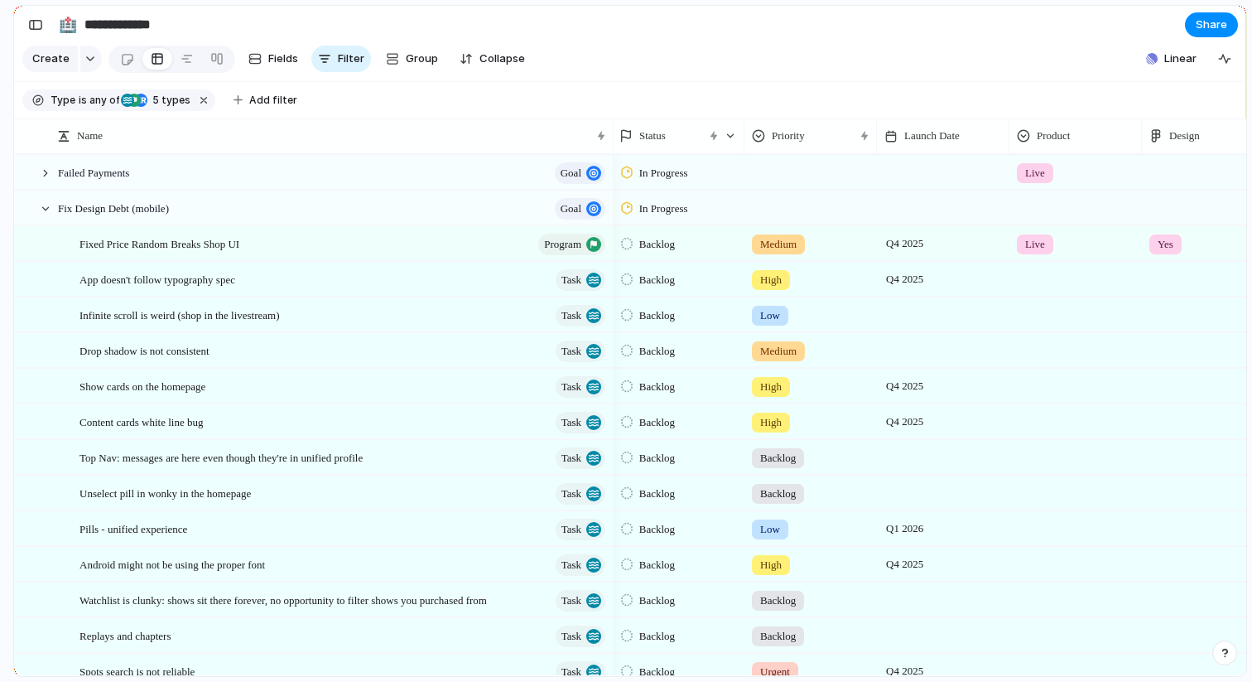
click at [1032, 284] on div at bounding box center [1076, 276] width 131 height 27
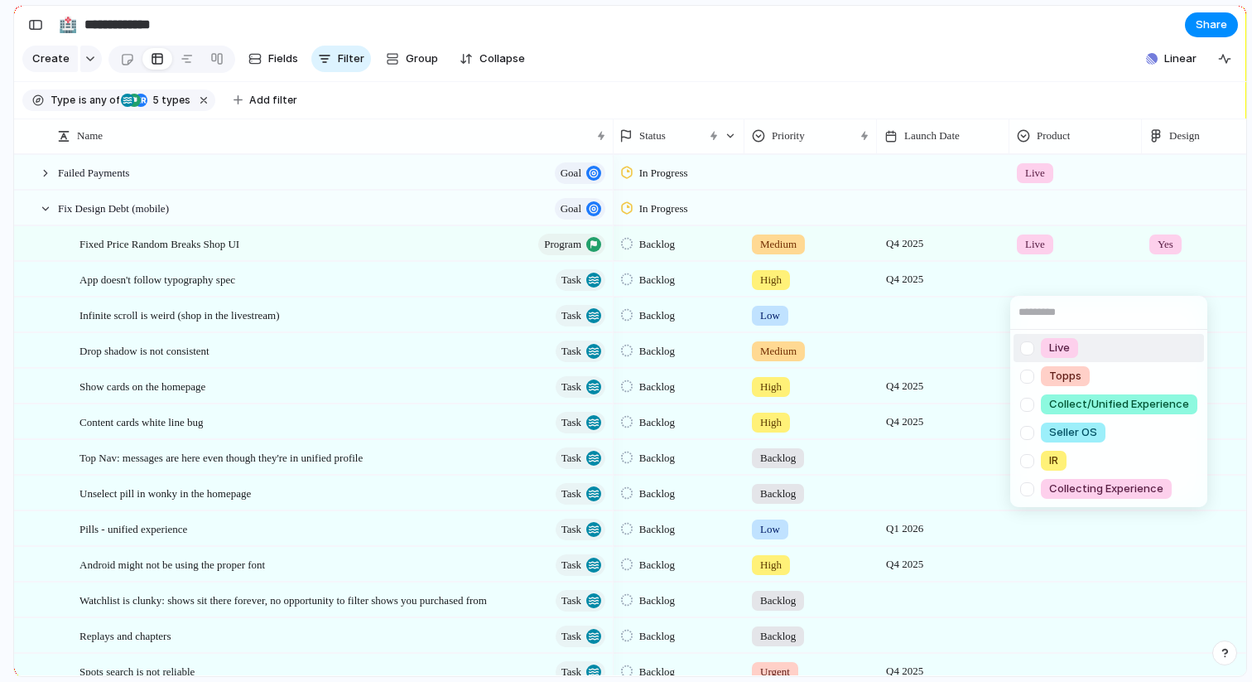
click at [904, 229] on div "Live Topps Collect/Unified Experience Seller OS IR Collecting Experience" at bounding box center [626, 341] width 1252 height 682
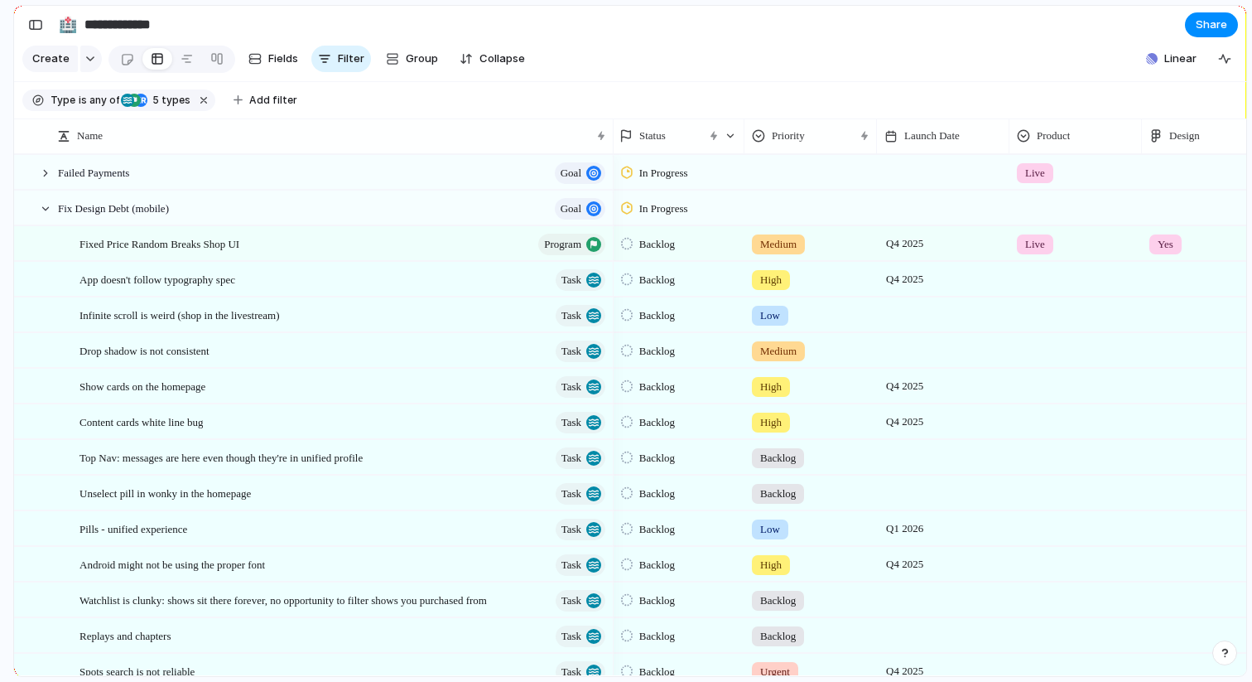
click at [1035, 278] on div at bounding box center [1076, 276] width 131 height 27
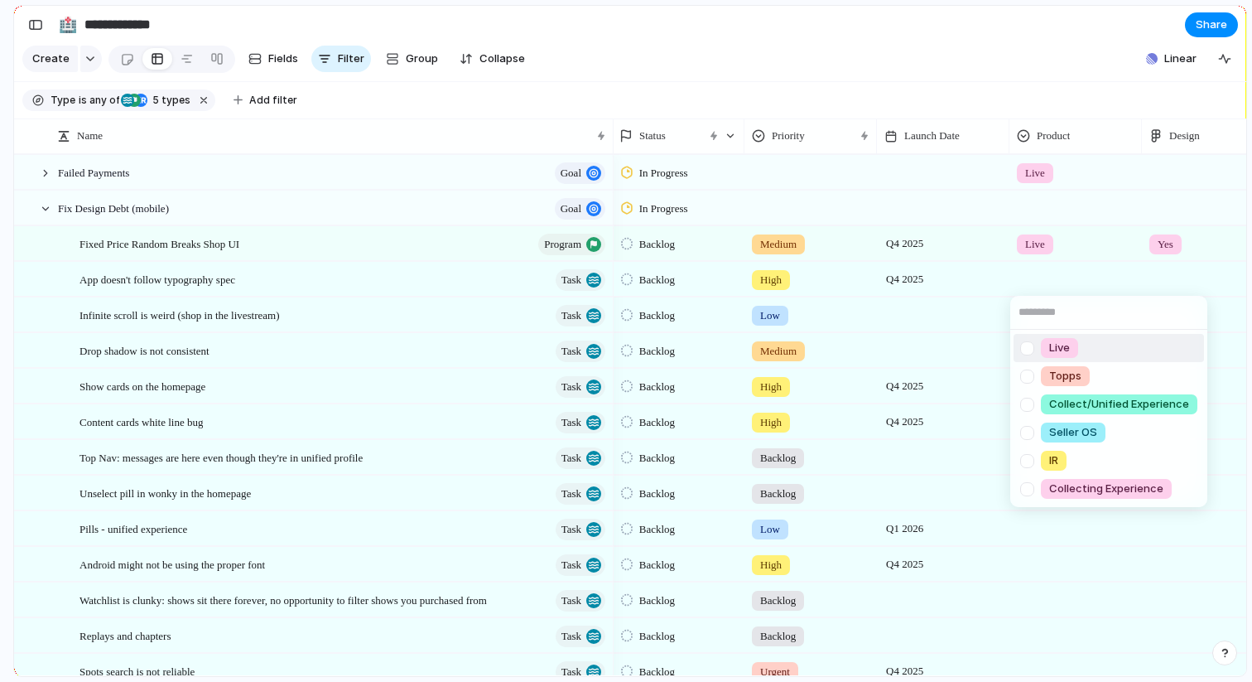
click at [1058, 345] on span "Live" at bounding box center [1060, 348] width 21 height 17
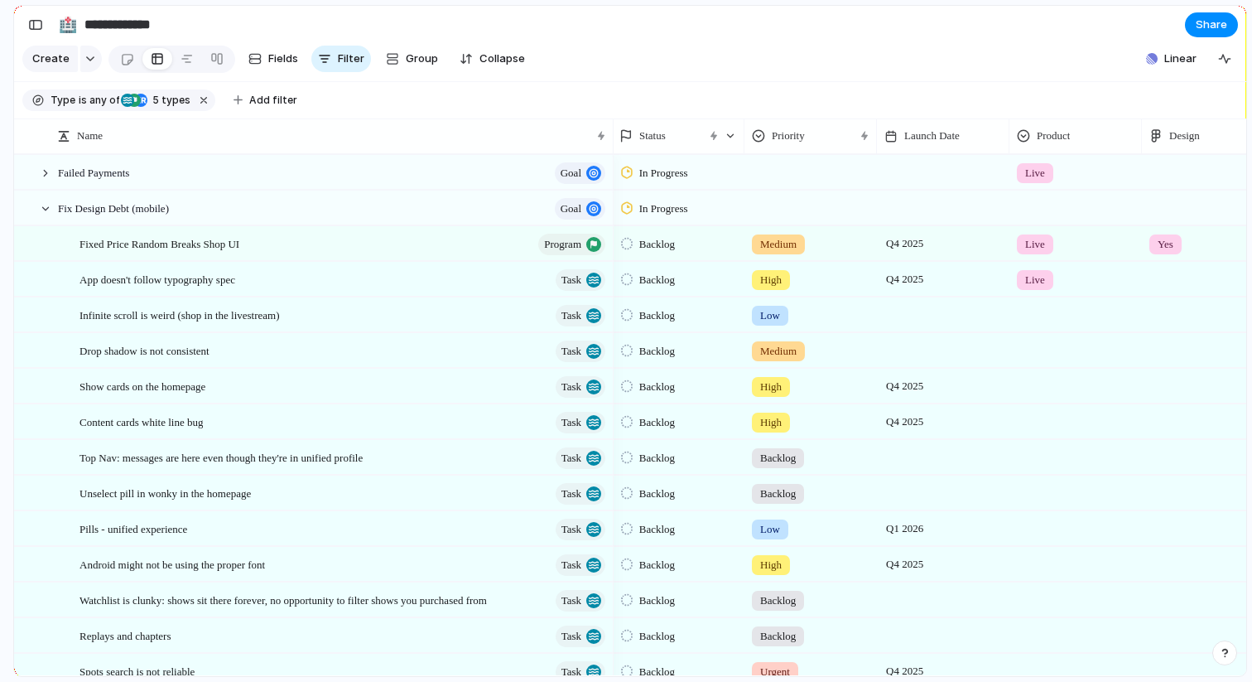
click at [1044, 306] on div at bounding box center [1076, 311] width 131 height 27
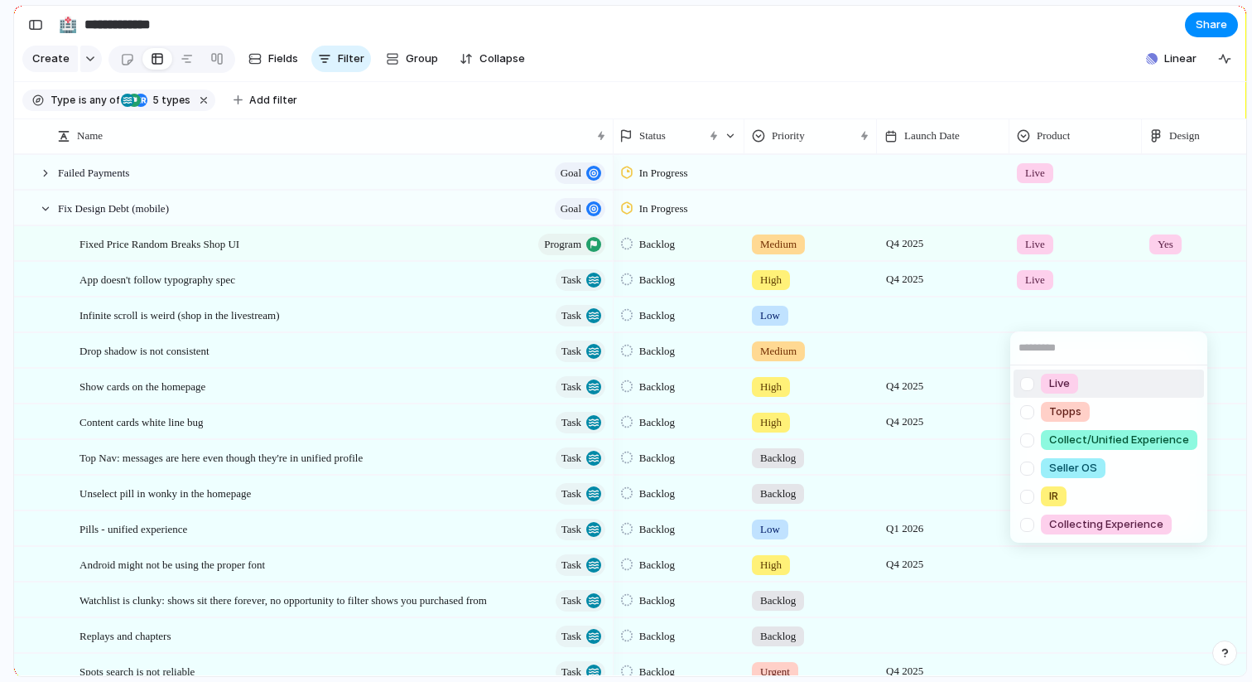
click at [1053, 381] on span "Live" at bounding box center [1060, 383] width 21 height 17
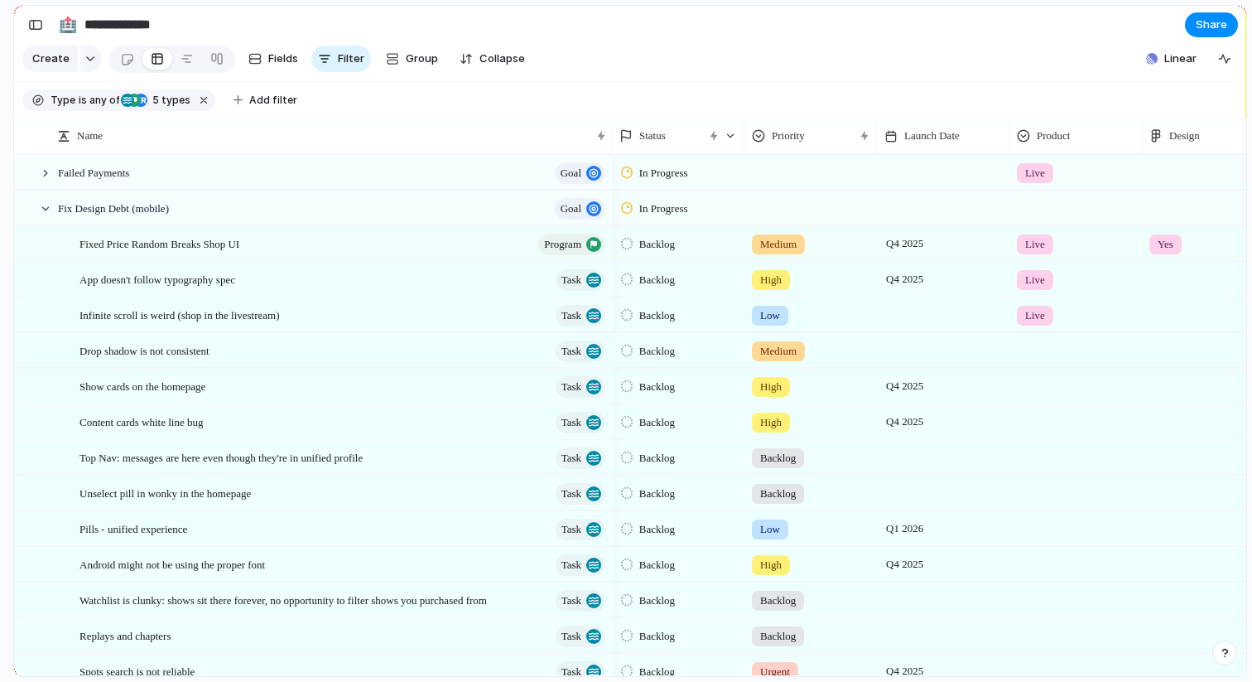
click at [1045, 357] on div at bounding box center [1076, 347] width 131 height 27
click at [1038, 342] on div "Live Topps Collect/Unified Experience Seller OS IR Collecting Experience" at bounding box center [626, 341] width 1252 height 682
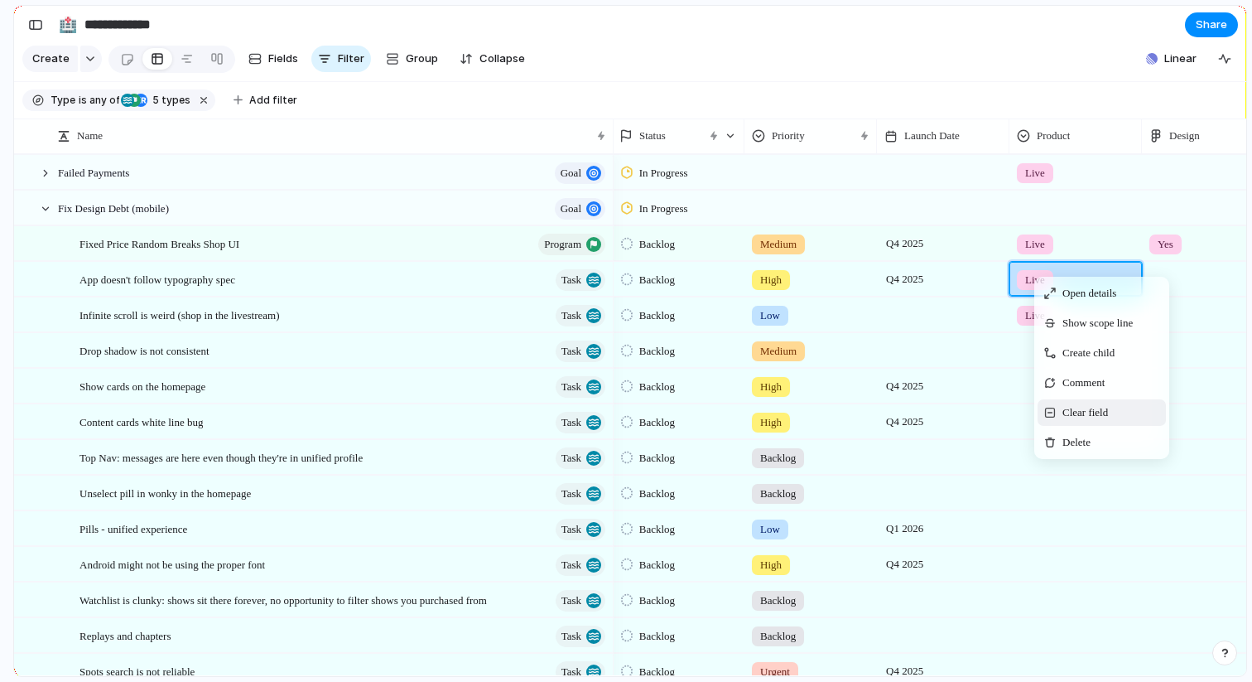
click at [1072, 415] on span "Clear field" at bounding box center [1086, 412] width 46 height 17
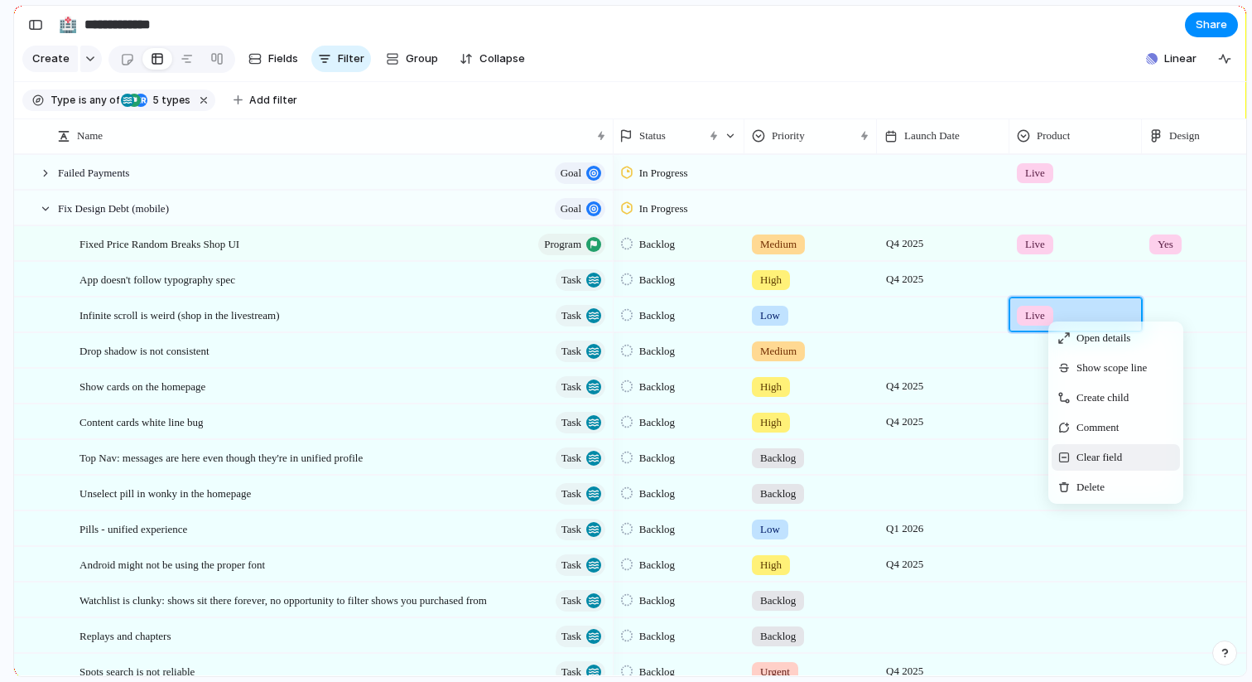
click at [1109, 452] on span "Clear field" at bounding box center [1100, 457] width 46 height 17
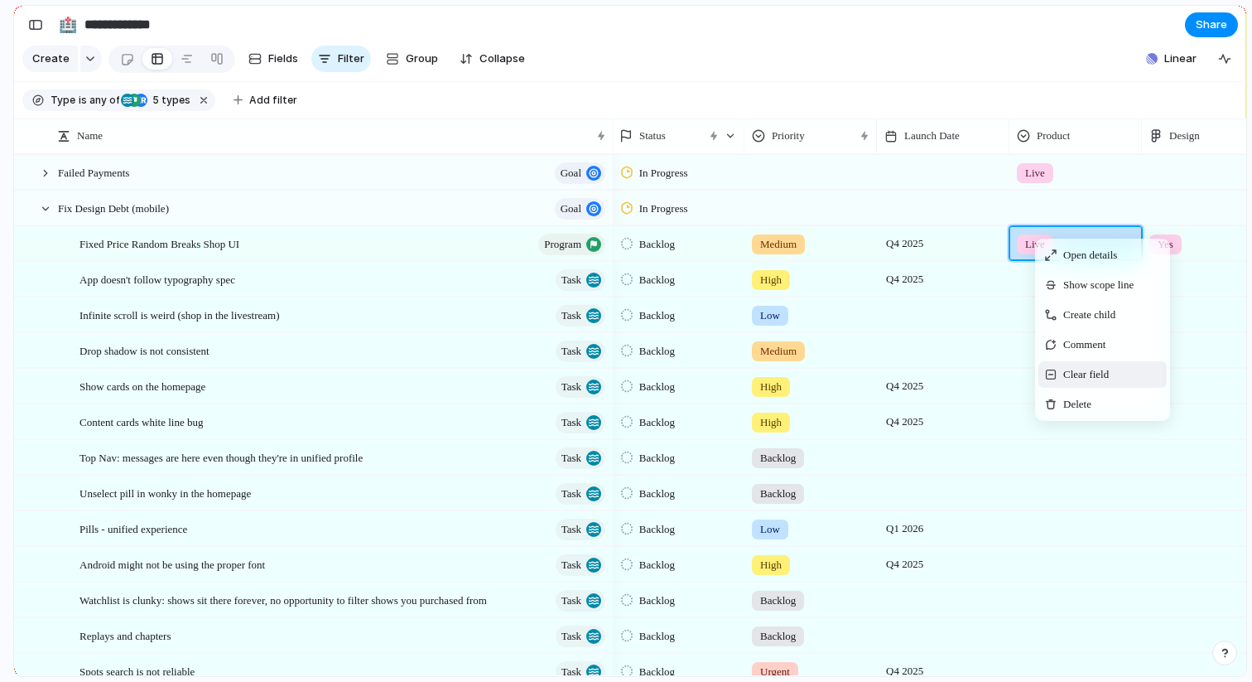
click at [1082, 374] on span "Clear field" at bounding box center [1087, 374] width 46 height 17
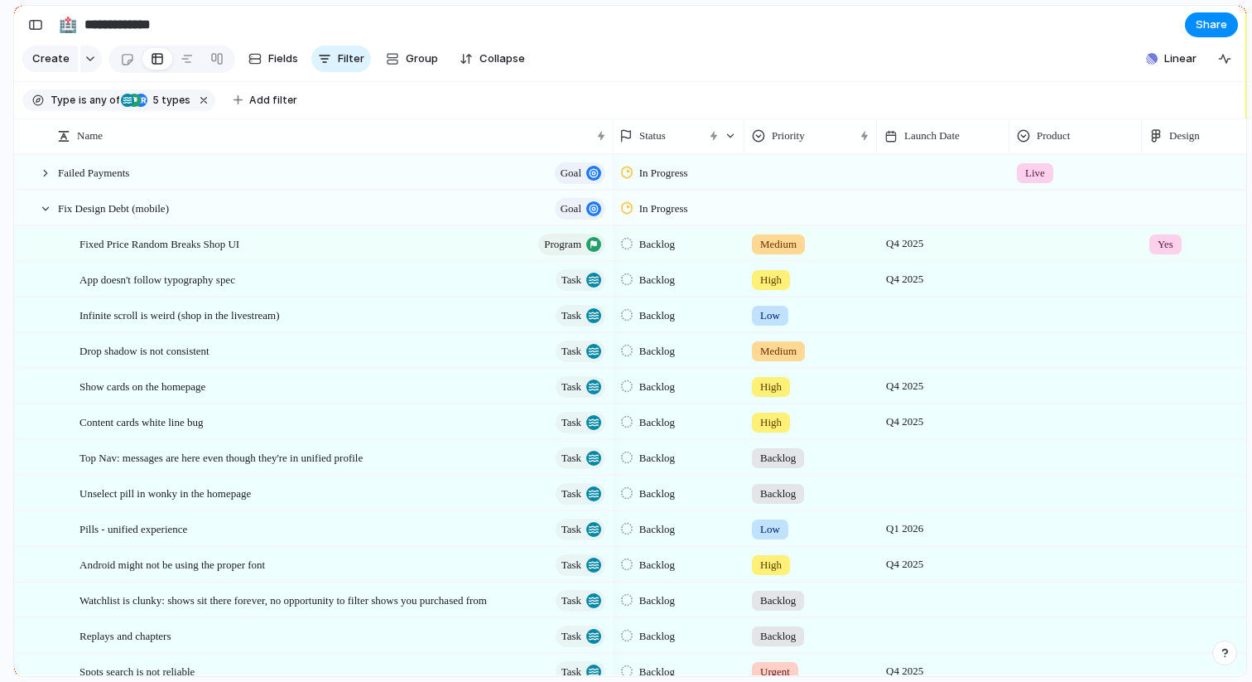
click at [773, 208] on div at bounding box center [811, 204] width 131 height 27
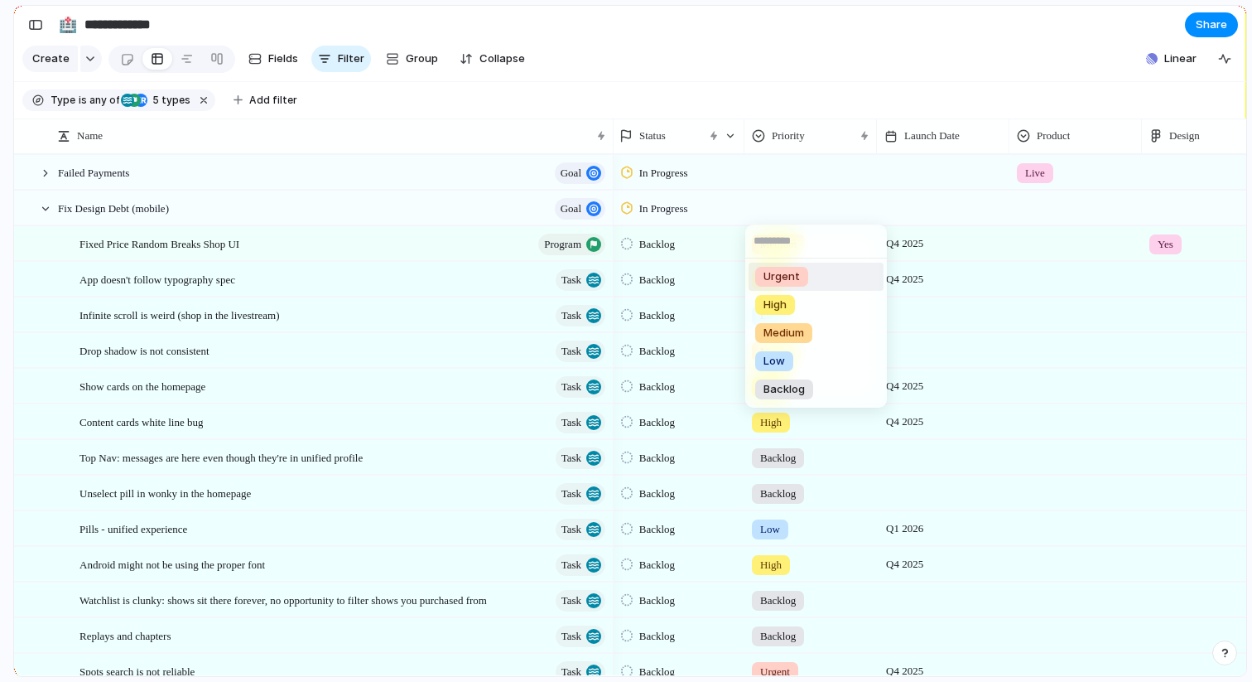
click at [807, 278] on li "Urgent" at bounding box center [816, 277] width 135 height 28
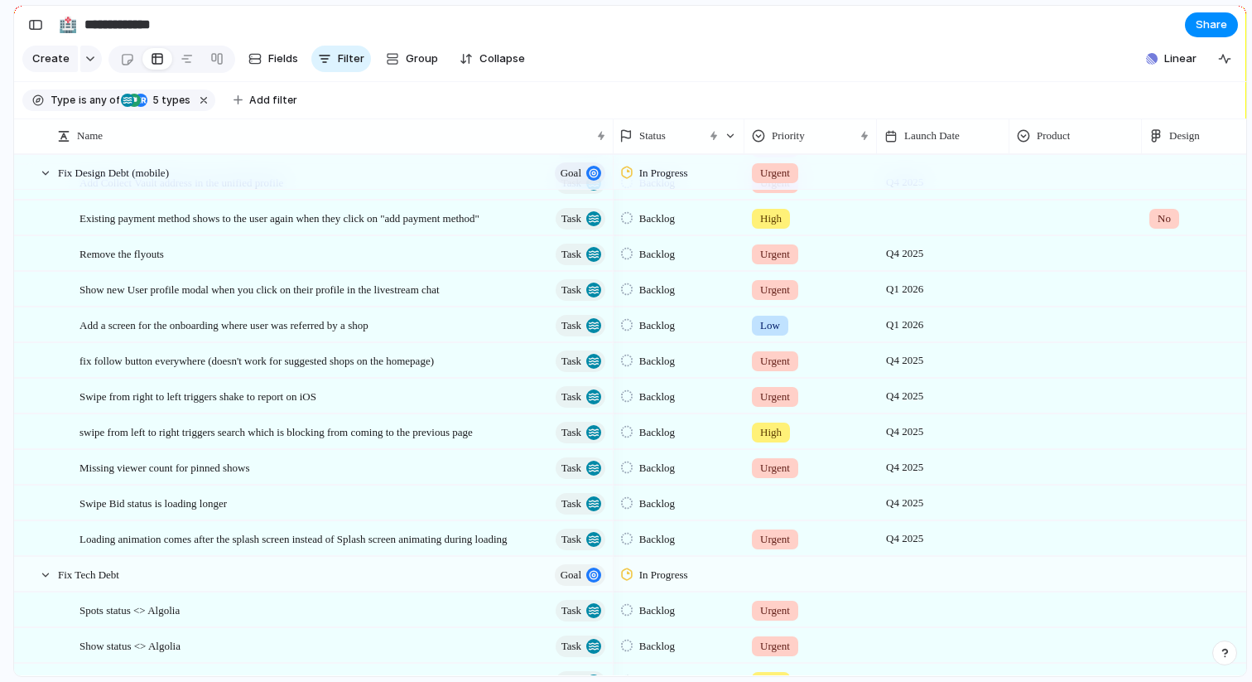
scroll to position [596, 0]
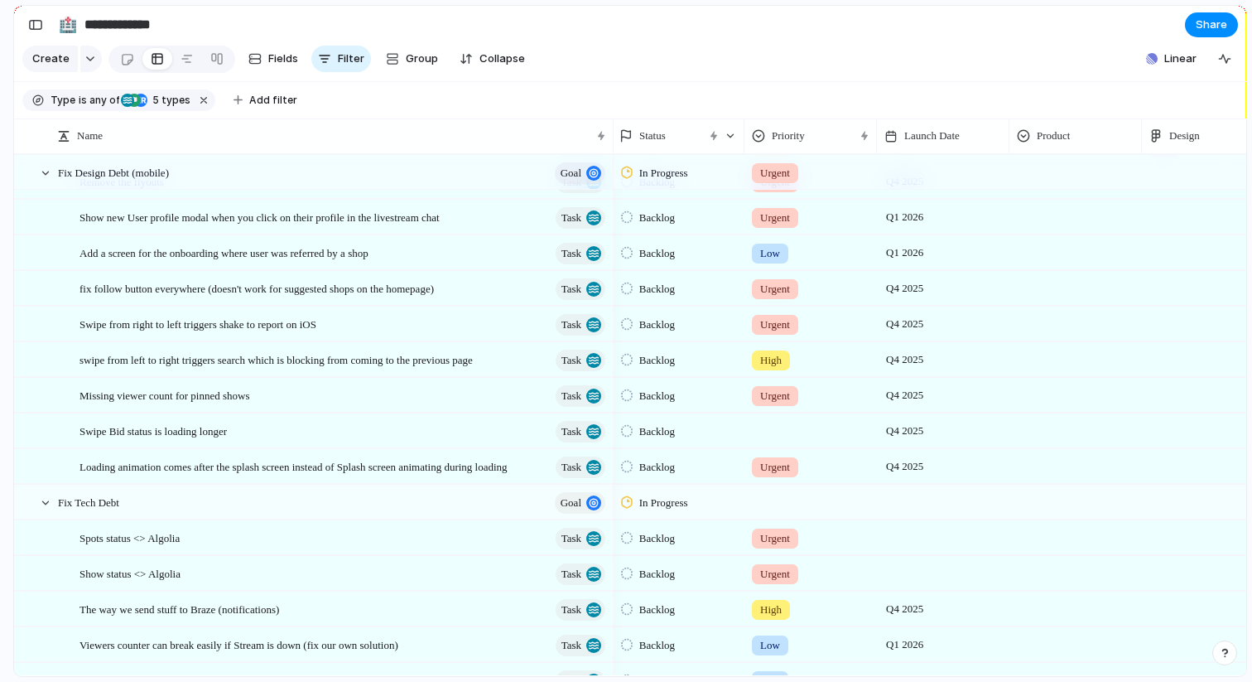
click at [765, 504] on div at bounding box center [811, 498] width 131 height 27
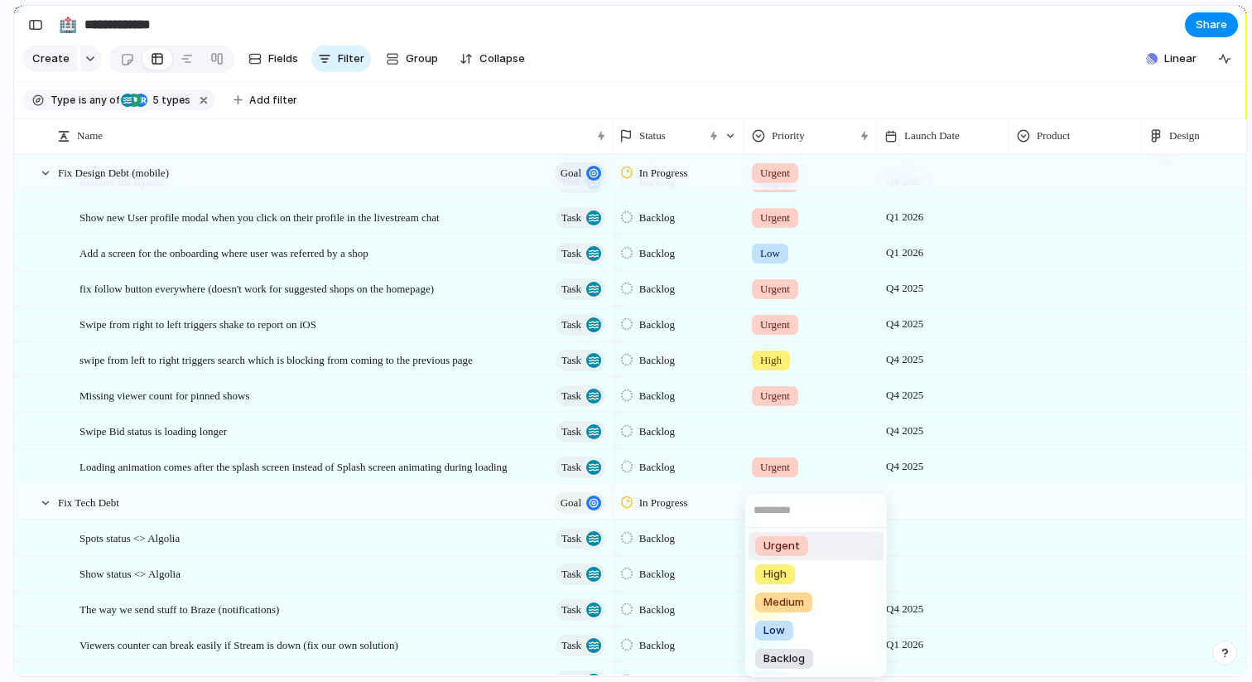
click at [781, 543] on span "Urgent" at bounding box center [782, 546] width 36 height 17
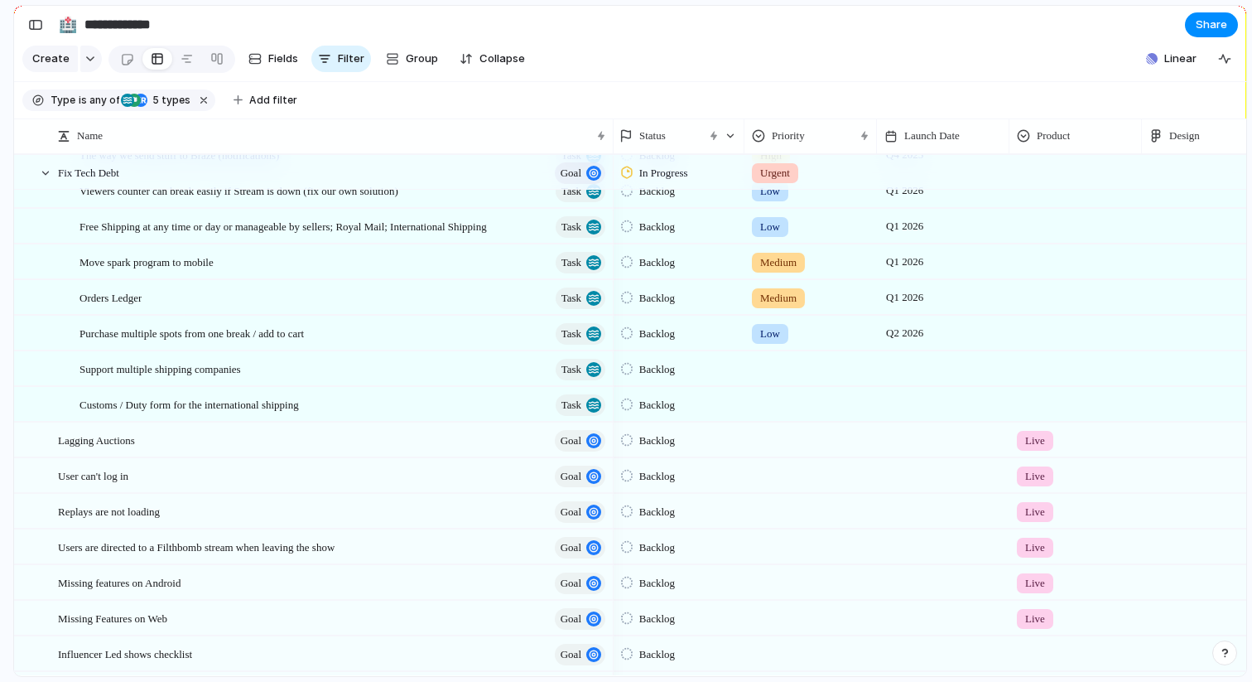
scroll to position [1153, 0]
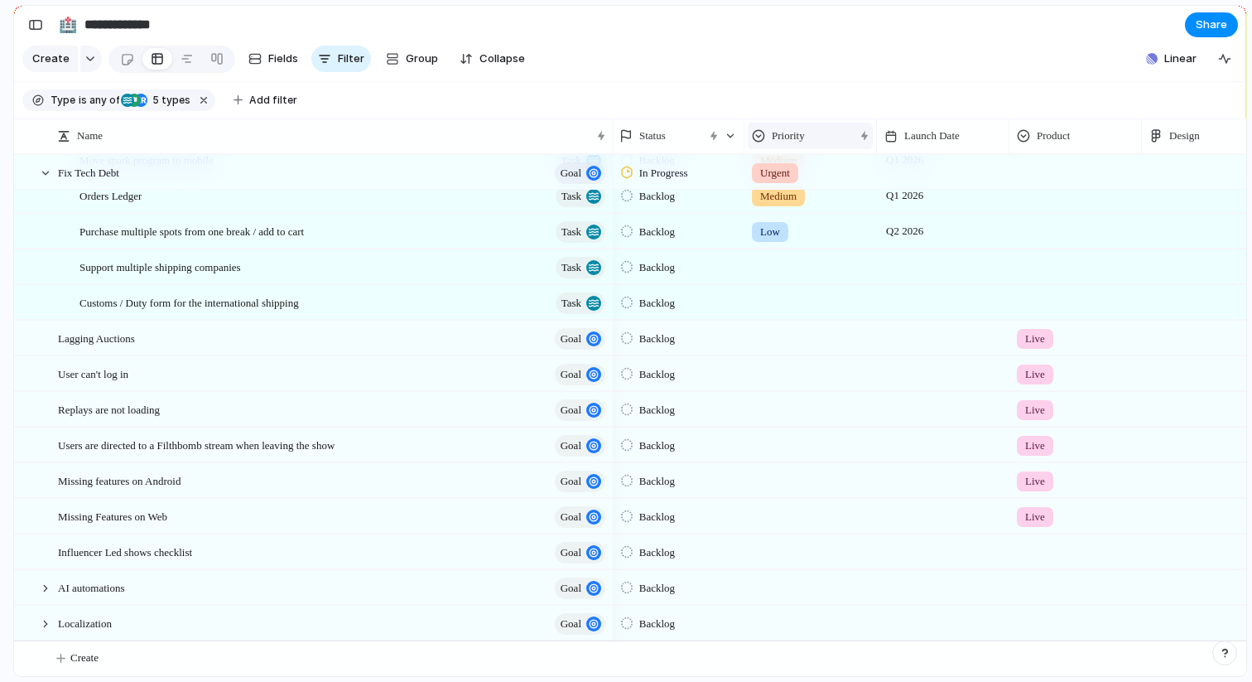
click at [781, 143] on div "Priority" at bounding box center [810, 136] width 125 height 27
click at [803, 228] on span "Sort ascending" at bounding box center [820, 226] width 80 height 17
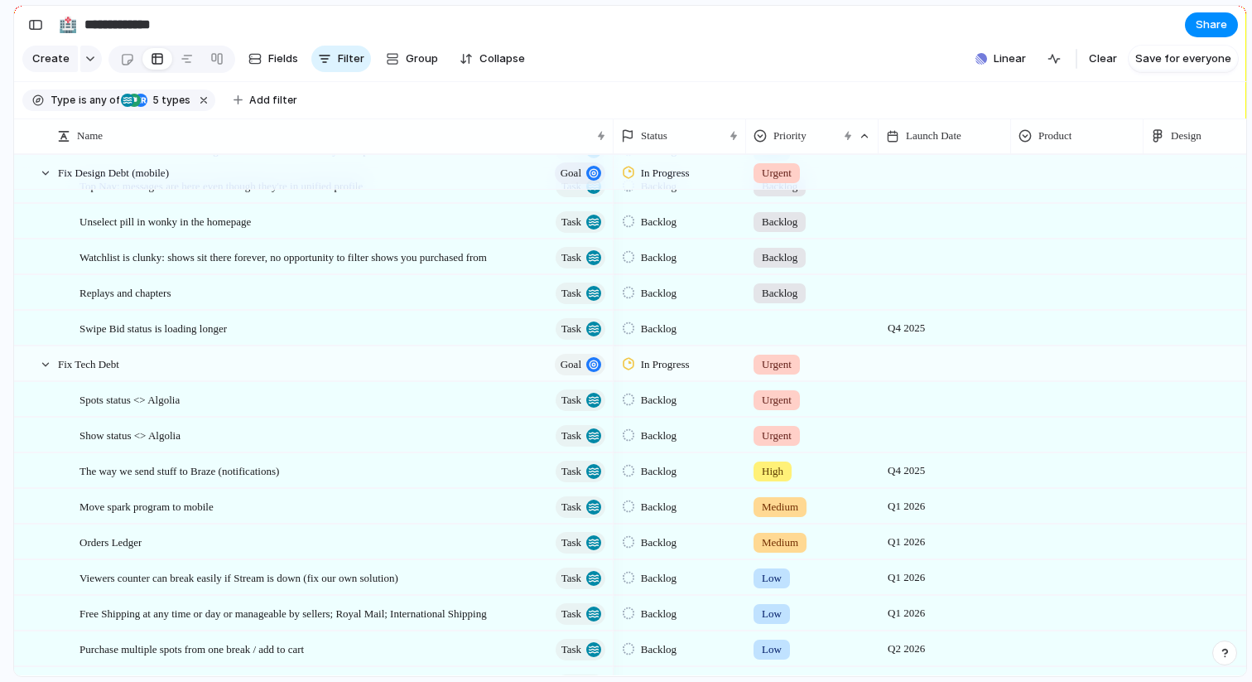
scroll to position [699, 0]
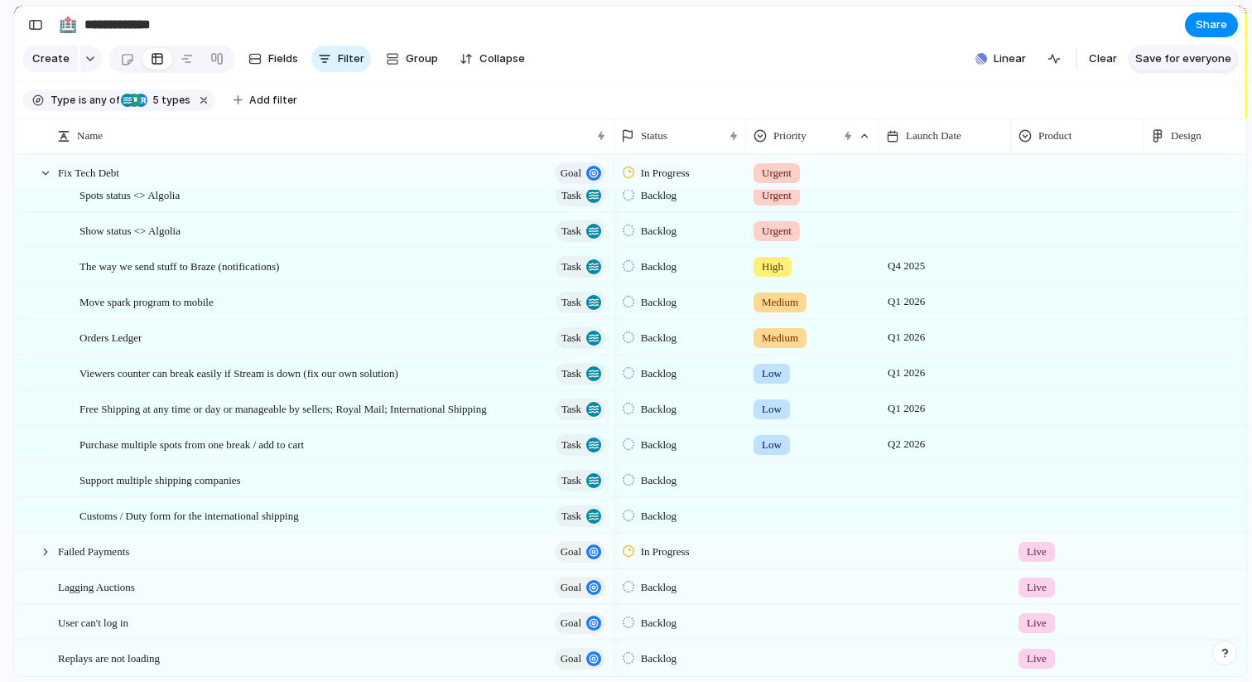
click at [1162, 63] on span "Save for everyone" at bounding box center [1184, 59] width 96 height 17
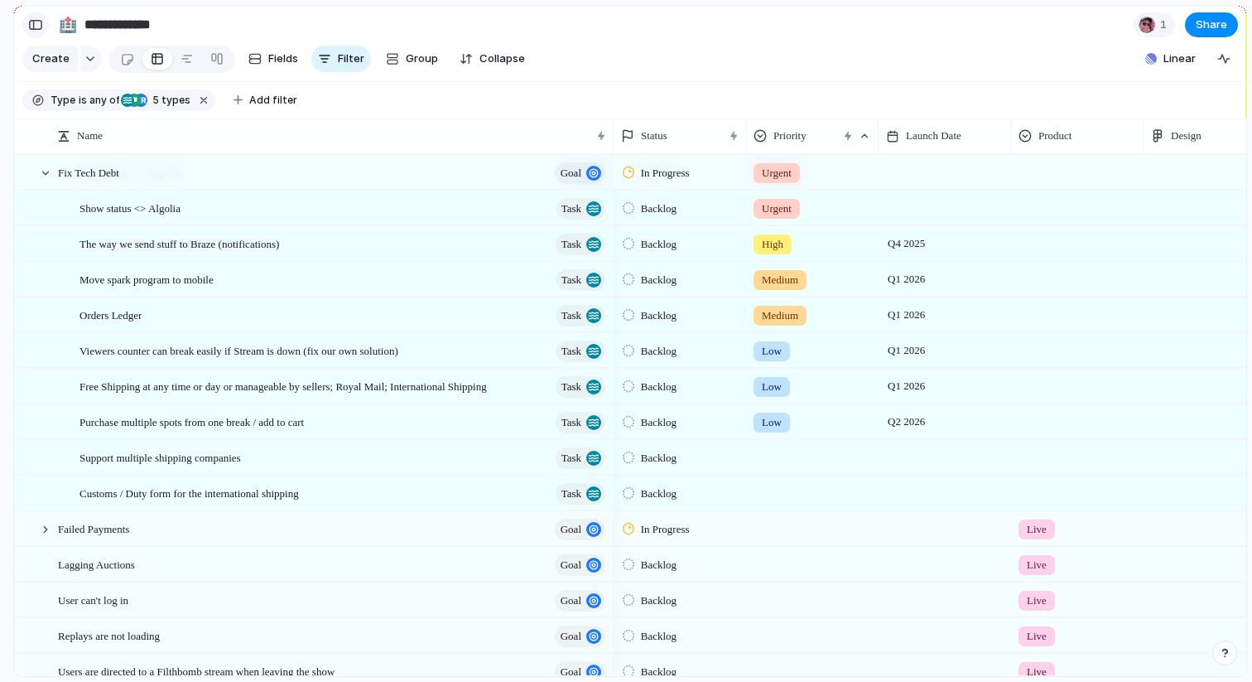
click at [36, 23] on div "button" at bounding box center [35, 25] width 15 height 12
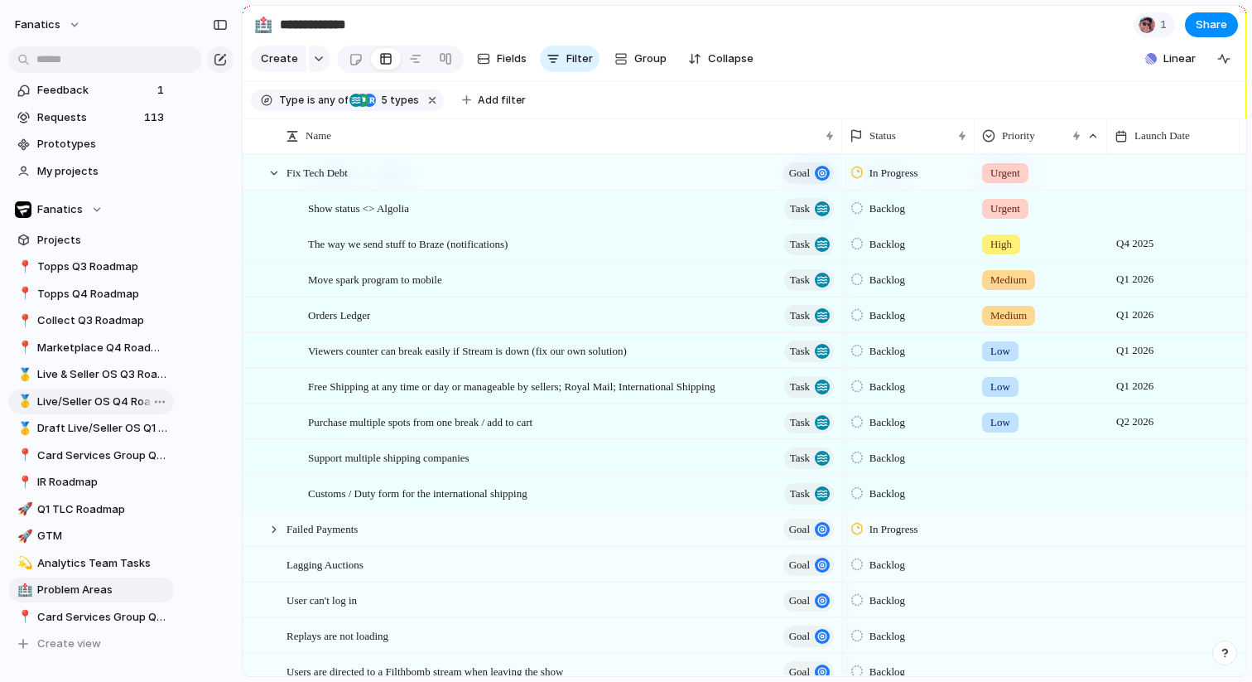
click at [109, 408] on span "Live/Seller OS Q4 Roadmap" at bounding box center [102, 401] width 131 height 17
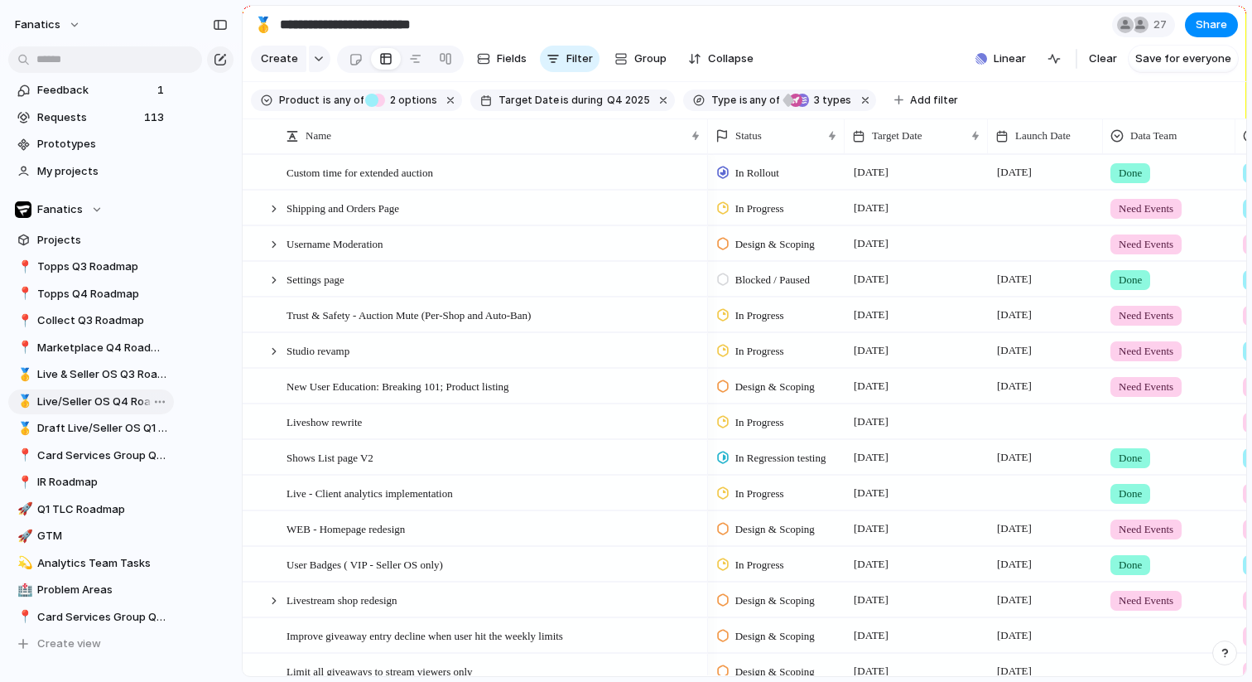
type input "**********"
click at [282, 65] on span "Create" at bounding box center [279, 59] width 37 height 17
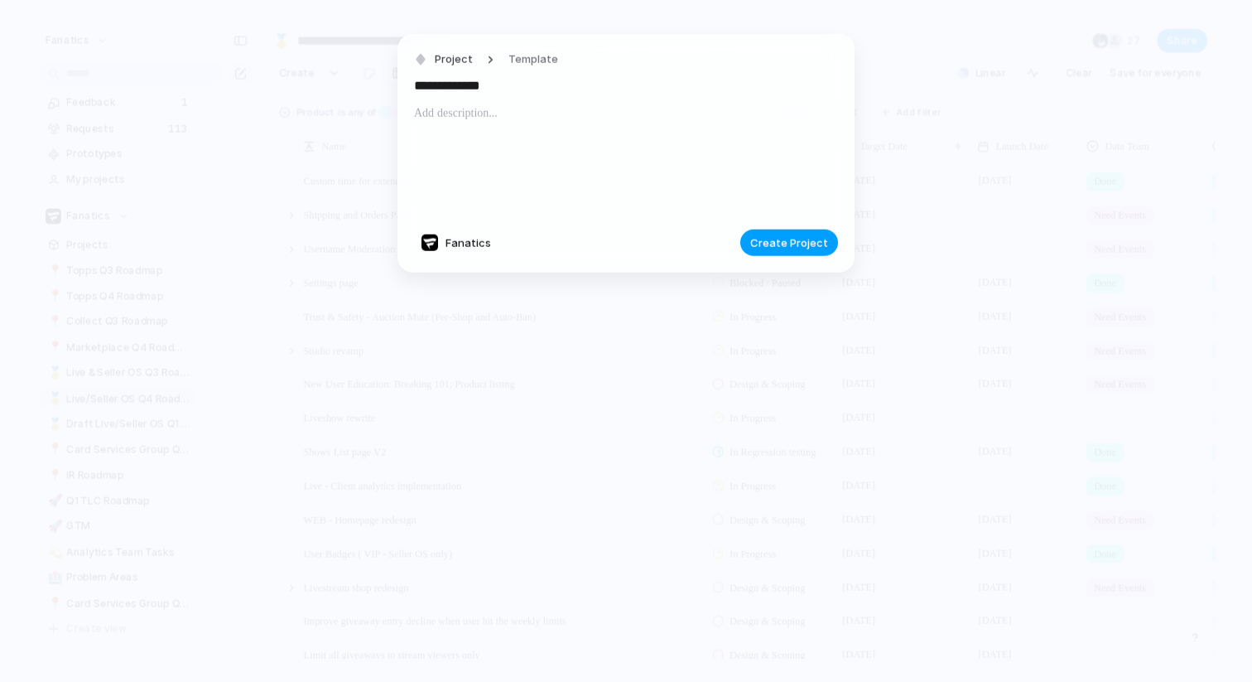
type input "**********"
click at [787, 239] on span "Create Project" at bounding box center [790, 242] width 78 height 17
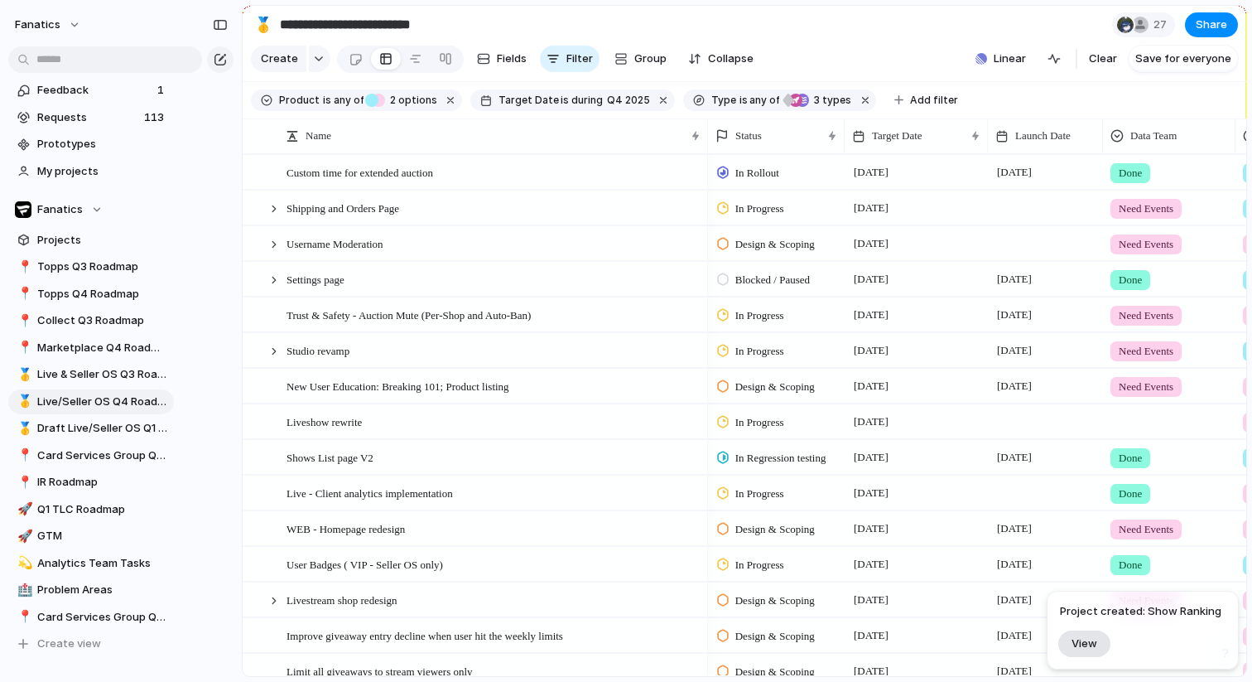
click at [1090, 649] on span "View" at bounding box center [1085, 643] width 26 height 14
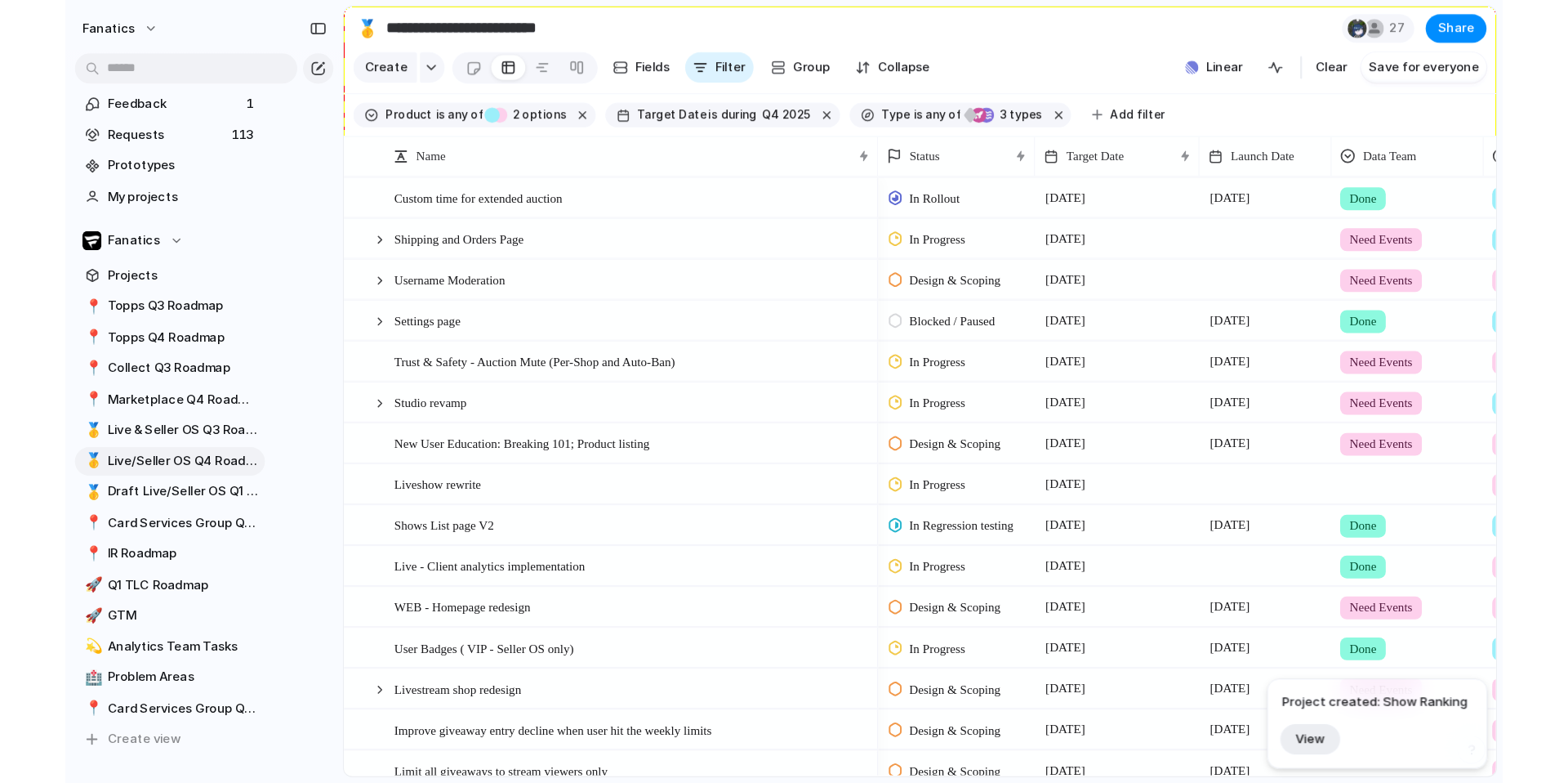
scroll to position [1067, 0]
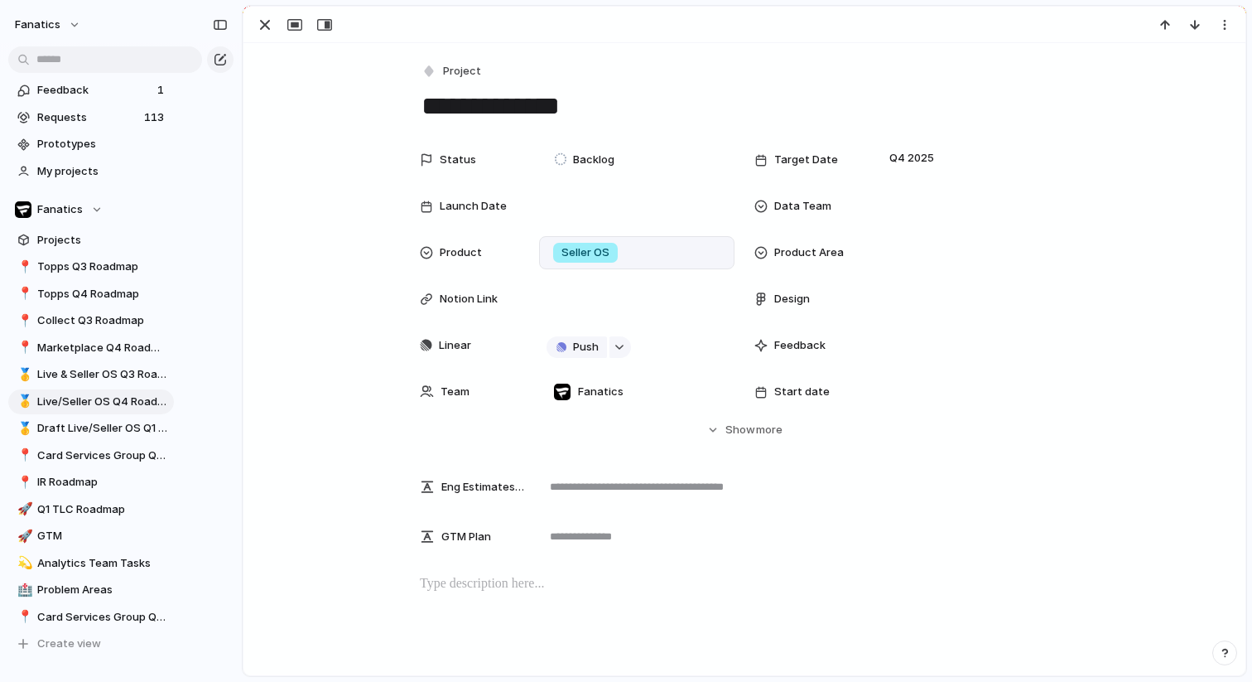
click at [607, 248] on span "Seller OS" at bounding box center [586, 252] width 48 height 17
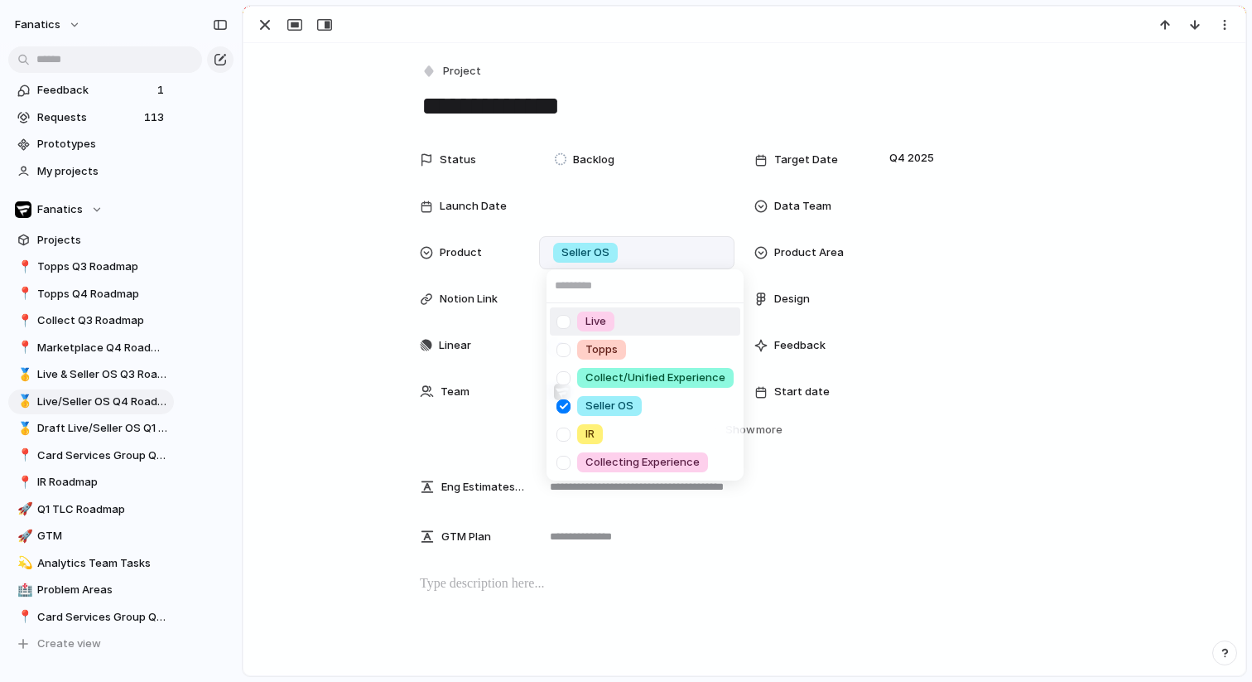
click at [564, 330] on div at bounding box center [563, 321] width 29 height 29
click at [563, 409] on div at bounding box center [563, 406] width 29 height 29
click at [799, 69] on div "Live Topps Collect/Unified Experience Seller OS IR Collecting Experience" at bounding box center [626, 341] width 1252 height 682
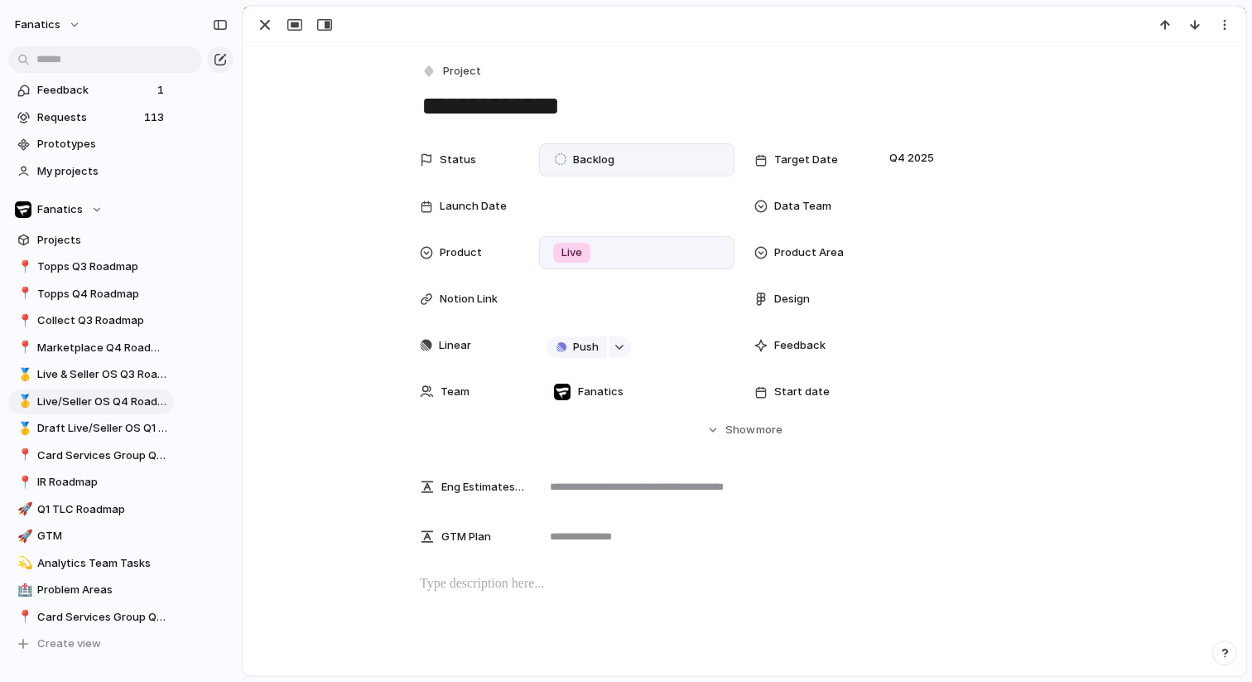
click at [613, 162] on span "Backlog" at bounding box center [593, 160] width 41 height 17
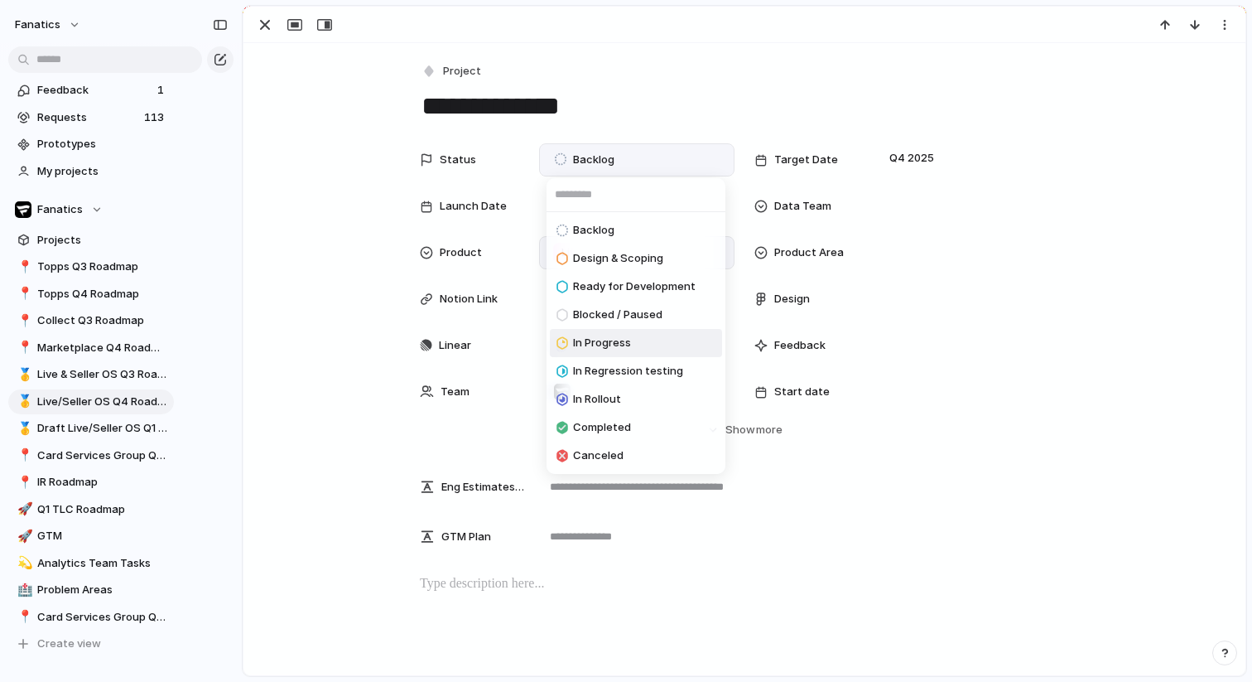
click at [601, 342] on span "In Progress" at bounding box center [602, 343] width 58 height 17
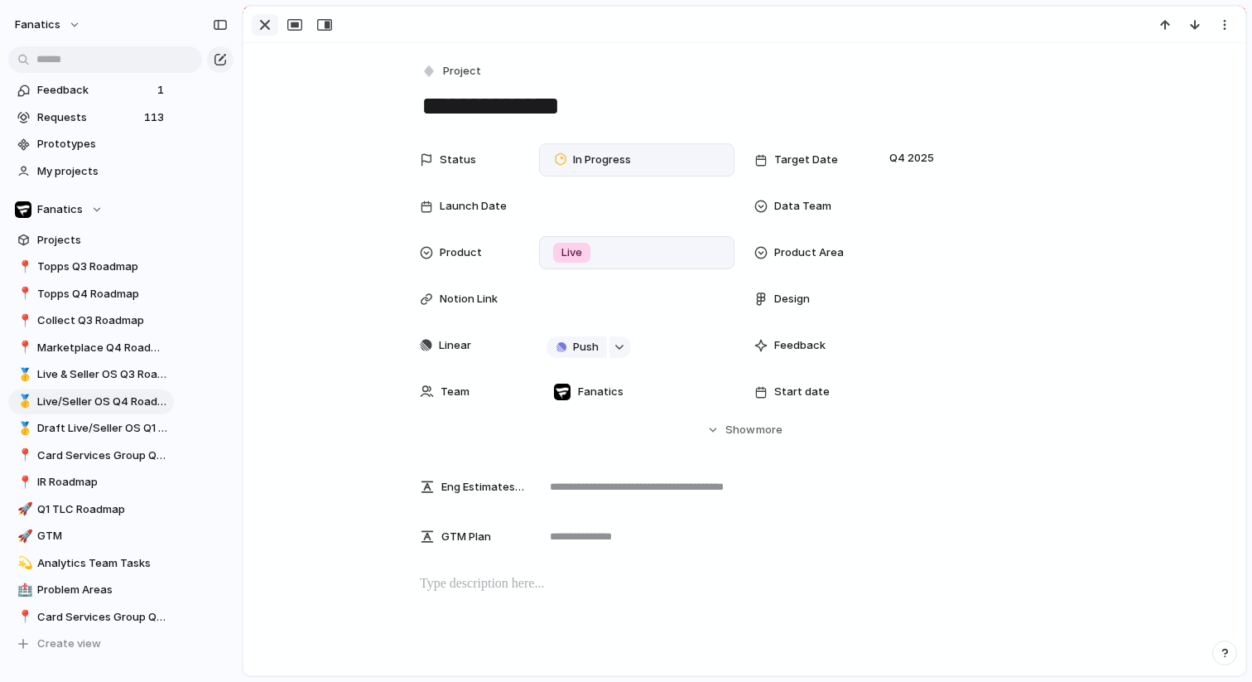
click at [259, 20] on div "button" at bounding box center [265, 25] width 20 height 20
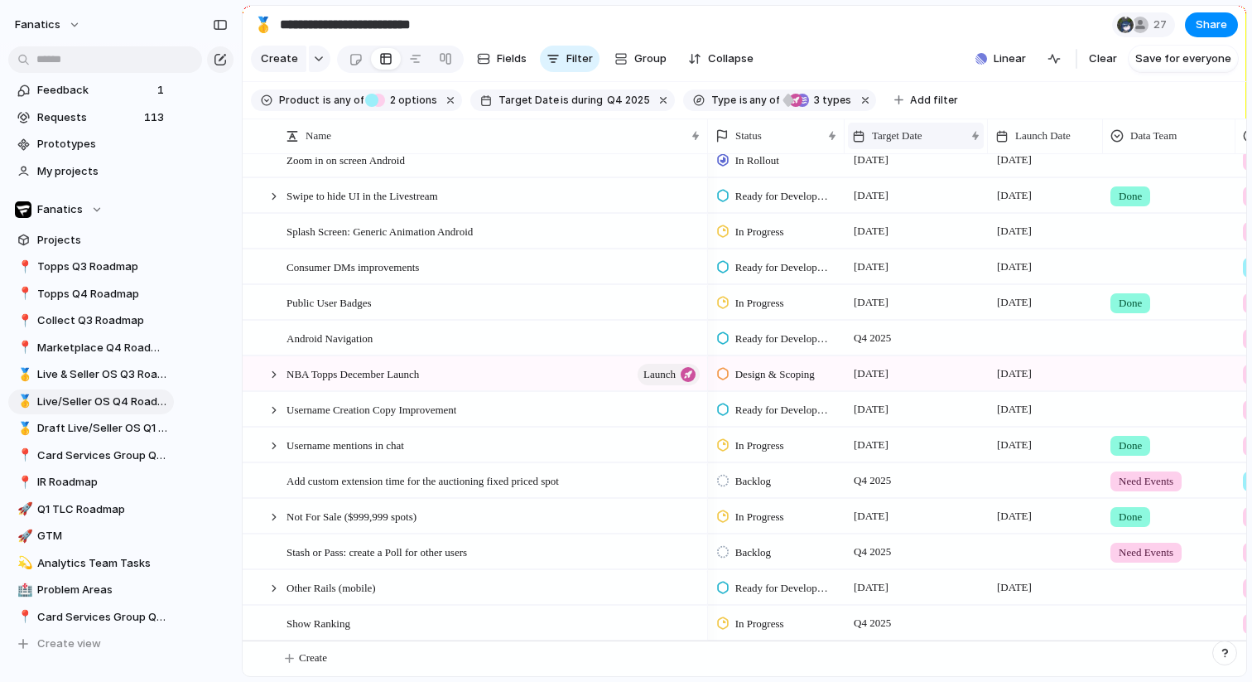
click at [898, 138] on span "Target Date" at bounding box center [897, 136] width 51 height 17
click at [902, 225] on span "Sort ascending" at bounding box center [921, 226] width 80 height 17
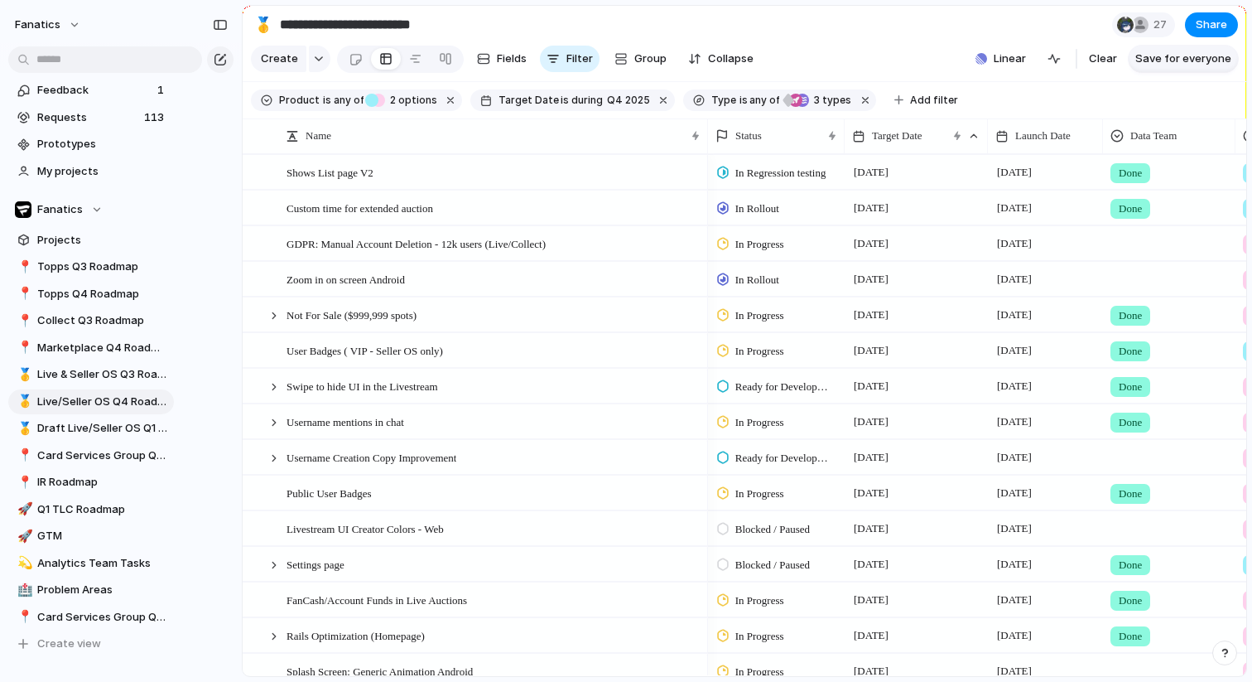
click at [1190, 68] on button "Save for everyone" at bounding box center [1183, 59] width 109 height 27
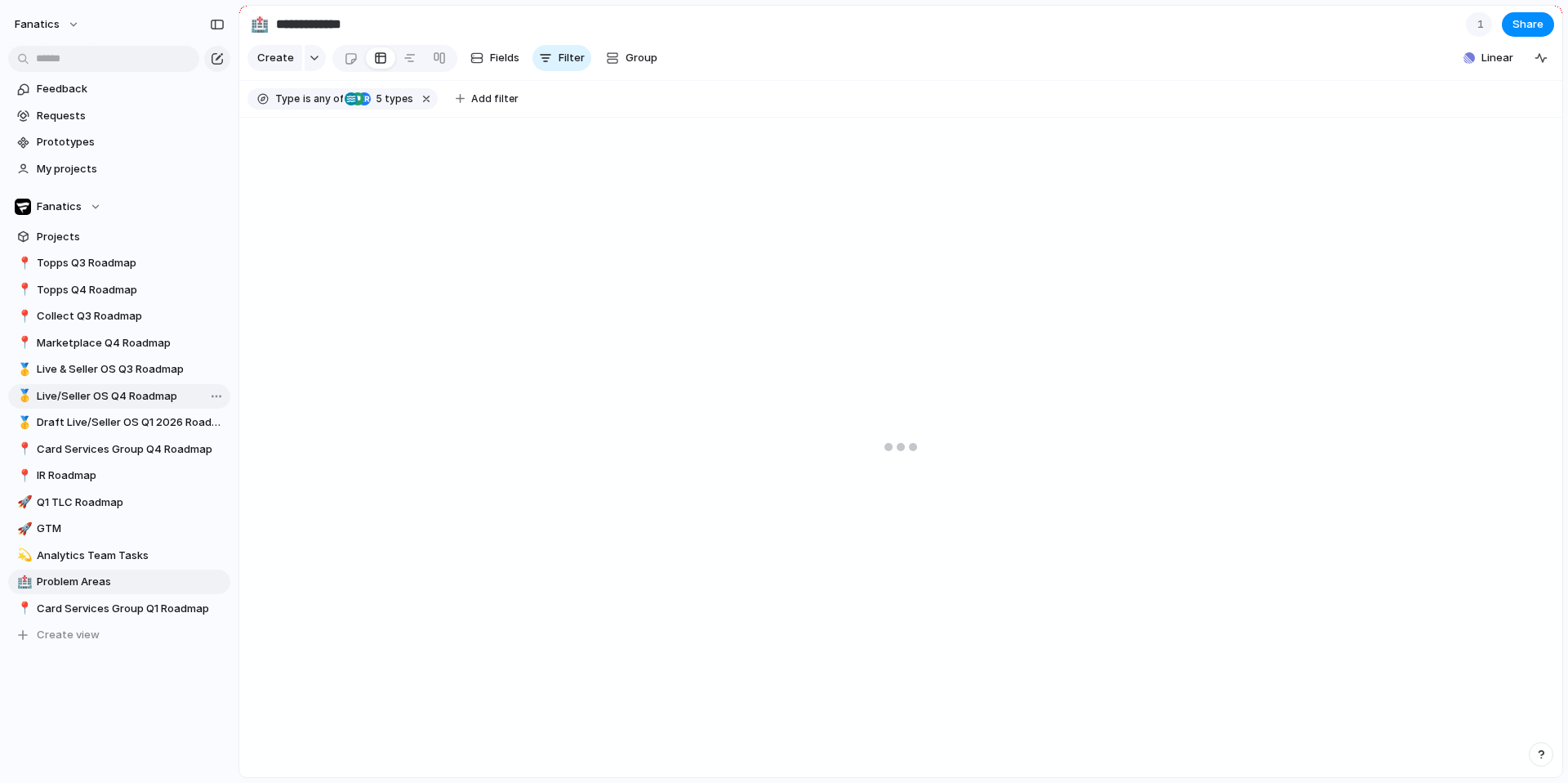
click at [133, 403] on link "🥇 Live/Seller OS Q4 Roadmap" at bounding box center [118, 395] width 222 height 25
type input "**********"
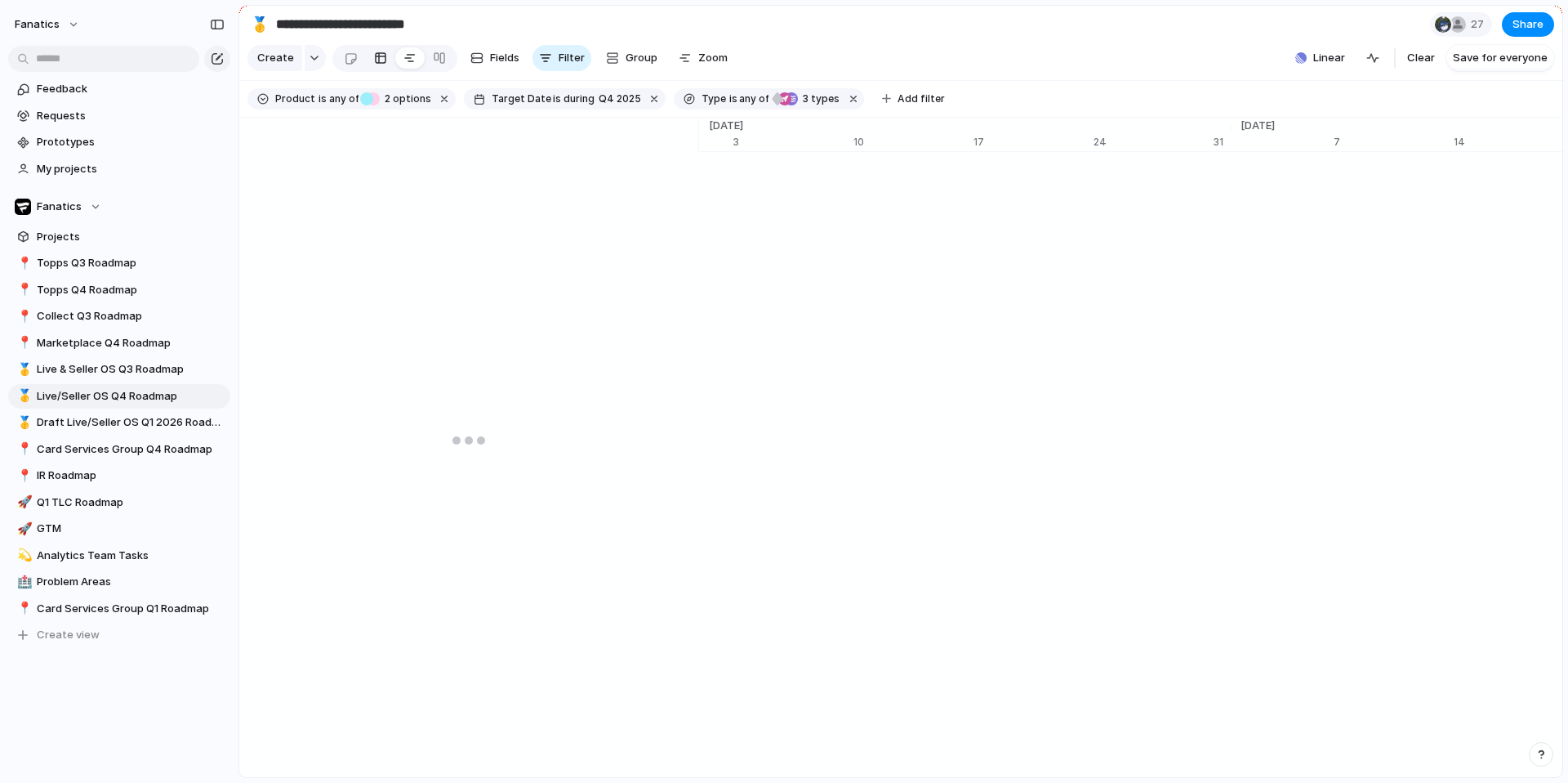
click at [374, 49] on div at bounding box center [380, 58] width 13 height 27
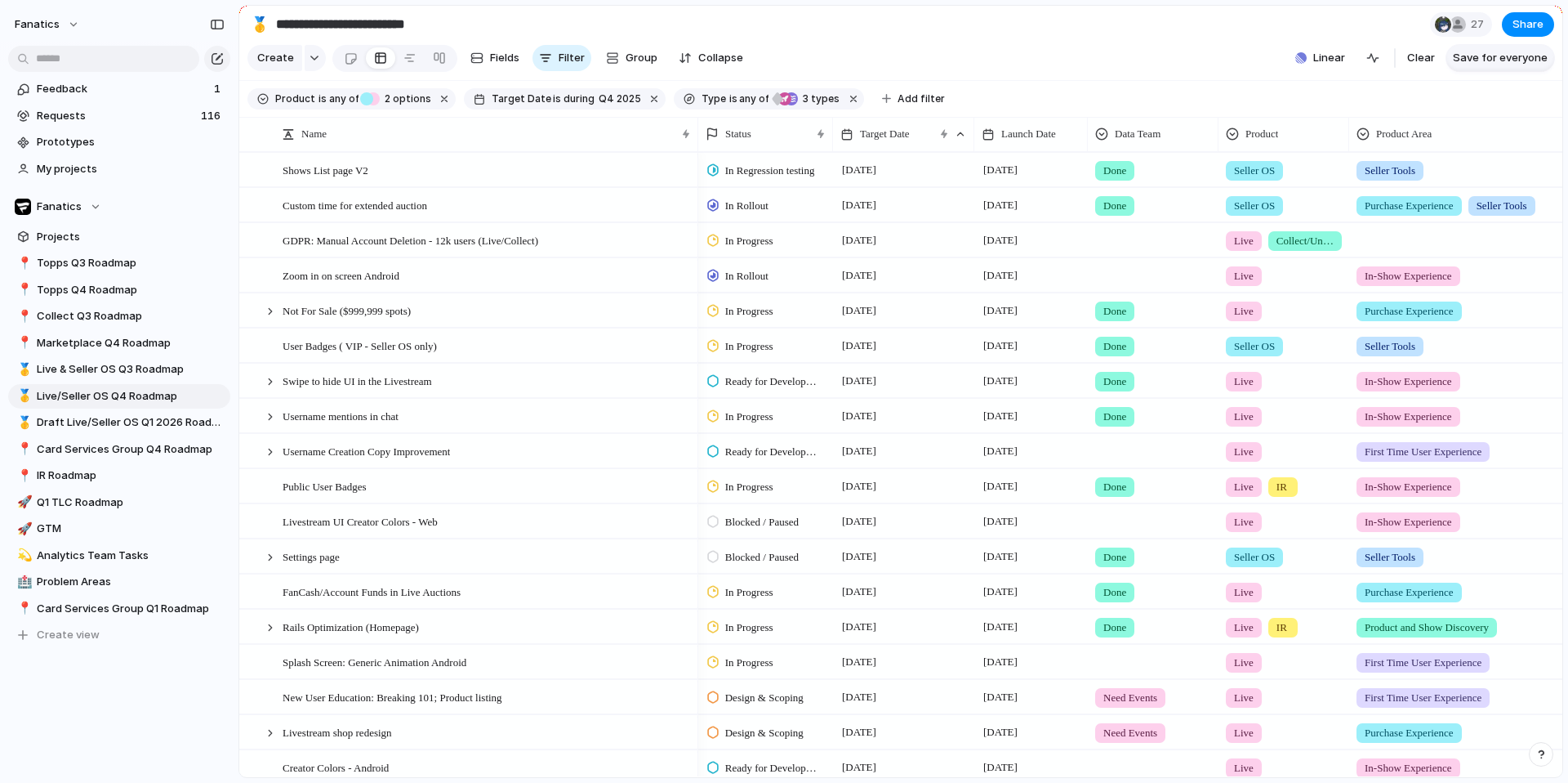
click at [1476, 61] on span "Save for everyone" at bounding box center [1501, 58] width 95 height 17
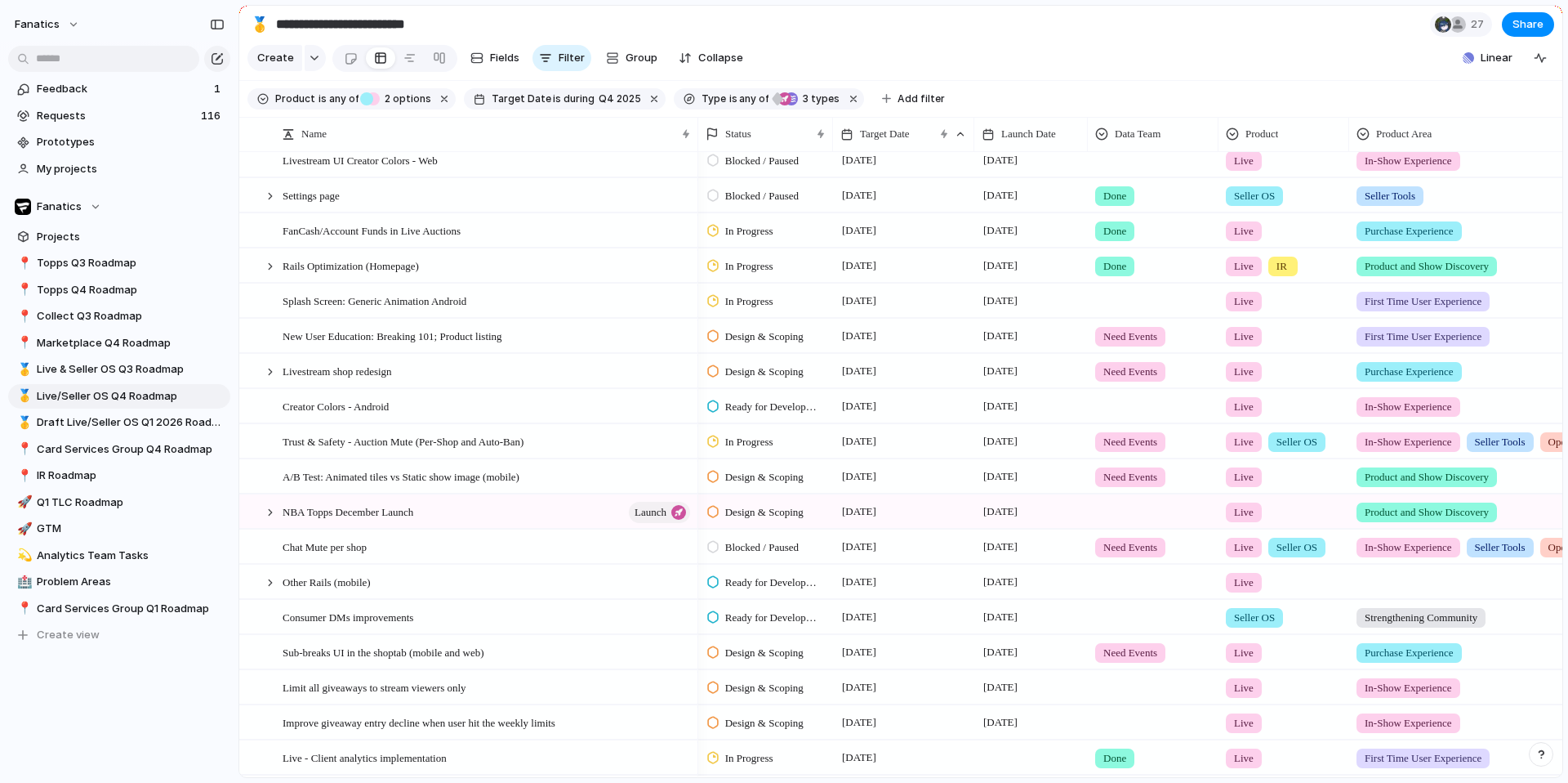
scroll to position [380, 0]
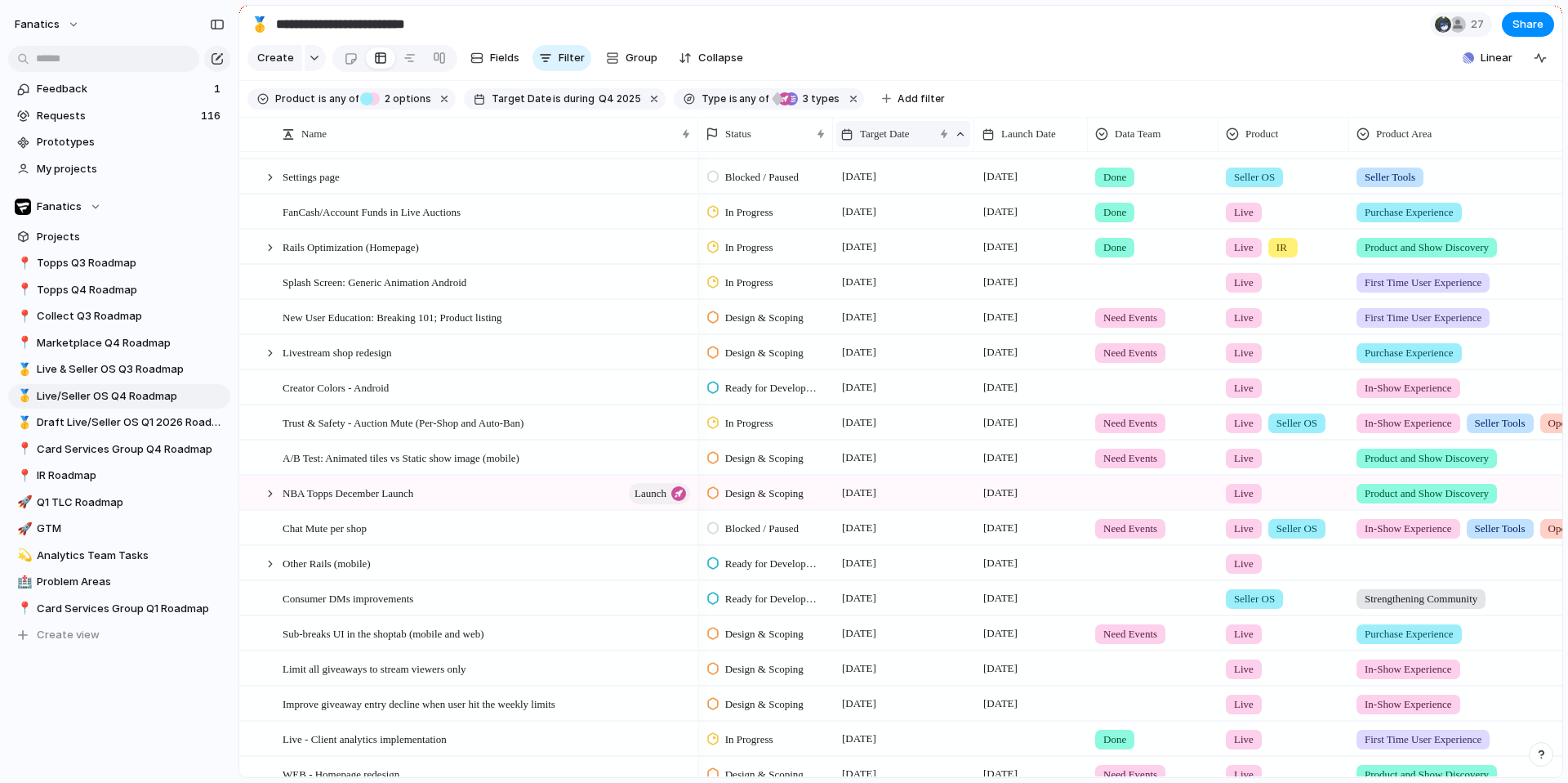
click at [897, 133] on span "Target Date" at bounding box center [885, 134] width 50 height 17
click at [1137, 50] on div "Modify Hide Clear sort Sort descending" at bounding box center [784, 392] width 1568 height 783
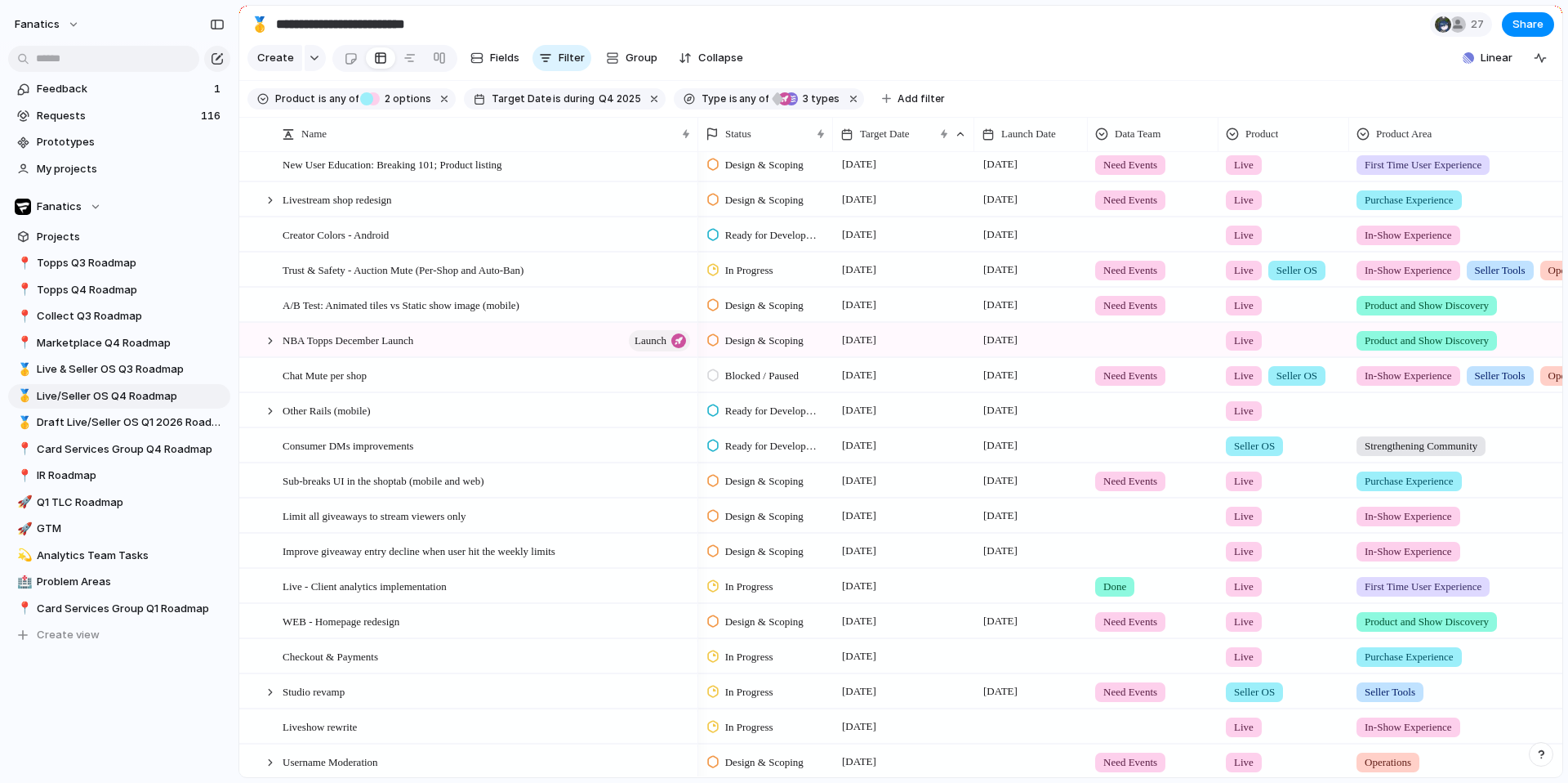
scroll to position [0, 0]
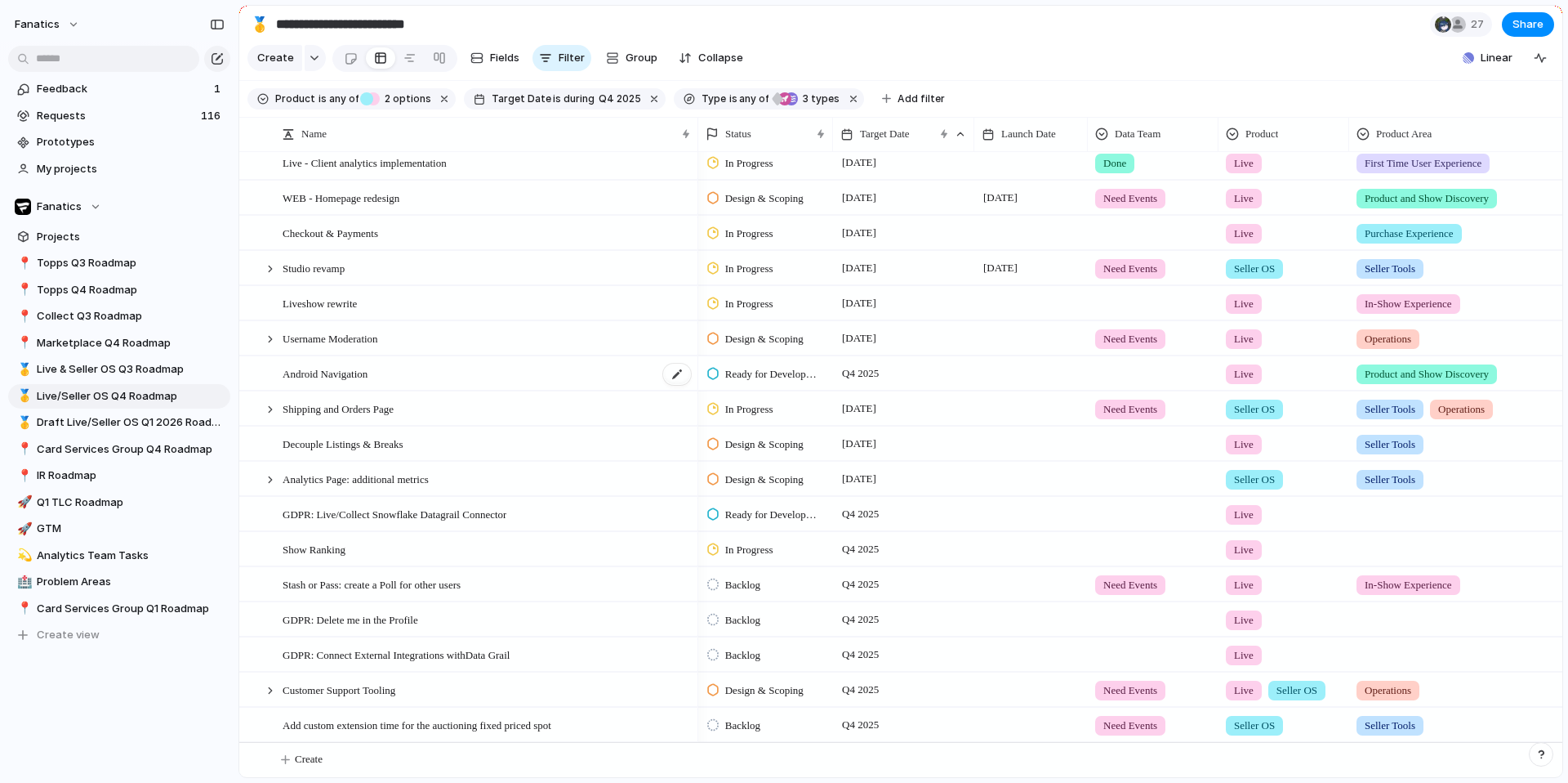
click at [366, 366] on span "Android Navigation" at bounding box center [325, 373] width 85 height 19
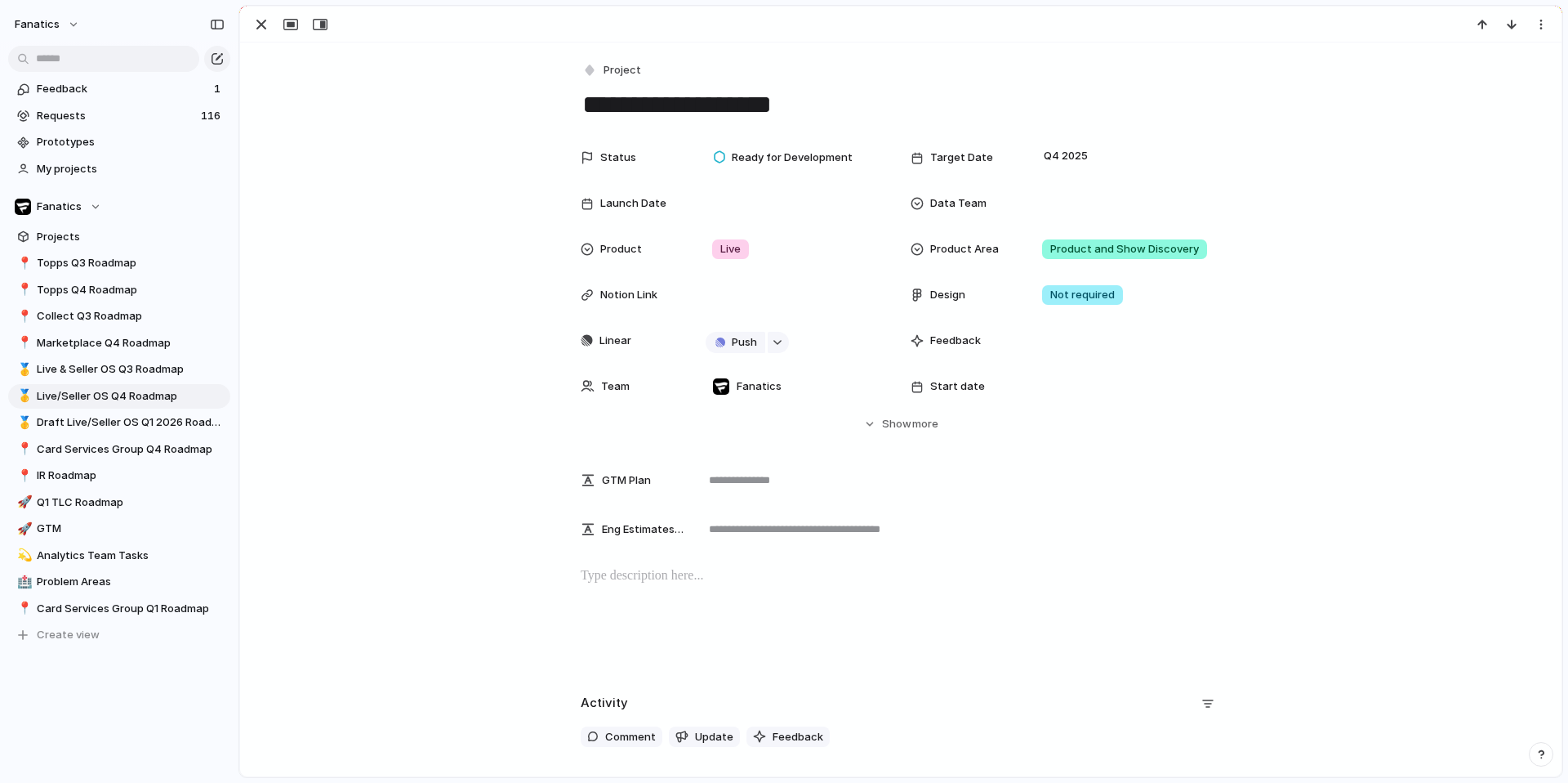
click at [822, 93] on textarea "**********" at bounding box center [900, 105] width 640 height 35
type textarea "**********"
click at [274, 34] on div at bounding box center [289, 25] width 88 height 22
click at [266, 28] on div "button" at bounding box center [261, 25] width 20 height 20
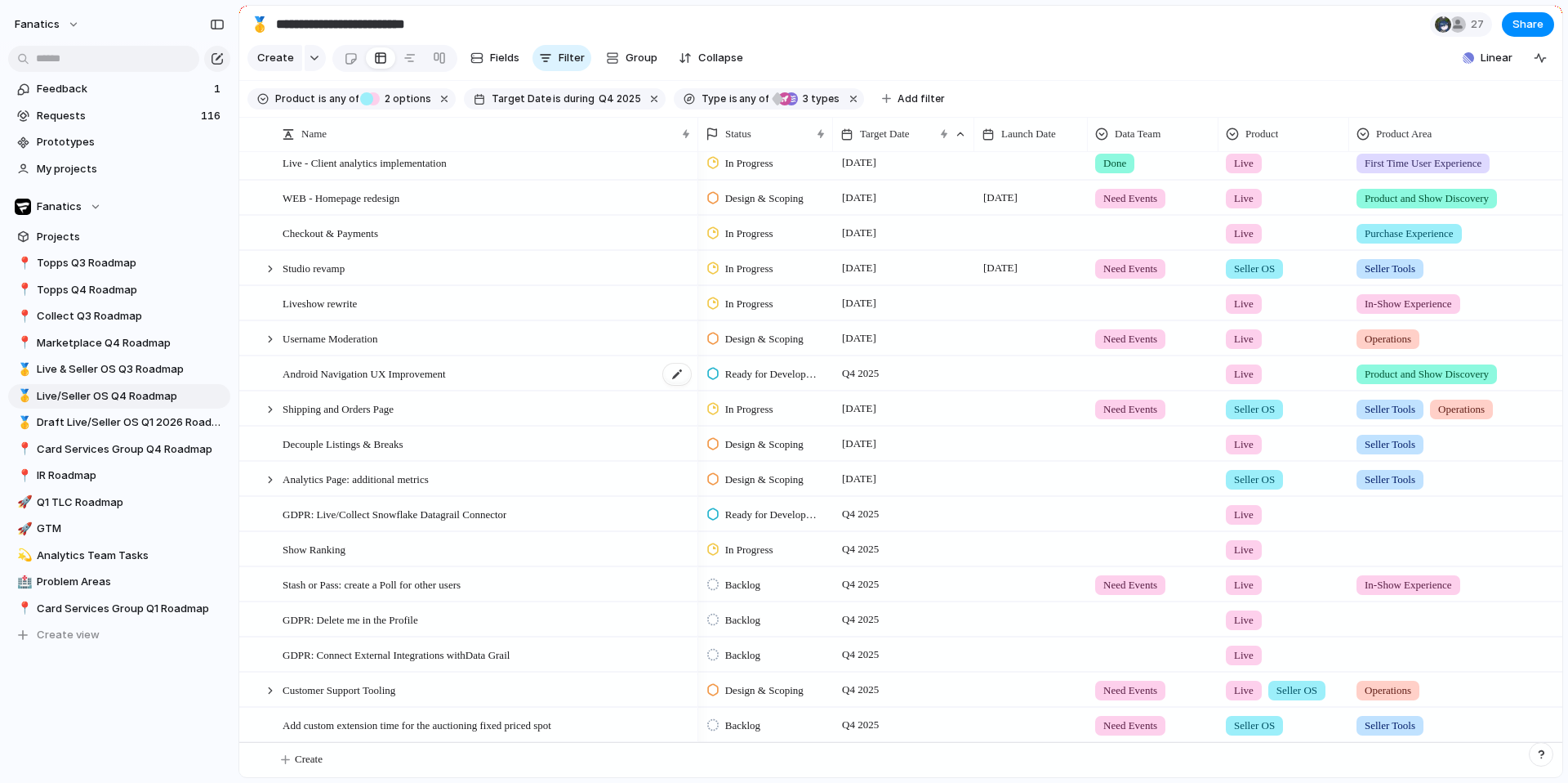
click at [360, 381] on span "Android Navigation UX Improvement" at bounding box center [365, 373] width 164 height 19
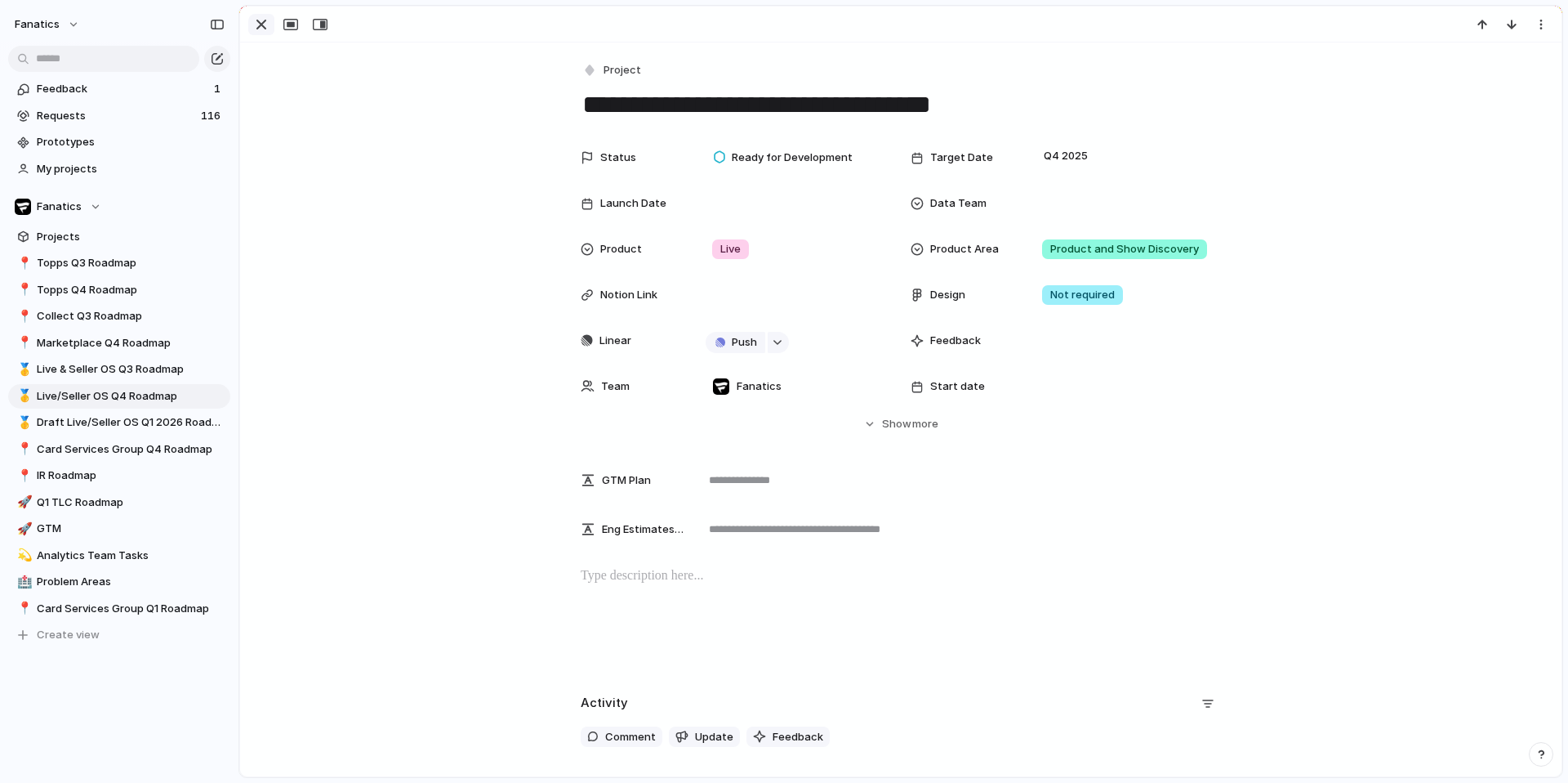
click at [264, 25] on div "button" at bounding box center [261, 25] width 20 height 20
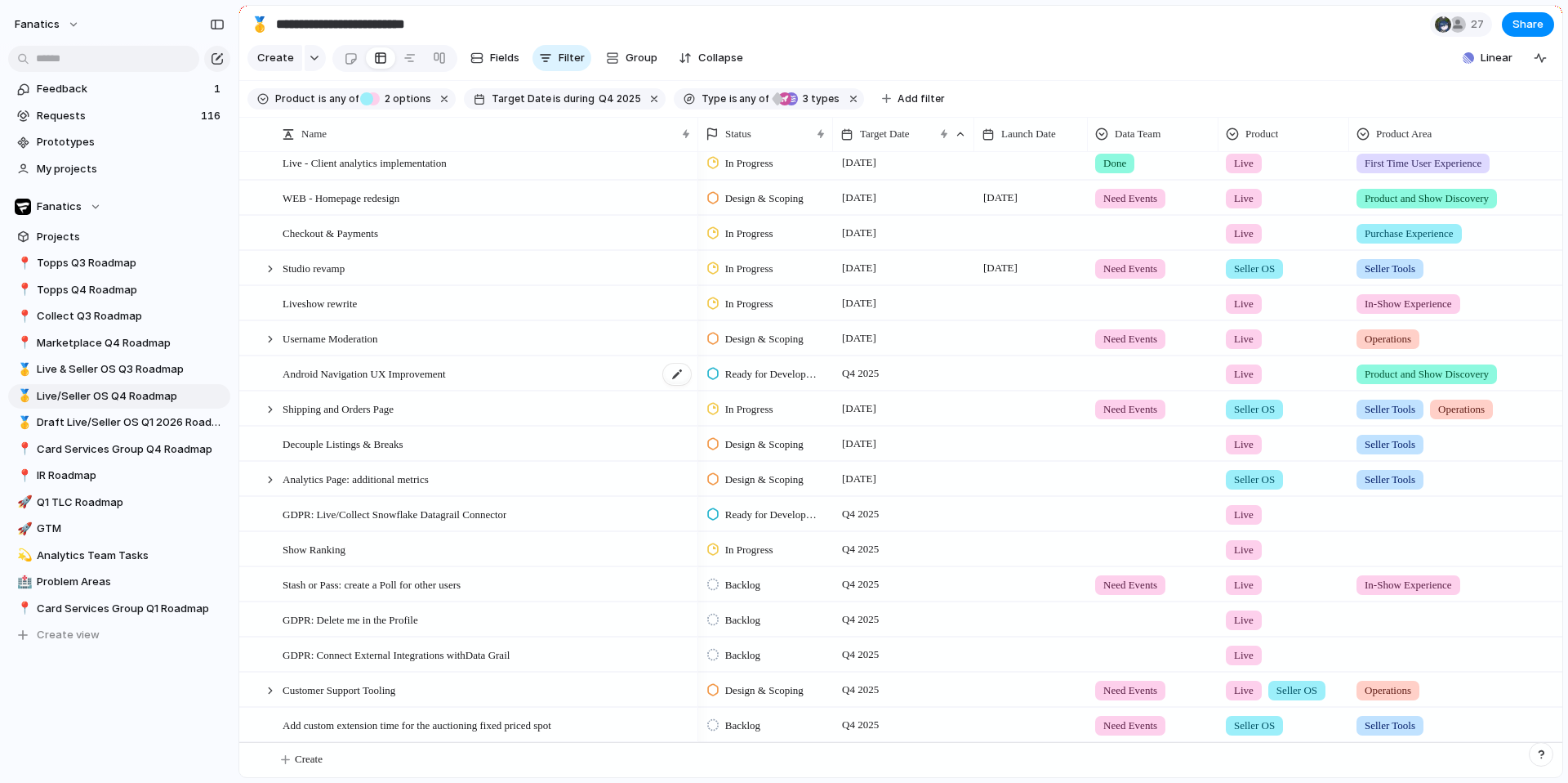
click at [389, 370] on span "Android Navigation UX Improvement" at bounding box center [365, 373] width 164 height 19
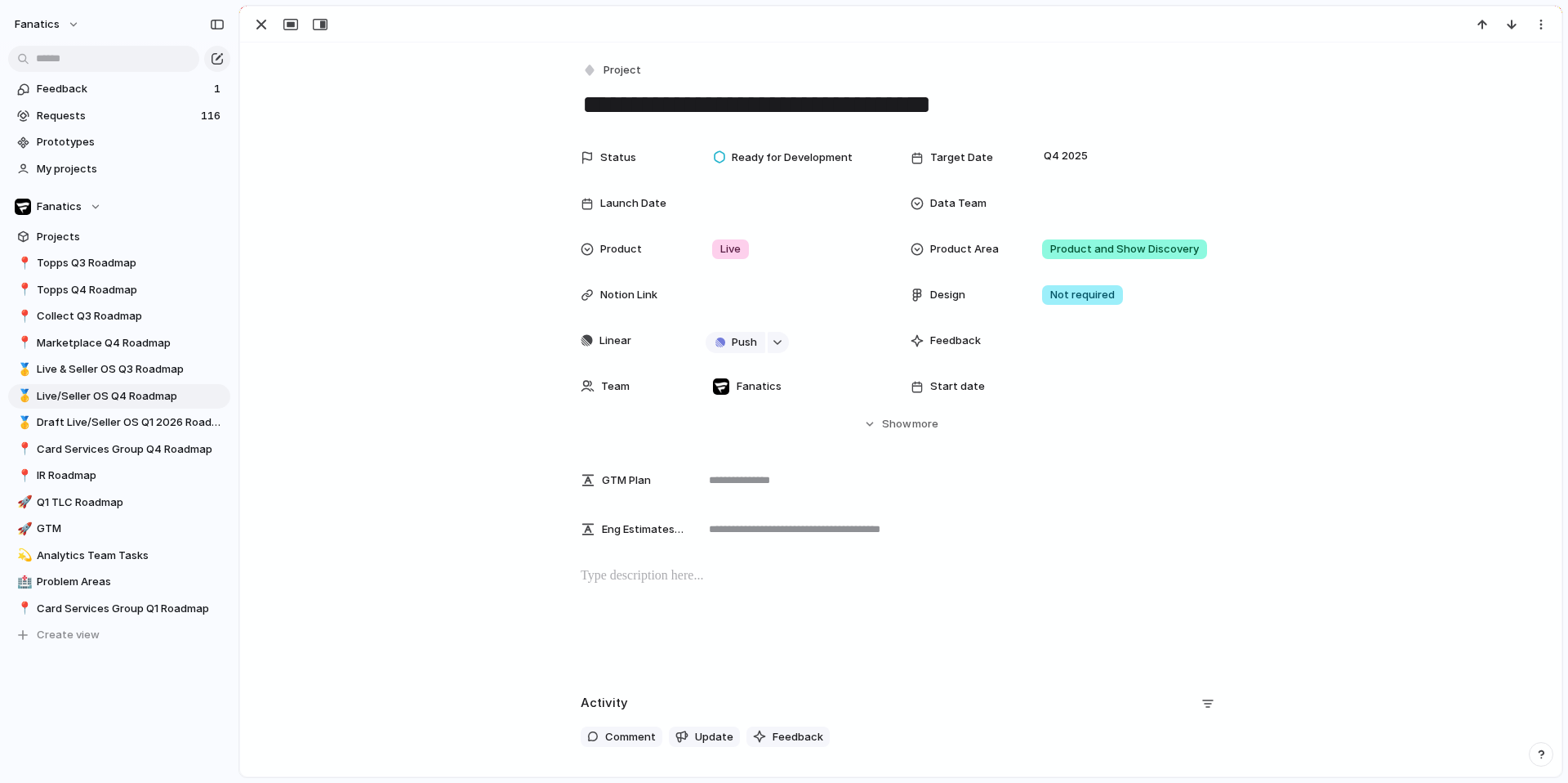
click at [677, 98] on textarea "**********" at bounding box center [900, 105] width 640 height 35
type textarea "**********"
click at [259, 23] on div "button" at bounding box center [261, 25] width 20 height 20
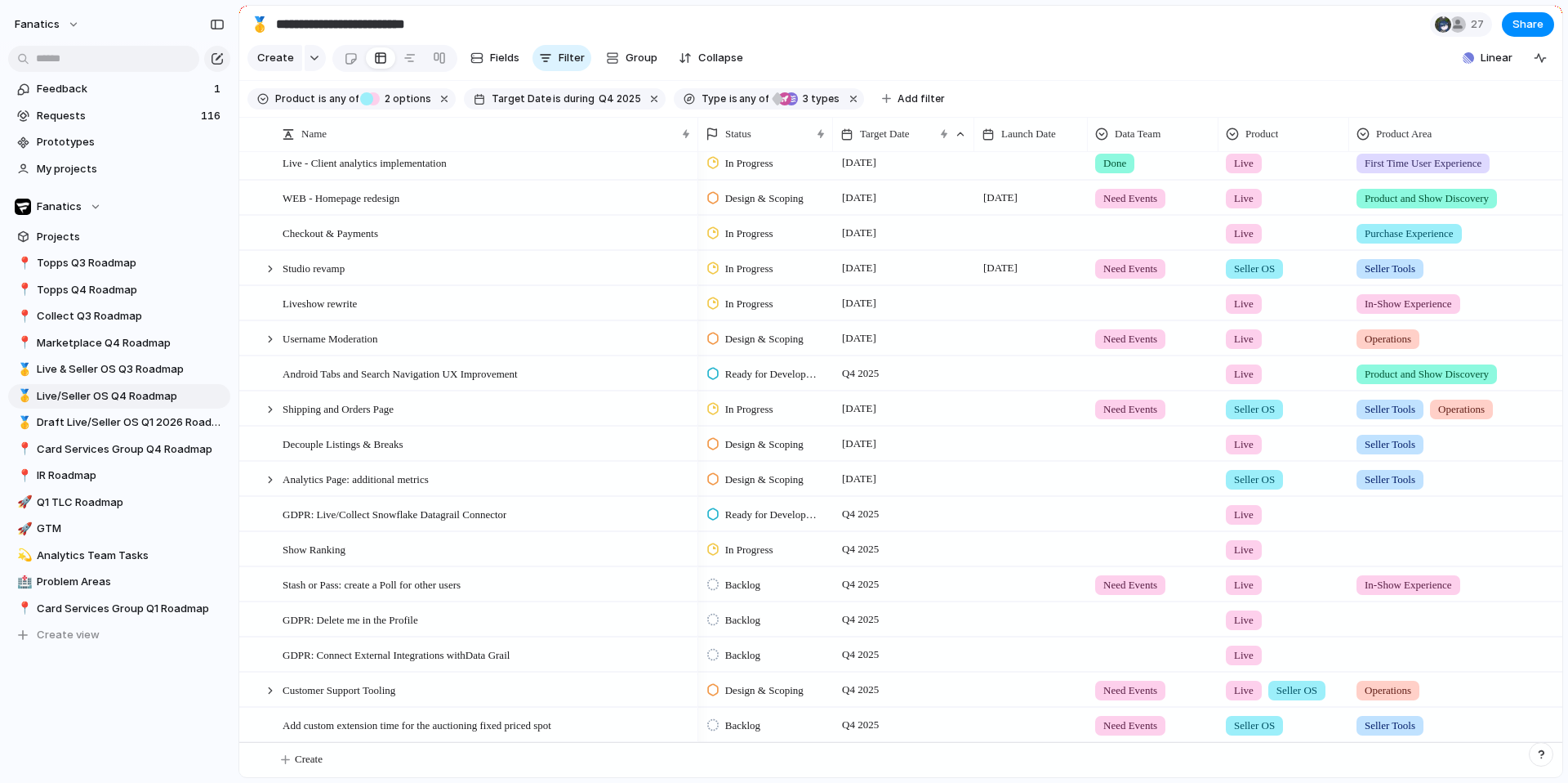
scroll to position [956, 0]
click at [390, 447] on span "Decouple Listings & Breaks" at bounding box center [343, 443] width 121 height 19
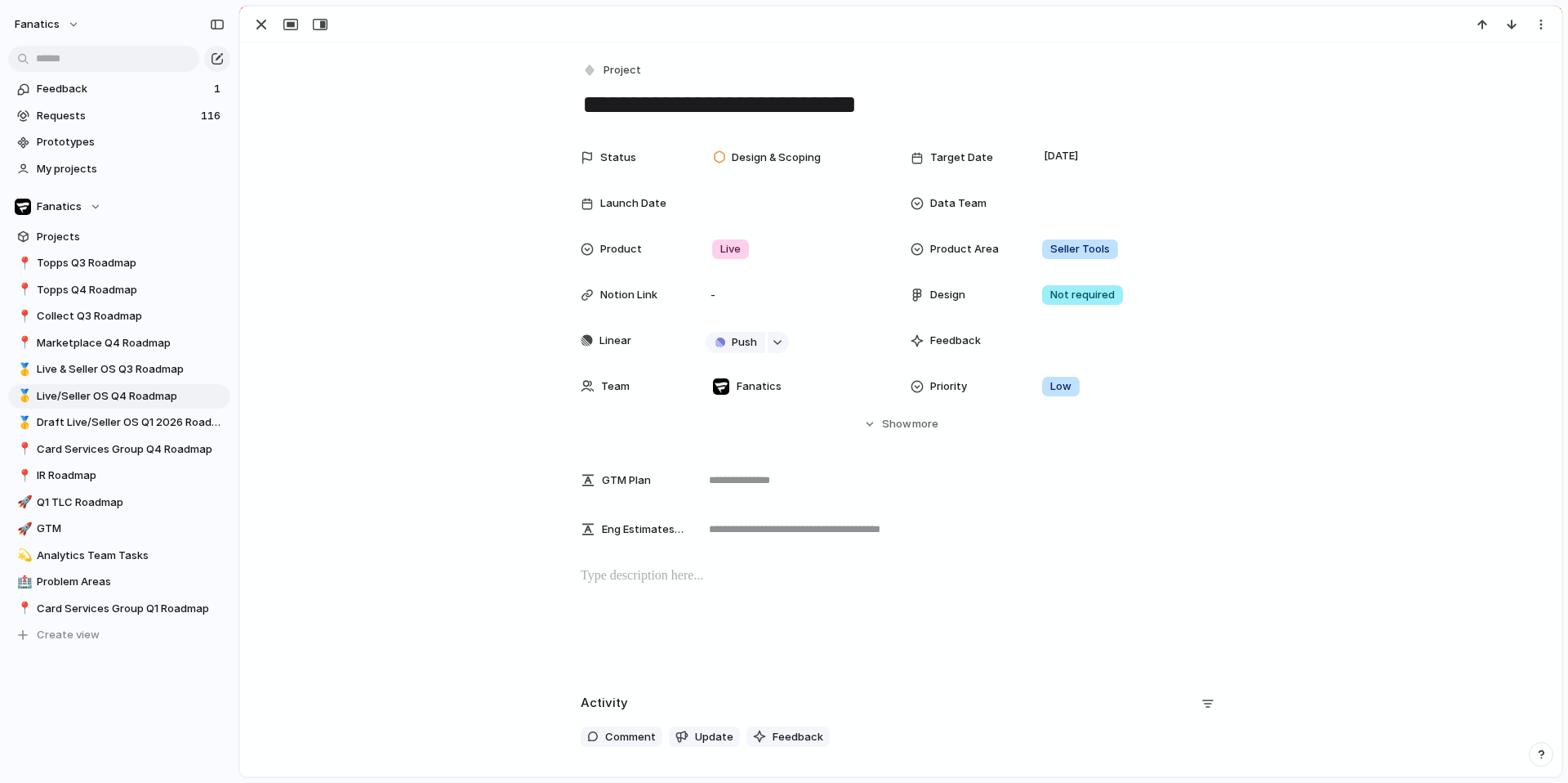
click at [641, 583] on p at bounding box center [900, 576] width 640 height 20
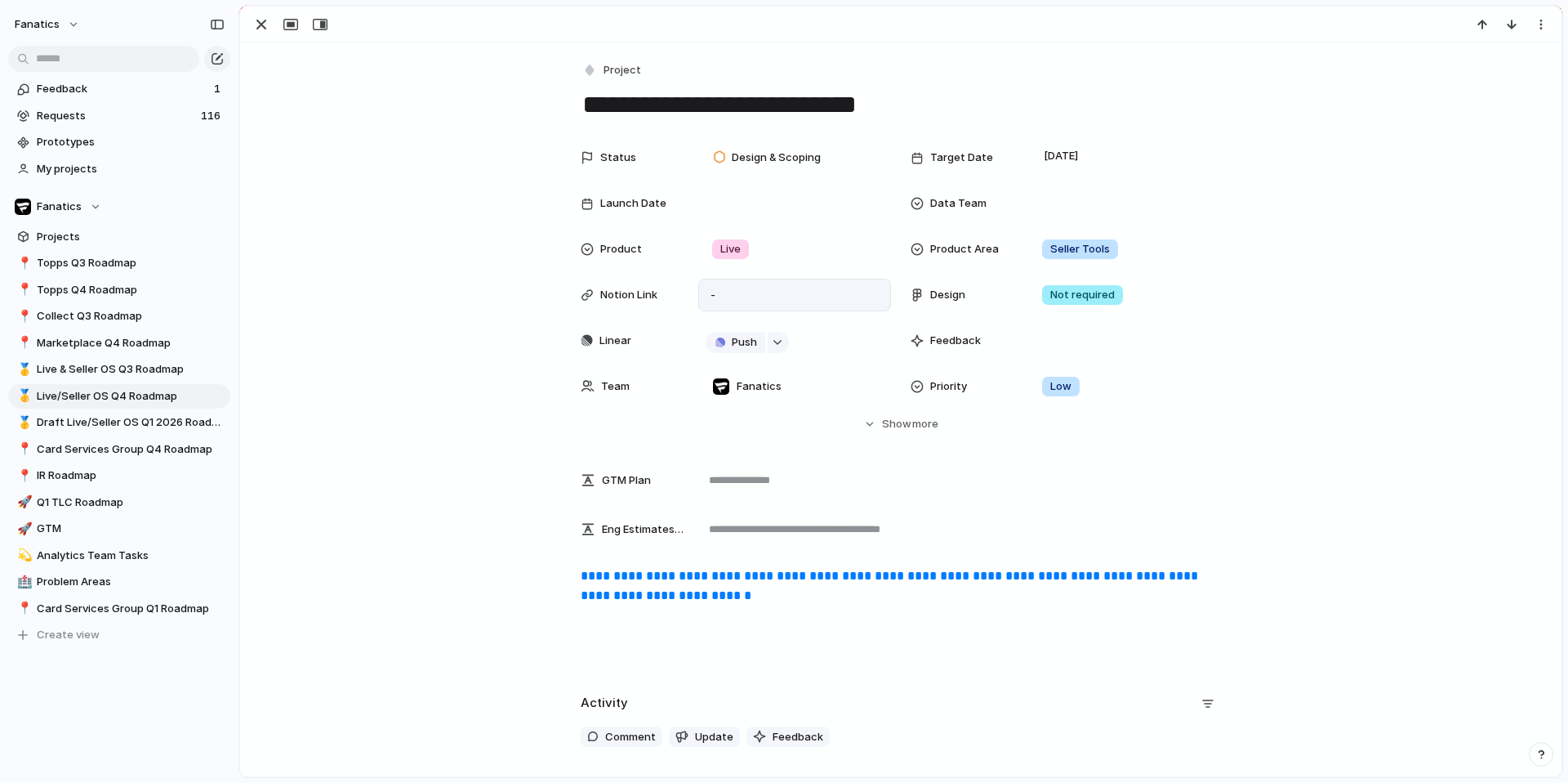
click at [764, 286] on div "-" at bounding box center [795, 295] width 181 height 22
click at [379, 645] on div "**********" at bounding box center [900, 618] width 1283 height 105
click at [251, 24] on div "button" at bounding box center [261, 25] width 20 height 20
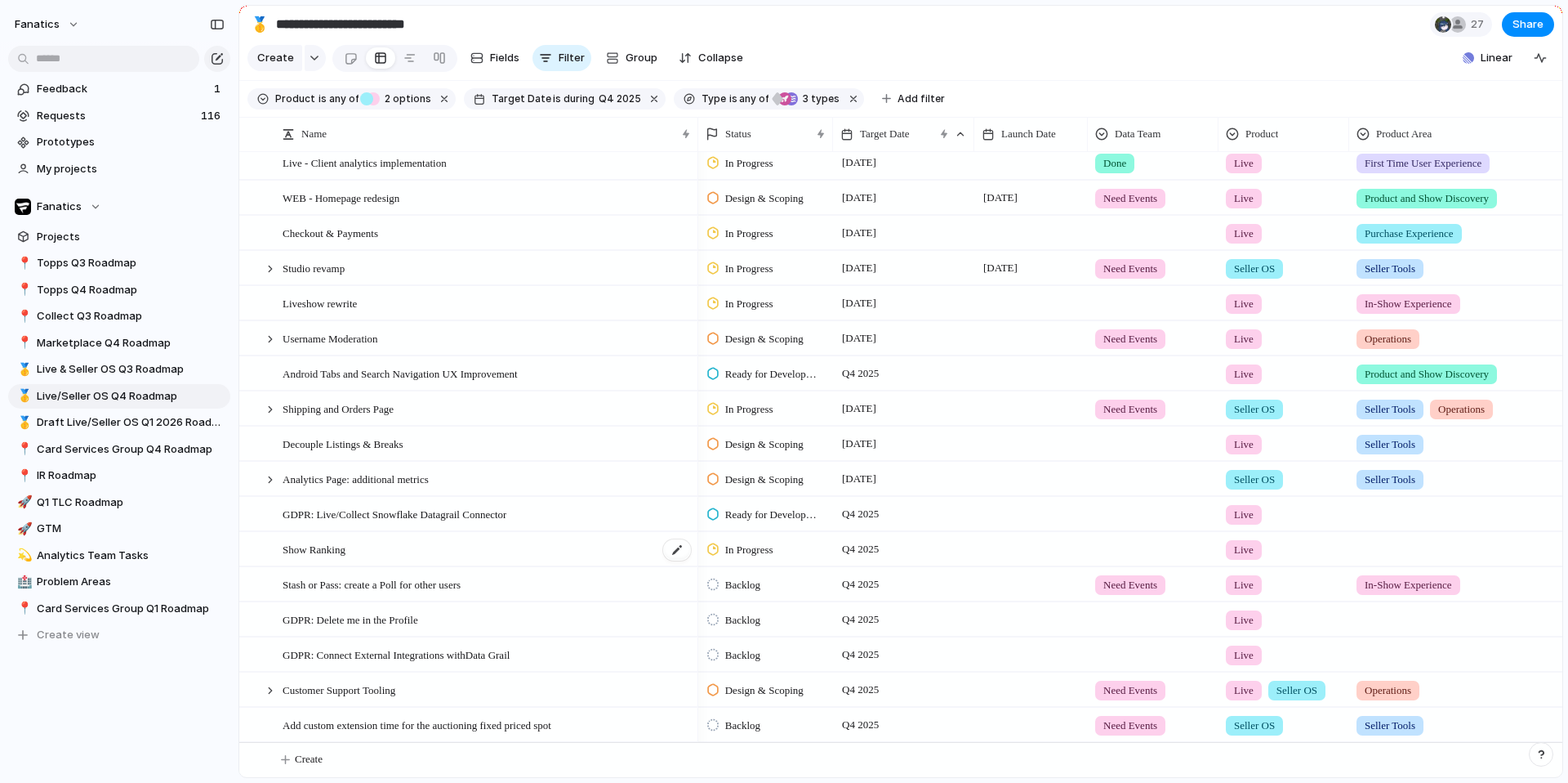
click at [390, 553] on div "Show Ranking" at bounding box center [488, 549] width 410 height 34
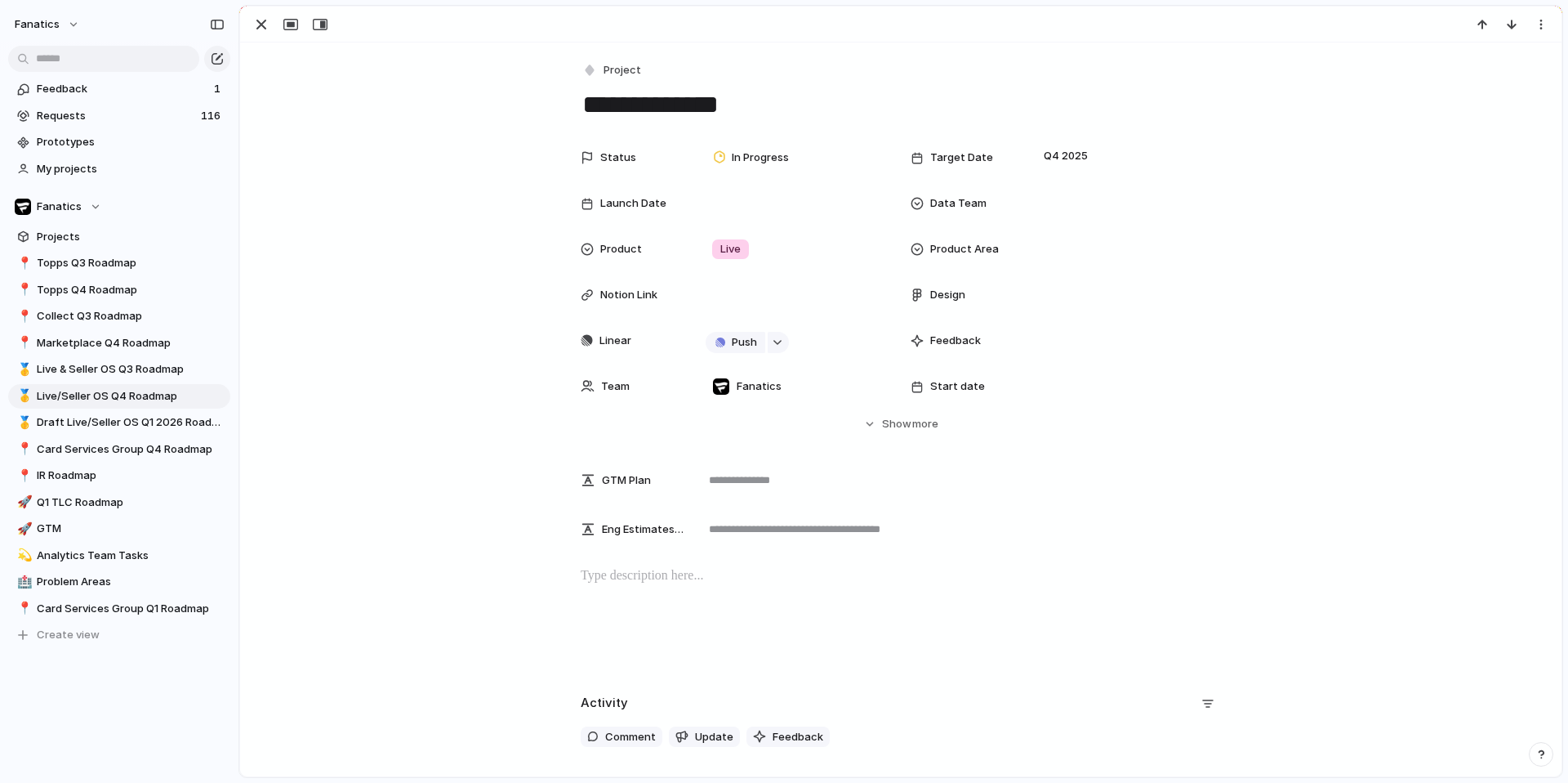
click at [654, 590] on div at bounding box center [900, 618] width 1283 height 105
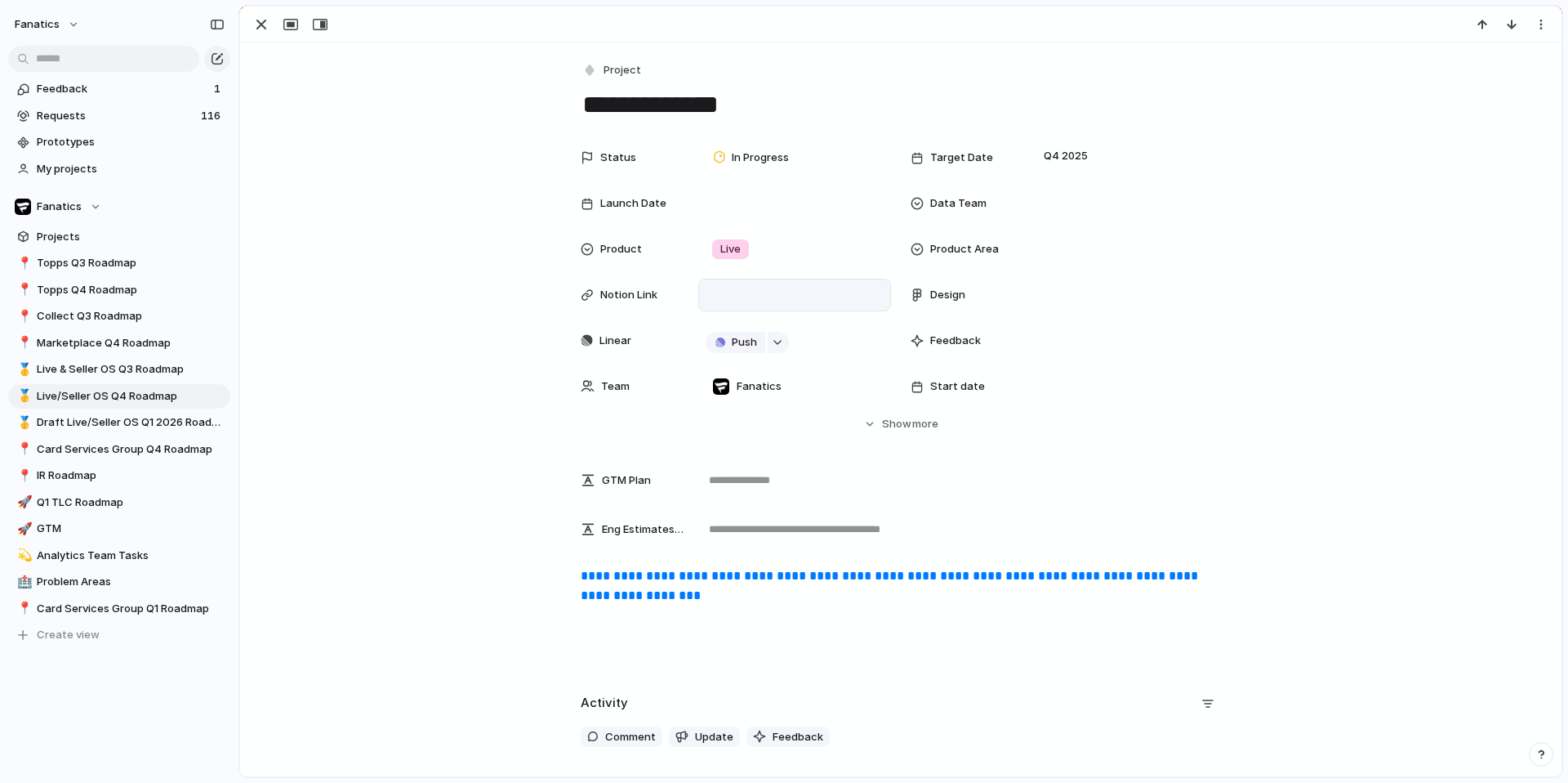
click at [747, 302] on div at bounding box center [795, 295] width 181 height 22
click at [677, 116] on textarea "**********" at bounding box center [900, 105] width 640 height 35
click at [626, 96] on textarea "**********" at bounding box center [900, 105] width 640 height 35
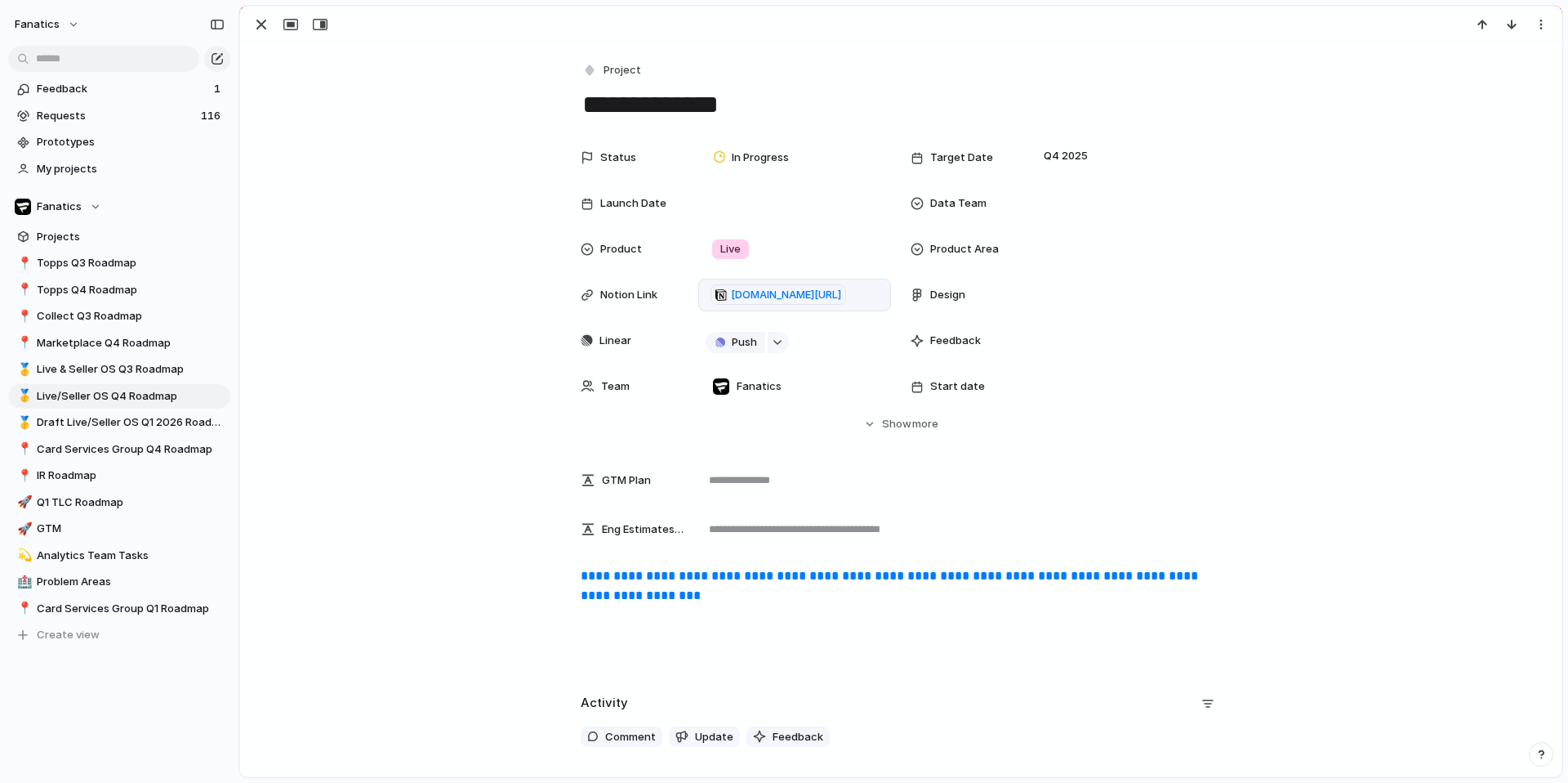
click at [626, 96] on textarea "**********" at bounding box center [900, 105] width 640 height 35
click at [753, 89] on textarea "**********" at bounding box center [900, 105] width 640 height 35
click at [751, 107] on textarea "**********" at bounding box center [900, 105] width 640 height 35
type textarea "**********"
click at [389, 204] on div "Status In Progress Target Date Q4 2025 Launch Date Data Team Product Live Produ…" at bounding box center [900, 286] width 1283 height 291
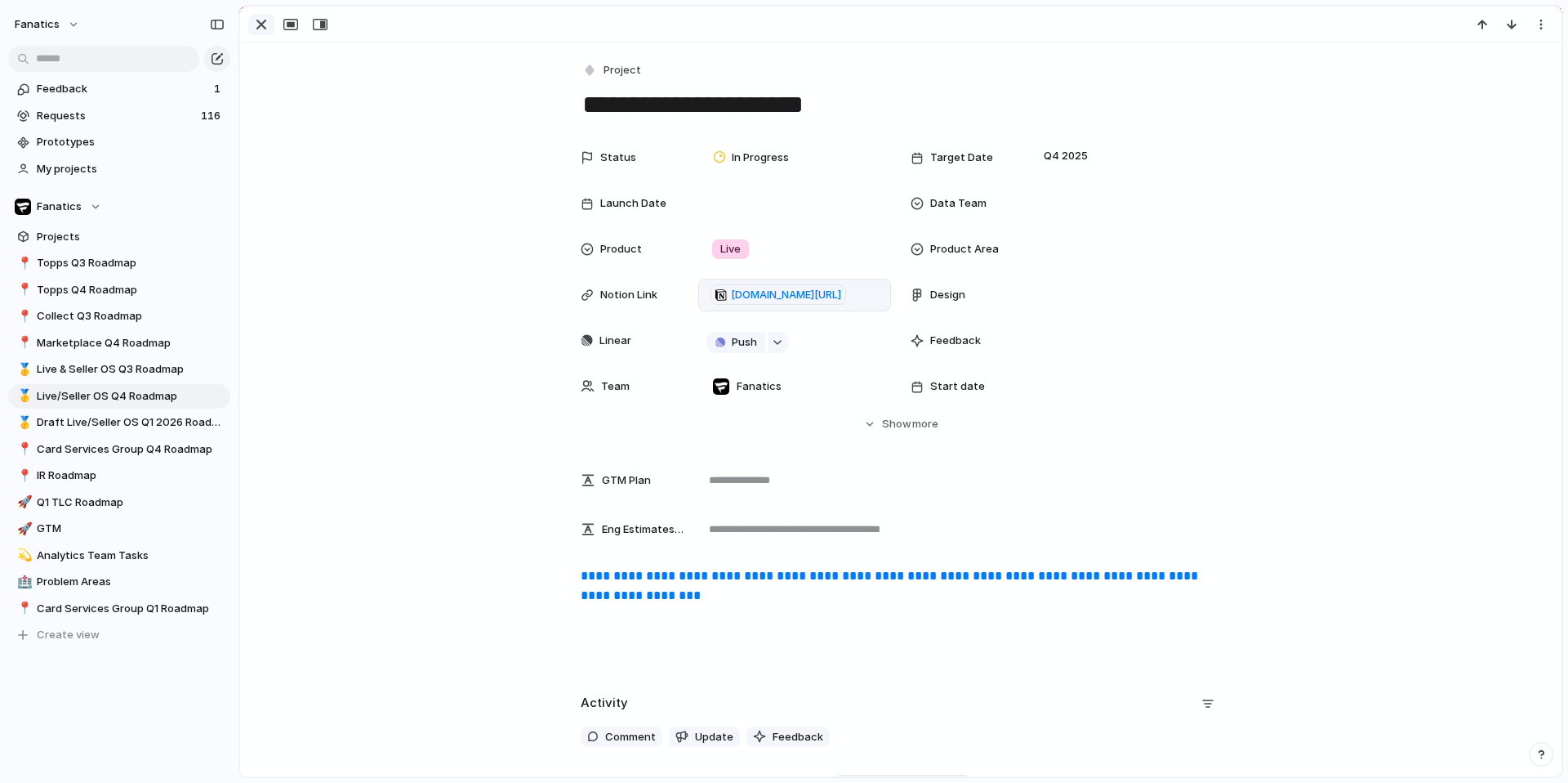
click at [273, 27] on button "button" at bounding box center [261, 25] width 27 height 22
